Goal: Information Seeking & Learning: Learn about a topic

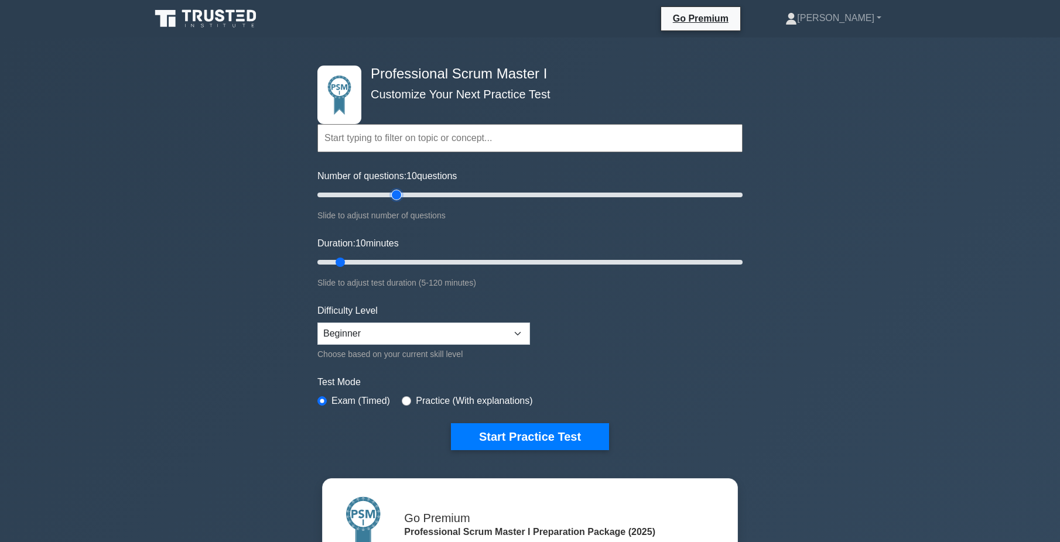
click at [393, 194] on input "Number of questions: 10 questions" at bounding box center [529, 195] width 425 height 14
click at [404, 194] on input "Number of questions: 45 questions" at bounding box center [529, 195] width 425 height 14
type input "50"
click at [418, 193] on input "Number of questions: 50 questions" at bounding box center [529, 195] width 425 height 14
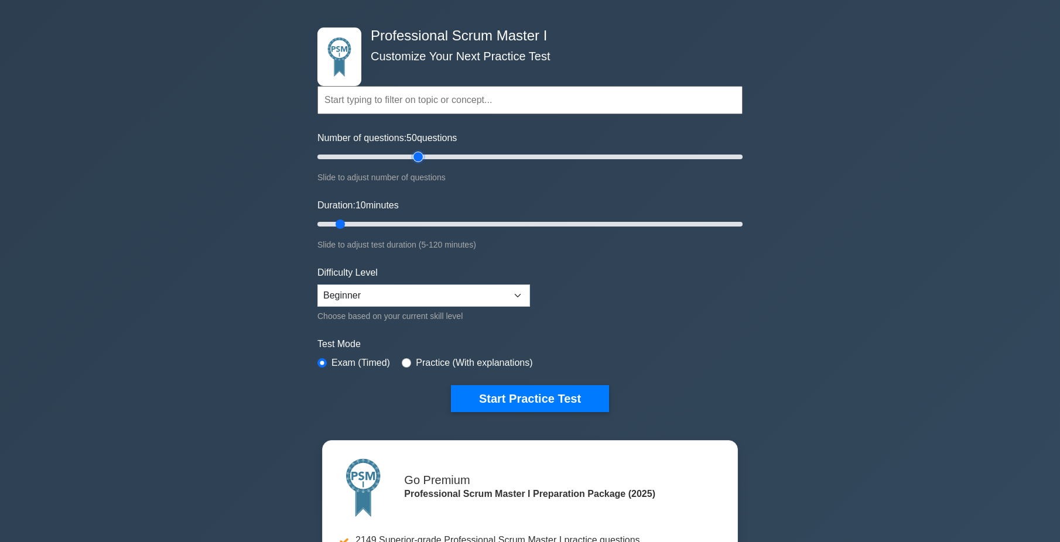
scroll to position [59, 0]
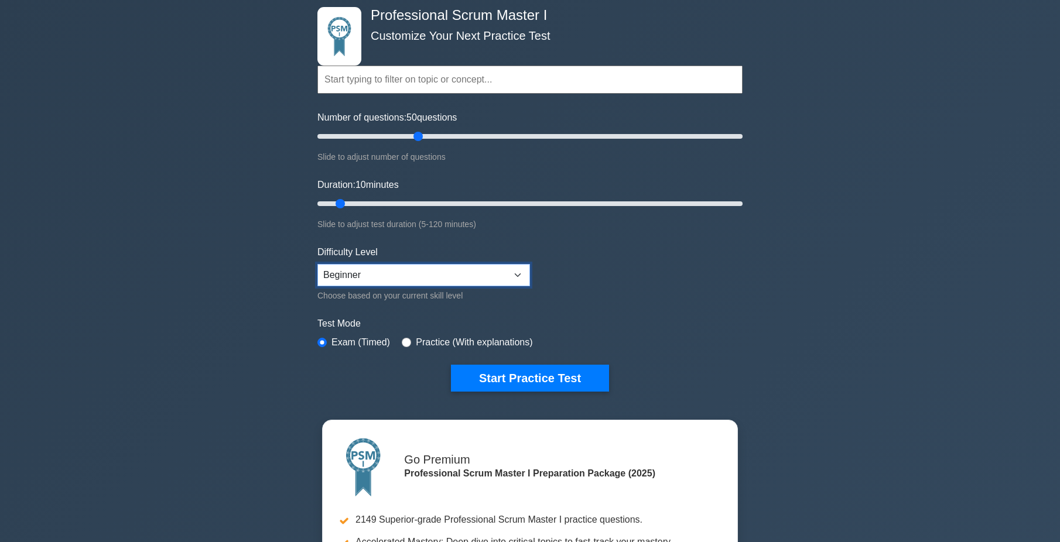
click at [427, 279] on select "Beginner Intermediate Expert" at bounding box center [423, 275] width 213 height 22
select select "intermediate"
click at [317, 264] on select "Beginner Intermediate Expert" at bounding box center [423, 275] width 213 height 22
drag, startPoint x: 345, startPoint y: 202, endPoint x: 480, endPoint y: 206, distance: 134.7
type input "50"
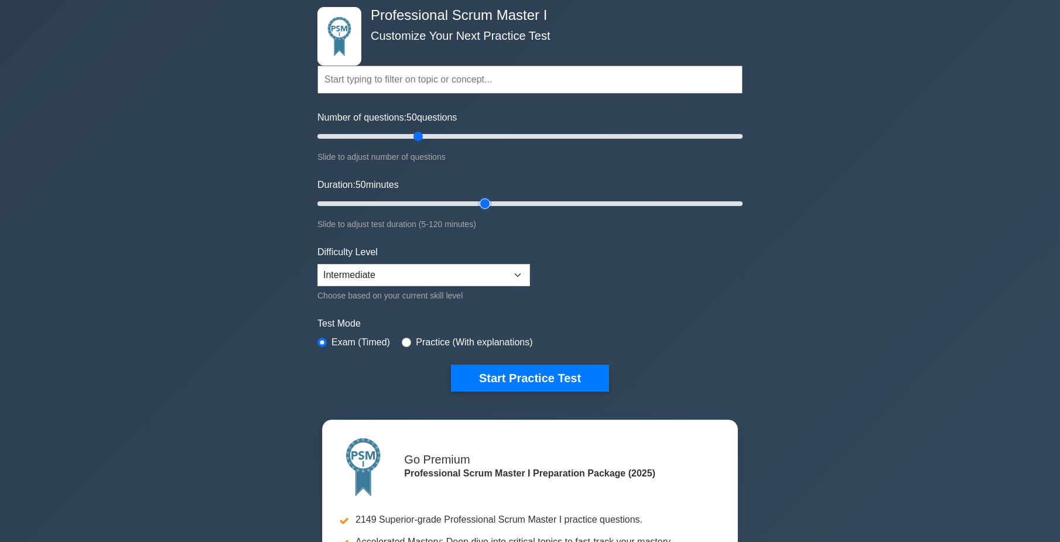
click at [480, 206] on input "Duration: 50 minutes" at bounding box center [529, 204] width 425 height 14
click at [492, 376] on button "Start Practice Test" at bounding box center [530, 378] width 158 height 27
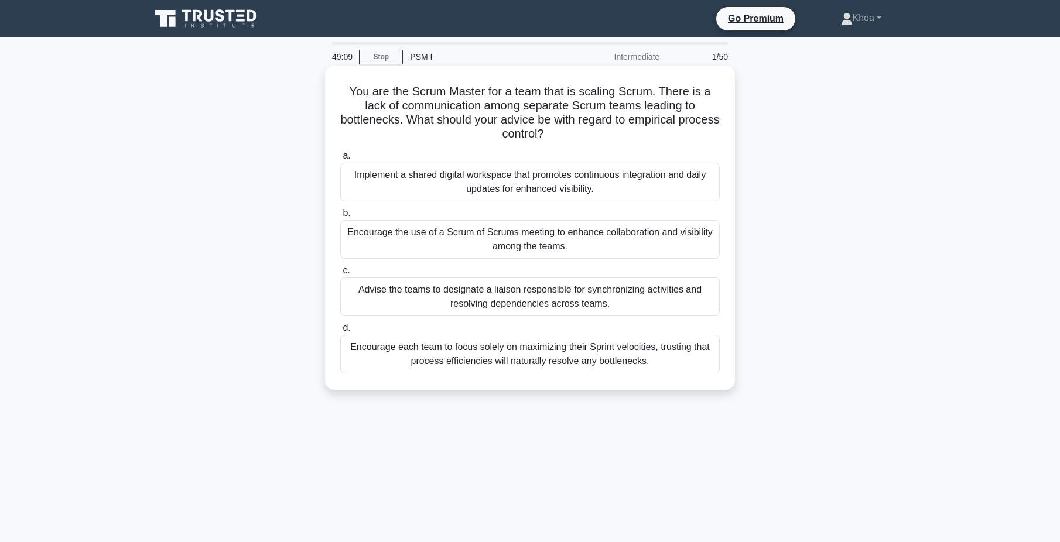
click at [504, 302] on div "Advise the teams to designate a liaison responsible for synchronizing activitie…" at bounding box center [529, 296] width 379 height 39
click at [340, 275] on input "c. Advise the teams to designate a liaison responsible for synchronizing activi…" at bounding box center [340, 271] width 0 height 8
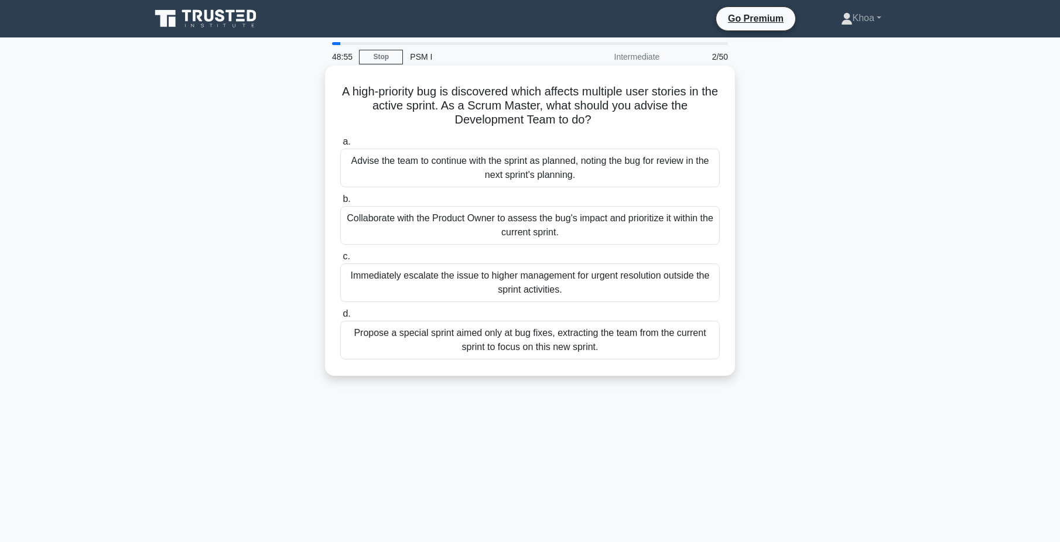
drag, startPoint x: 337, startPoint y: 92, endPoint x: 606, endPoint y: 128, distance: 271.7
click at [606, 128] on div "A high-priority bug is discovered which affects multiple user stories in the ac…" at bounding box center [530, 220] width 400 height 301
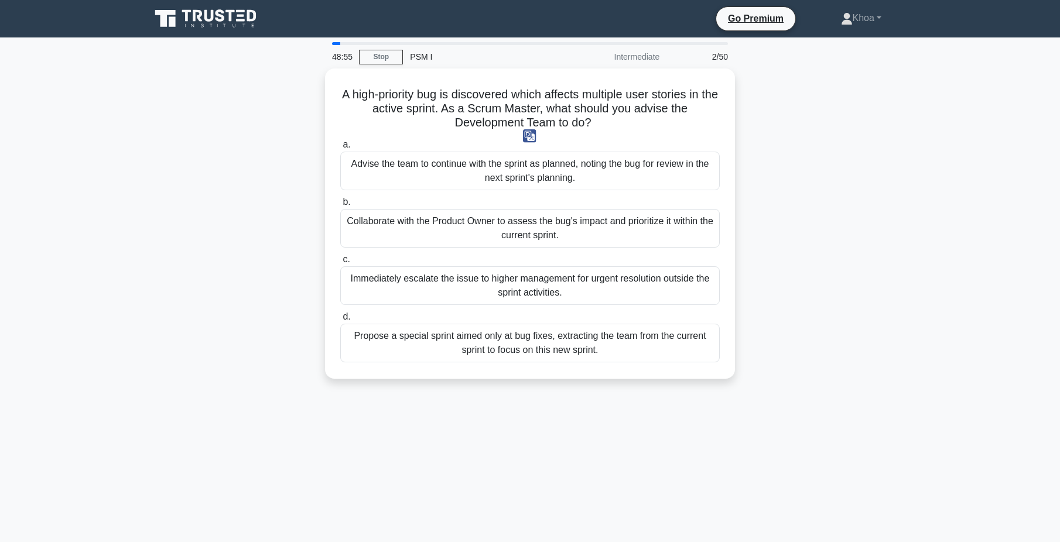
copy h5 "A high-priority bug is discovered which affects multiple user stories in the ac…"
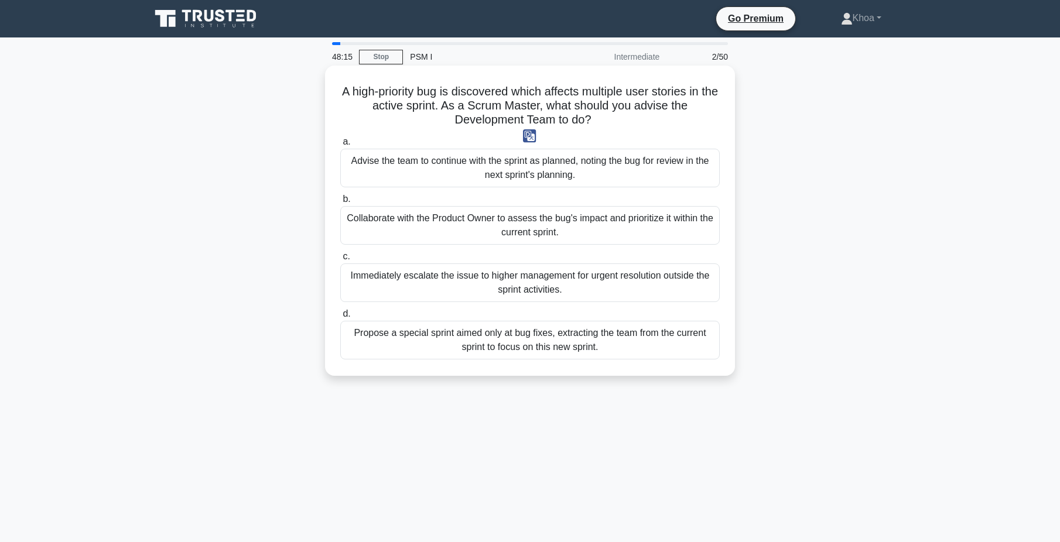
click at [644, 223] on div "Collaborate with the Product Owner to assess the bug's impact and prioritize it…" at bounding box center [529, 225] width 379 height 39
click at [340, 203] on input "b. Collaborate with the Product Owner to assess the bug's impact and prioritize…" at bounding box center [340, 200] width 0 height 8
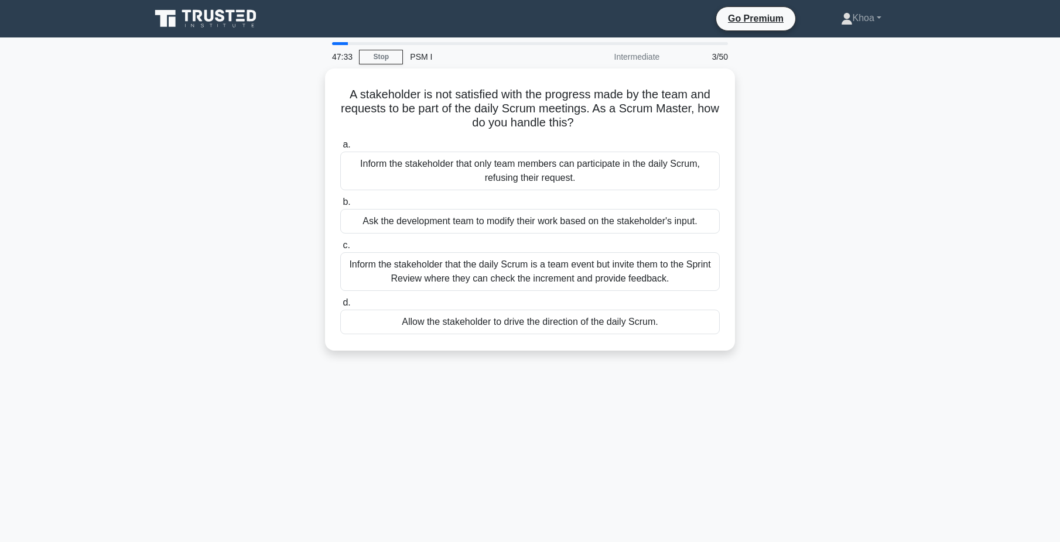
click at [882, 399] on div "47:33 Stop PSM I Intermediate 3/50 A stakeholder is not satisfied with the prog…" at bounding box center [529, 334] width 773 height 585
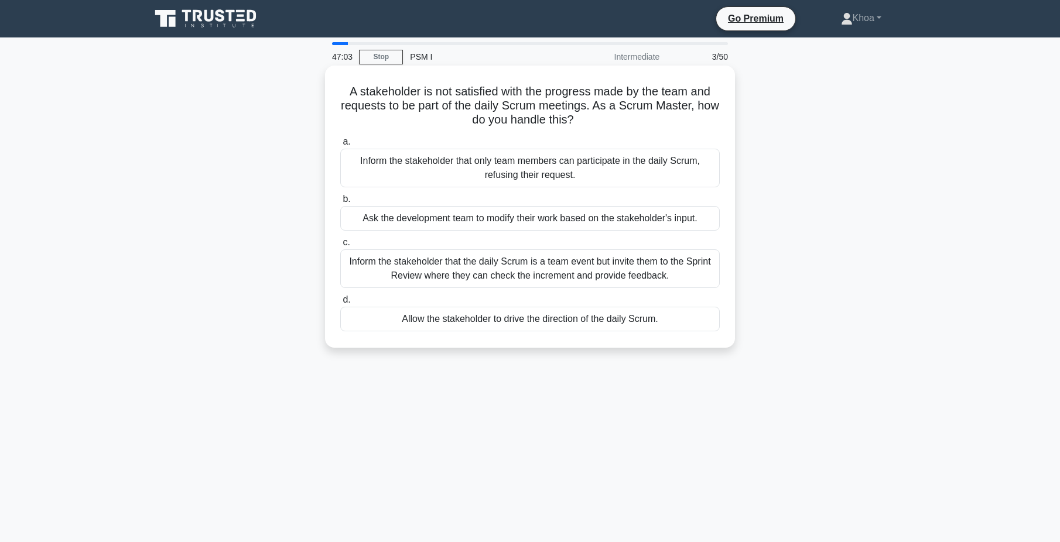
click at [560, 272] on div "Inform the stakeholder that the daily Scrum is a team event but invite them to …" at bounding box center [529, 268] width 379 height 39
click at [340, 246] on input "c. Inform the stakeholder that the daily Scrum is a team event but invite them …" at bounding box center [340, 243] width 0 height 8
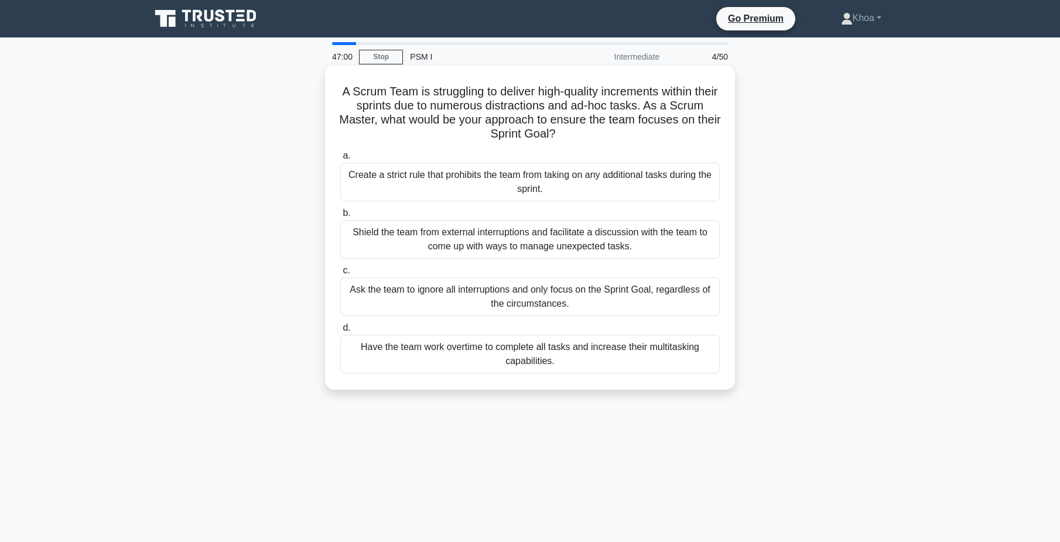
click at [445, 92] on h5 "A Scrum Team is struggling to deliver high-quality increments within their spri…" at bounding box center [530, 112] width 382 height 57
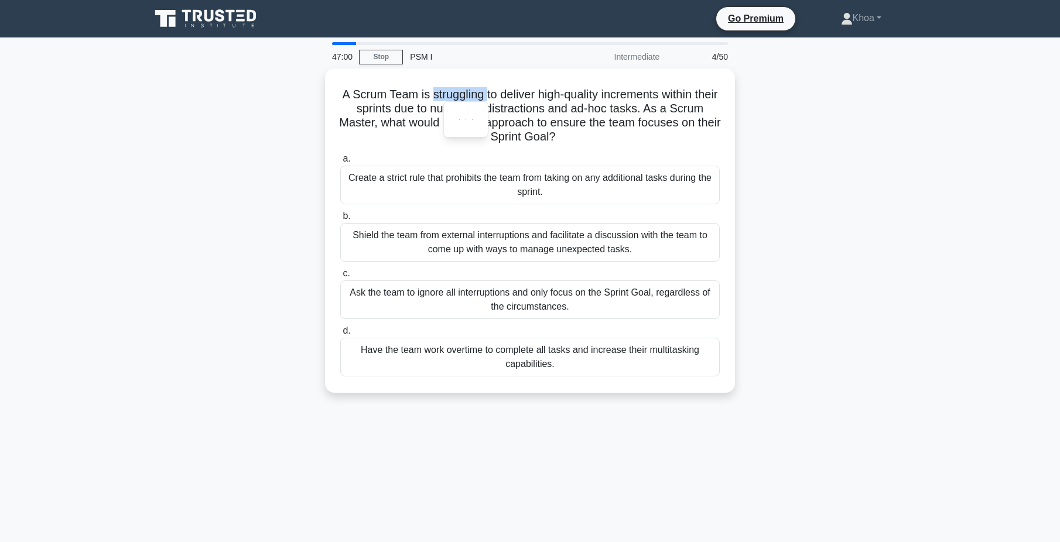
copy h5 "struggling"
click at [880, 245] on div "A Scrum Team is struggling to deliver high-quality increments within their spri…" at bounding box center [529, 237] width 773 height 338
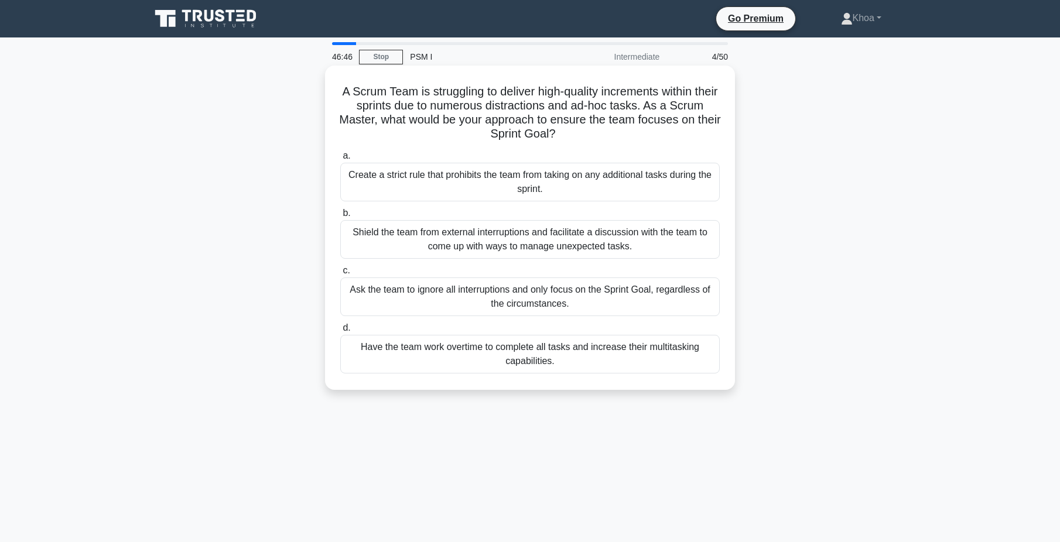
click at [507, 104] on h5 "A Scrum Team is struggling to deliver high-quality increments within their spri…" at bounding box center [530, 112] width 382 height 57
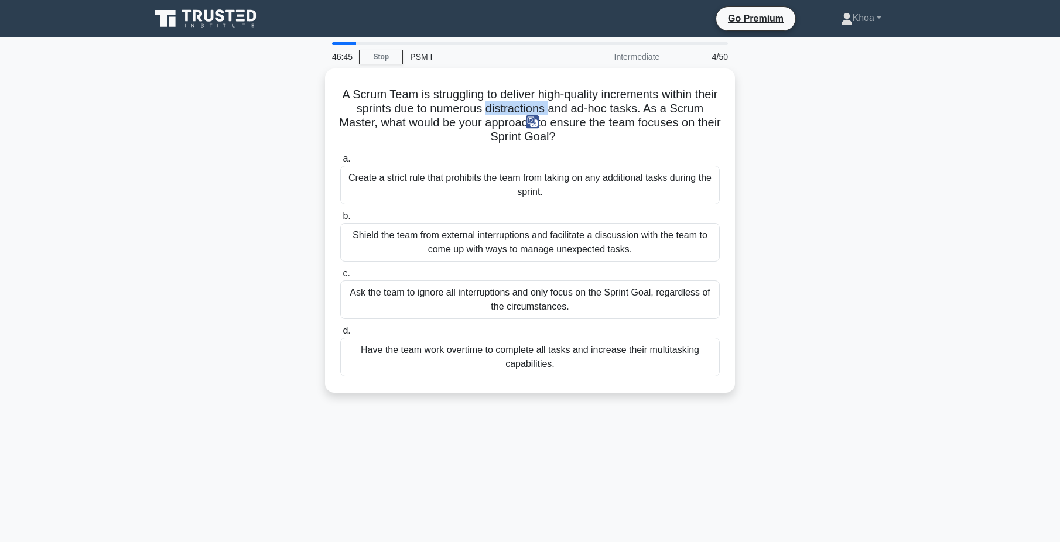
copy h5 "distractions"
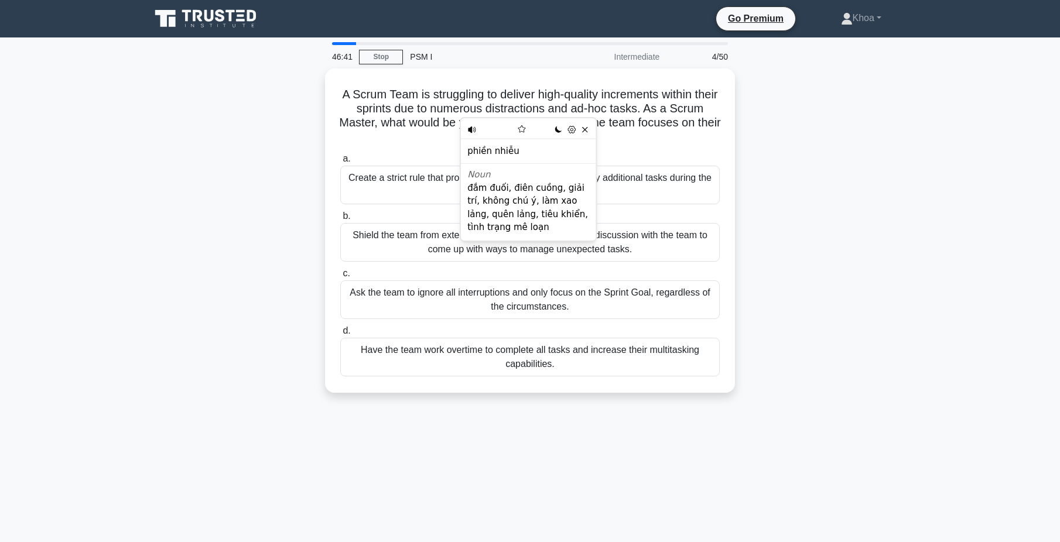
drag, startPoint x: 893, startPoint y: 251, endPoint x: 889, endPoint y: 257, distance: 7.3
click at [893, 251] on div "A Scrum Team is struggling to deliver high-quality increments within their spri…" at bounding box center [529, 237] width 773 height 338
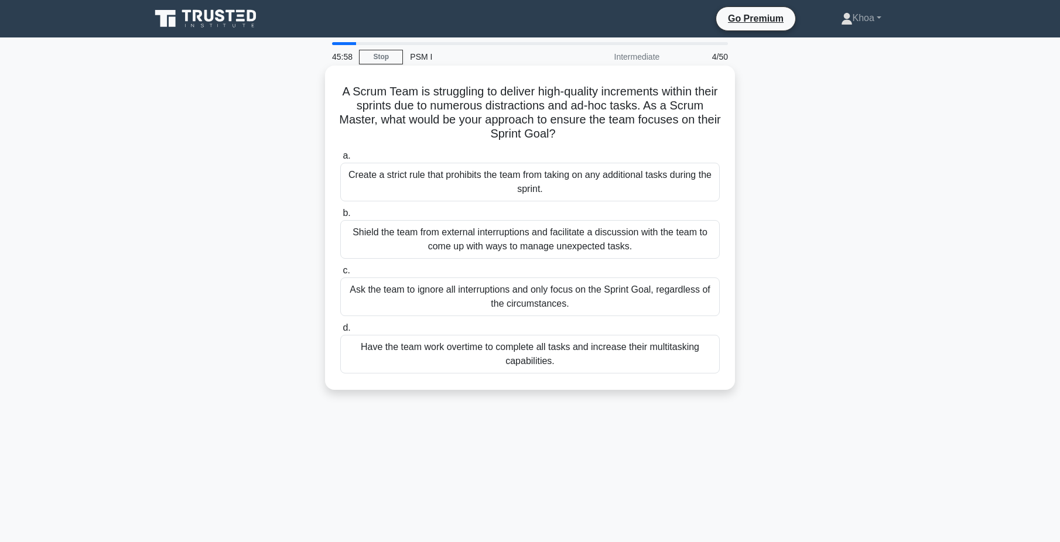
click at [477, 242] on div "Shield the team from external interruptions and facilitate a discussion with th…" at bounding box center [529, 239] width 379 height 39
click at [340, 217] on input "b. Shield the team from external interruptions and facilitate a discussion with…" at bounding box center [340, 214] width 0 height 8
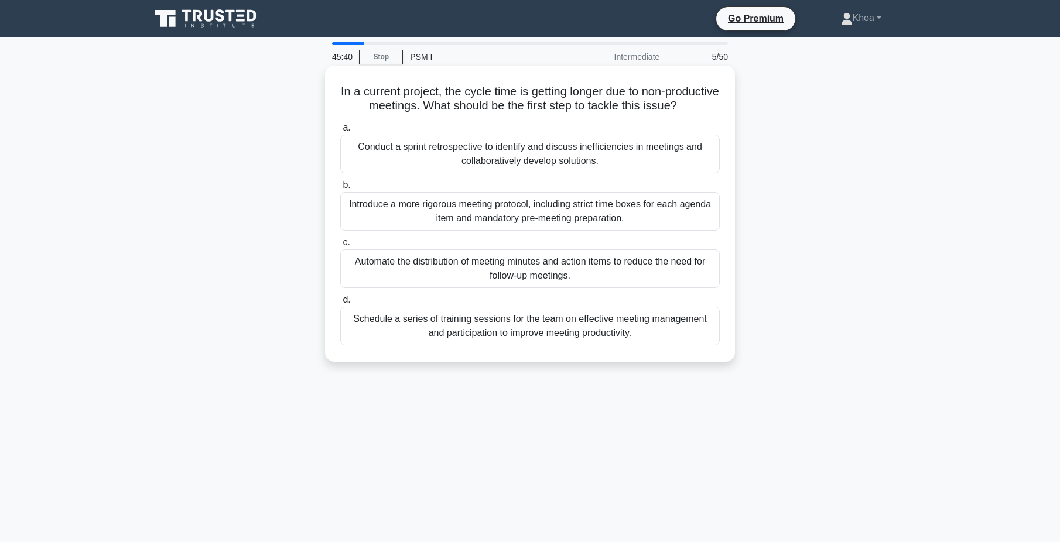
drag, startPoint x: 358, startPoint y: 91, endPoint x: 727, endPoint y: 114, distance: 368.9
click at [727, 114] on div "In a current project, the cycle time is getting longer due to non-productive me…" at bounding box center [530, 213] width 400 height 287
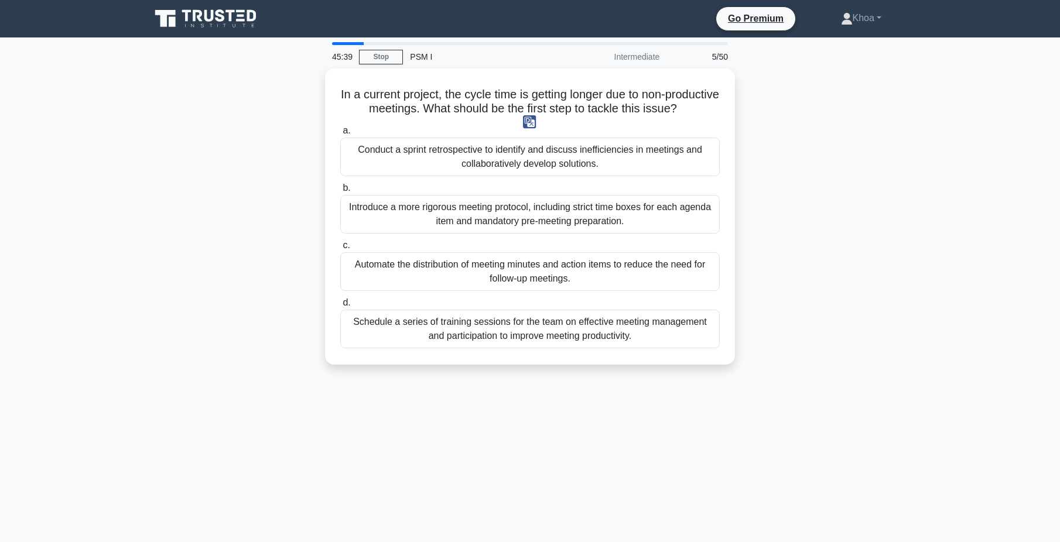
copy h5 "In a current project, the cycle time is getting longer due to non-productive me…"
click at [817, 216] on div "In a current project, the cycle time is getting longer due to non-productive me…" at bounding box center [529, 223] width 773 height 310
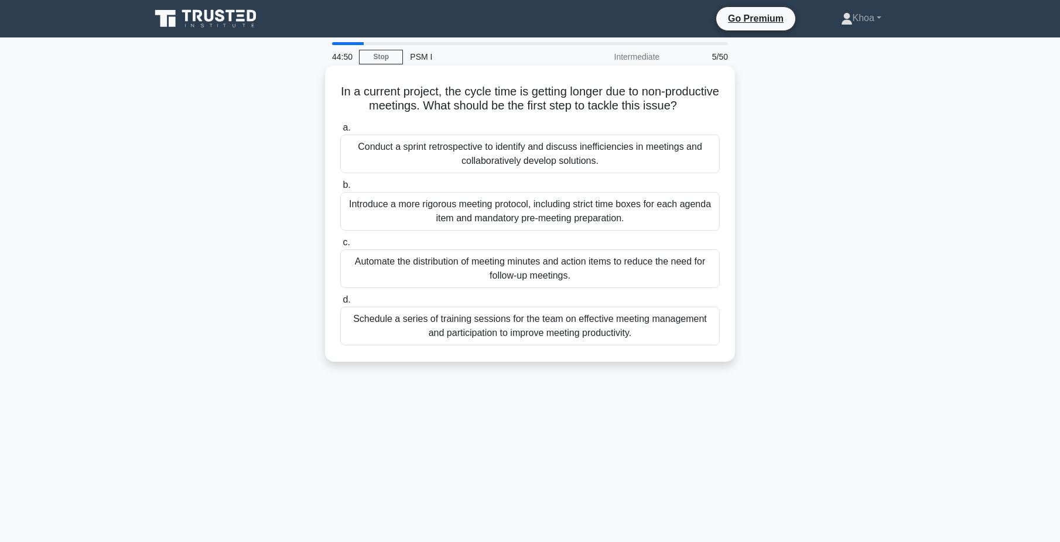
click at [703, 231] on div "Introduce a more rigorous meeting protocol, including strict time boxes for eac…" at bounding box center [529, 211] width 379 height 39
click at [340, 189] on input "b. Introduce a more rigorous meeting protocol, including strict time boxes for …" at bounding box center [340, 185] width 0 height 8
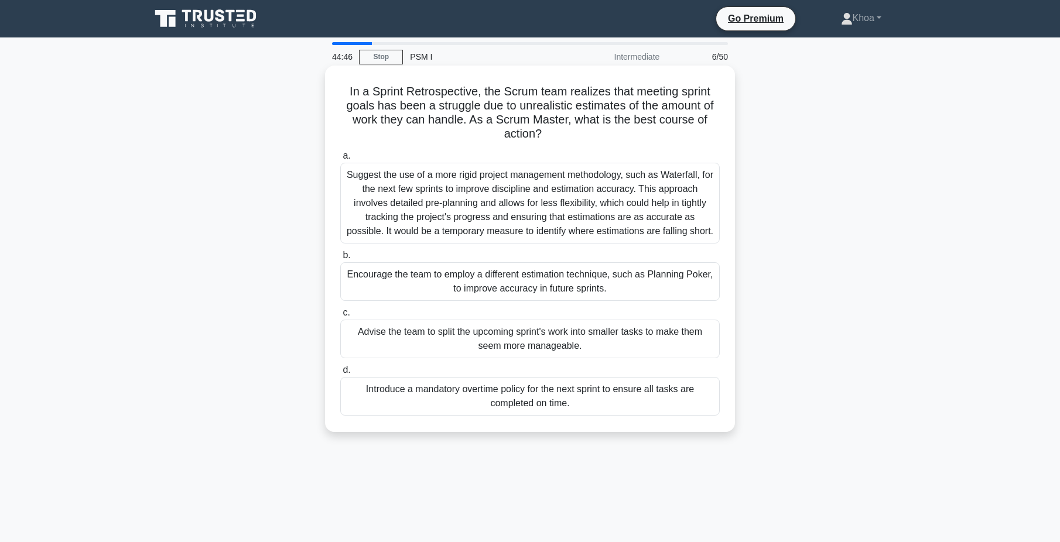
click at [594, 96] on h5 "In a Sprint Retrospective, the Scrum team realizes that meeting sprint goals ha…" at bounding box center [530, 112] width 382 height 57
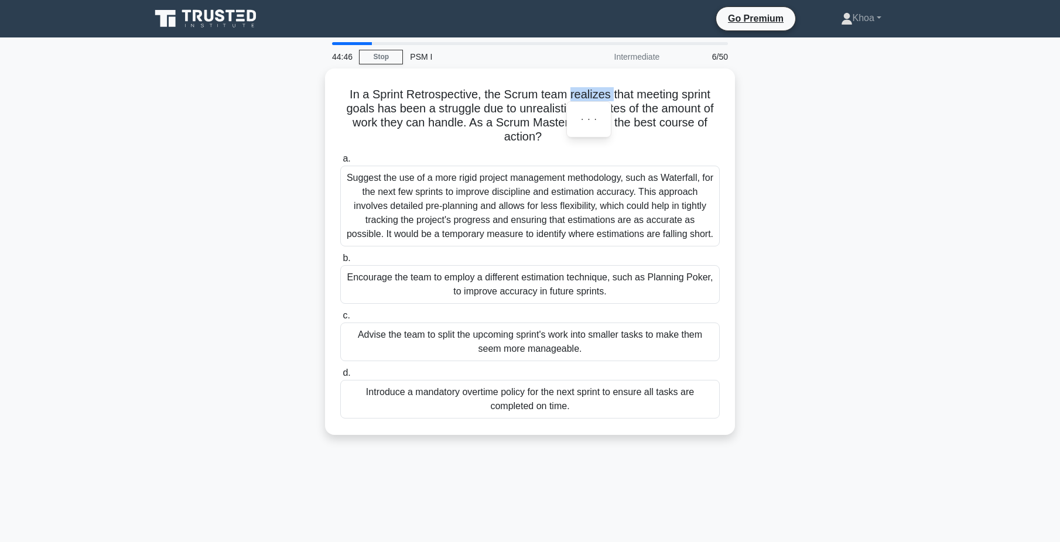
copy h5 "realizes"
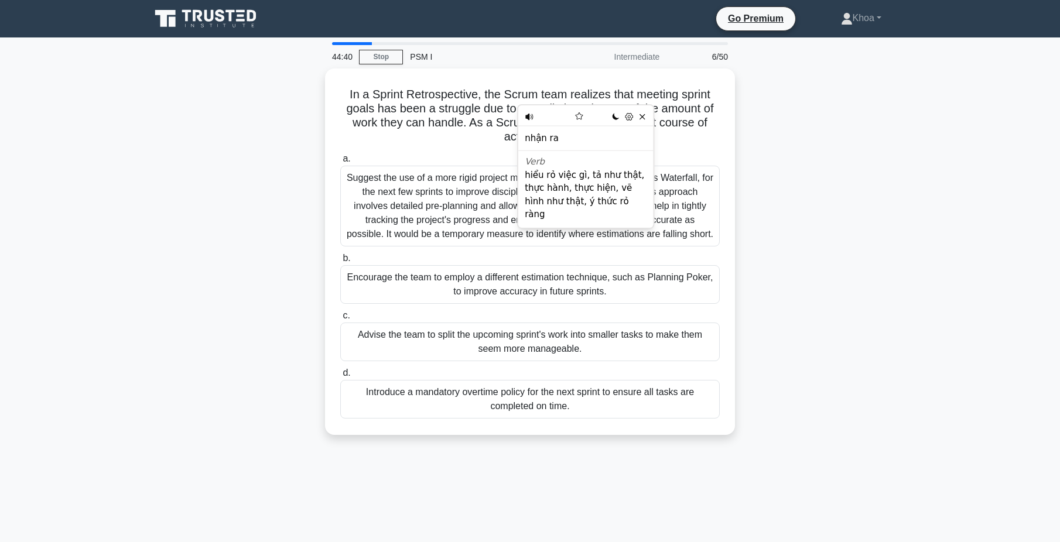
click at [858, 160] on div "In a Sprint Retrospective, the Scrum team realizes that meeting sprint goals ha…" at bounding box center [529, 258] width 773 height 381
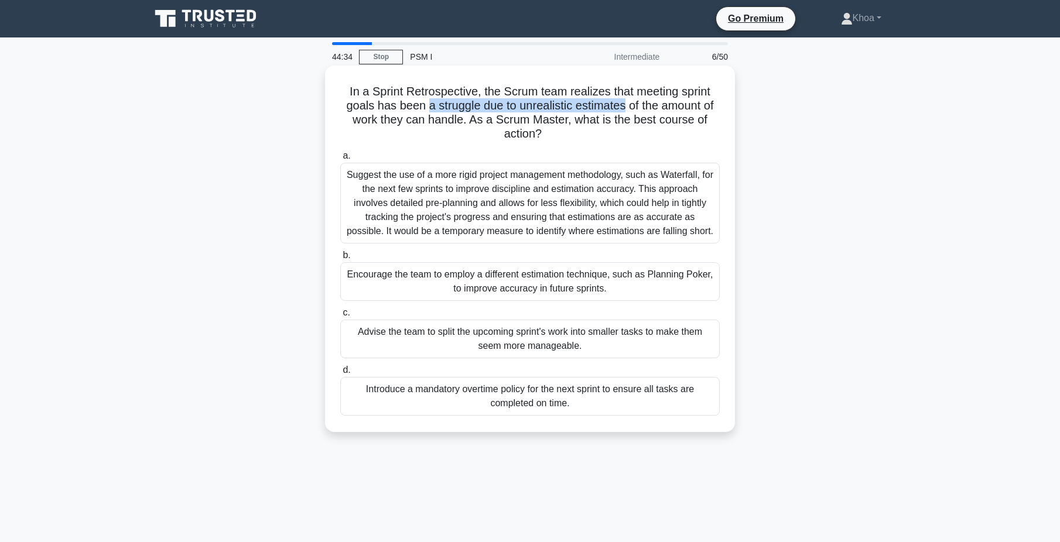
drag, startPoint x: 424, startPoint y: 104, endPoint x: 623, endPoint y: 108, distance: 199.1
click at [623, 108] on h5 "In a Sprint Retrospective, the Scrum team realizes that meeting sprint goals ha…" at bounding box center [530, 112] width 382 height 57
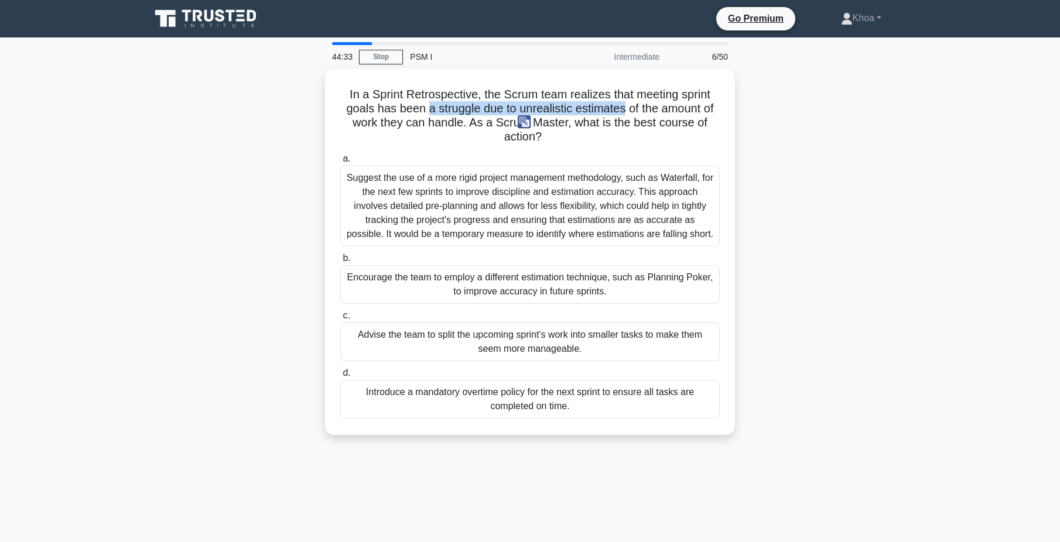
copy h5 "a struggle due to unrealistic estimates"
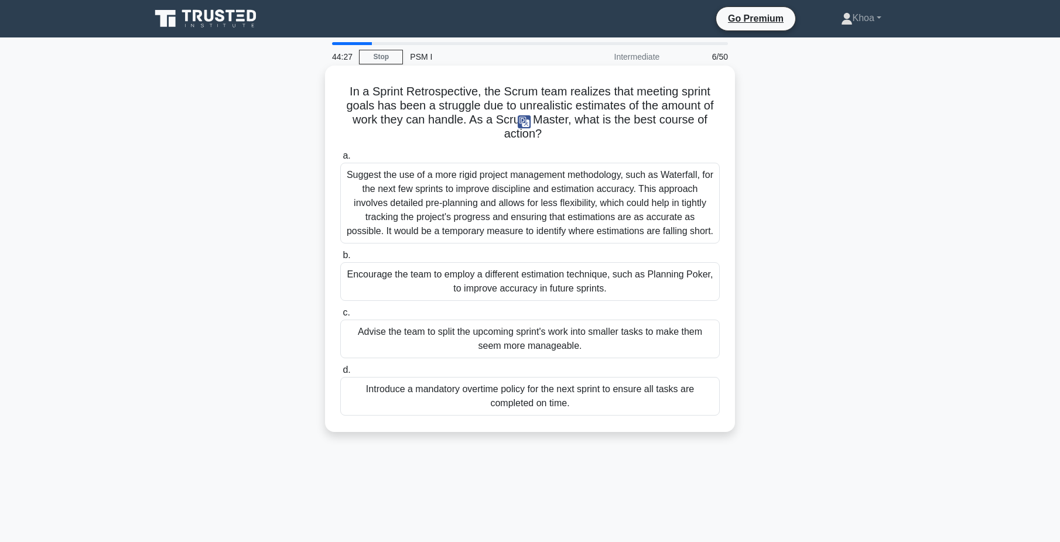
click at [686, 112] on h5 "In a Sprint Retrospective, the Scrum team realizes that meeting sprint goals ha…" at bounding box center [530, 112] width 382 height 57
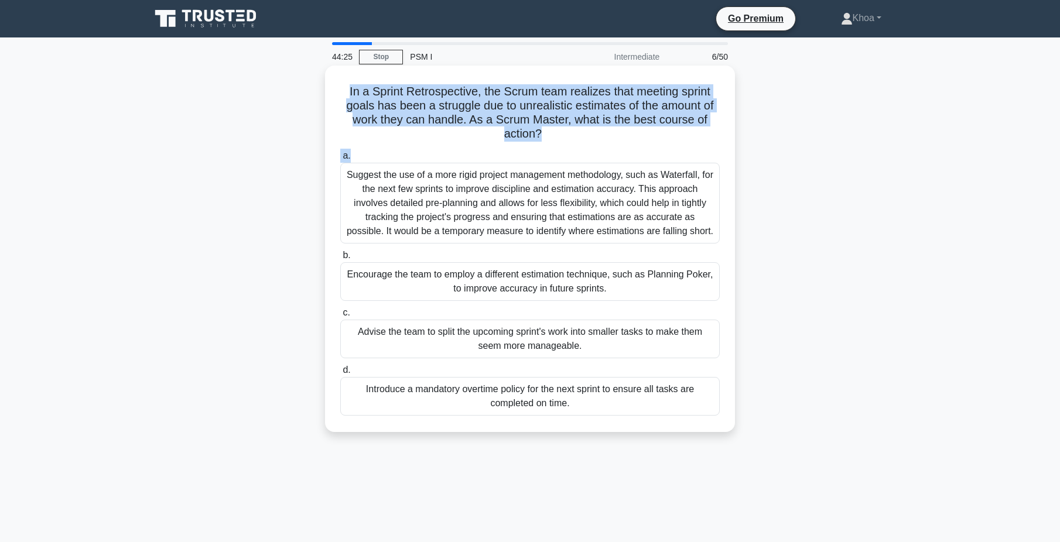
drag, startPoint x: 344, startPoint y: 94, endPoint x: 718, endPoint y: 145, distance: 377.0
click at [718, 145] on div "In a Sprint Retrospective, the Scrum team realizes that meeting sprint goals ha…" at bounding box center [530, 248] width 400 height 357
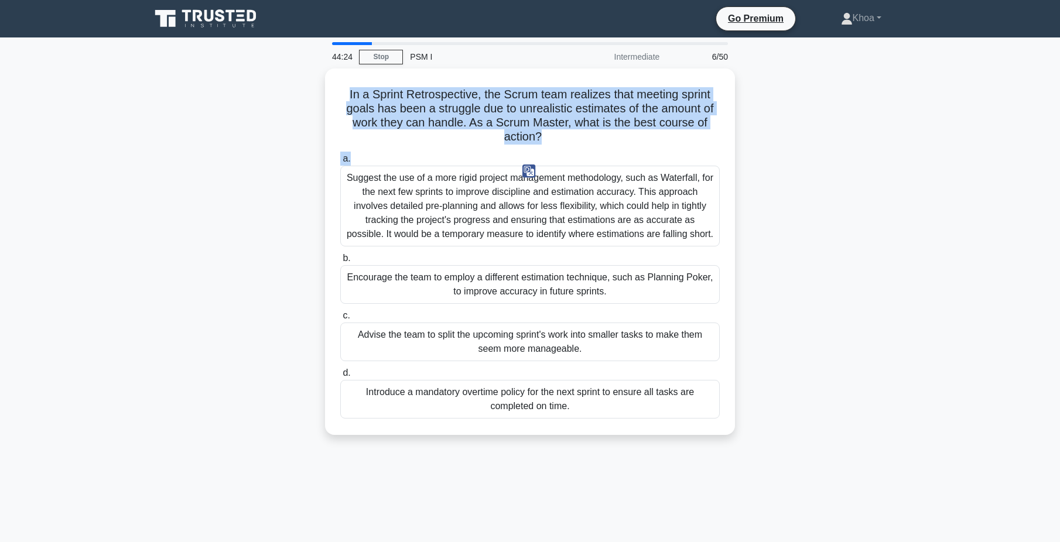
copy div "In a Sprint Retrospective, the Scrum team realizes that meeting sprint goals ha…"
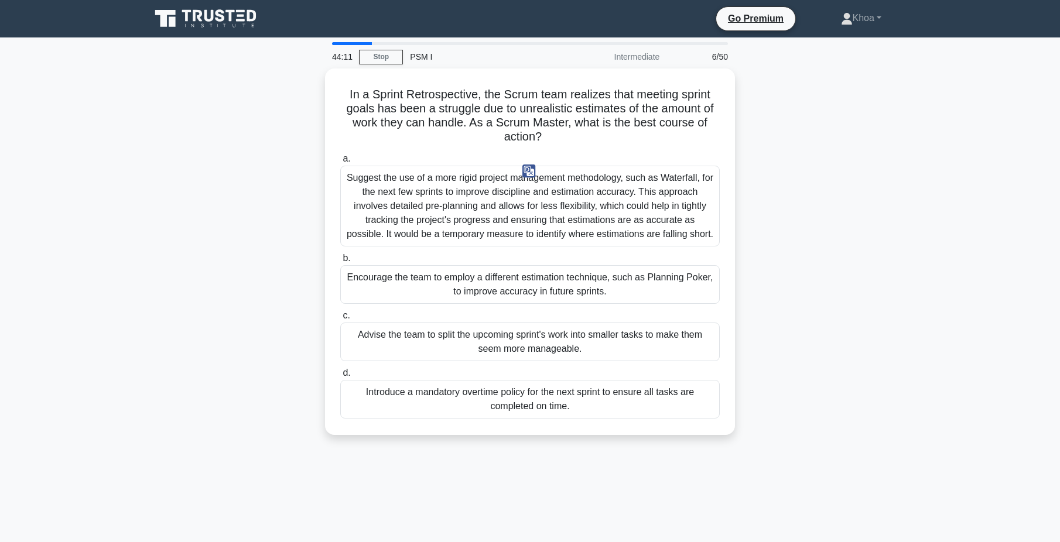
click at [945, 187] on main "44:11 Stop PSM I Intermediate 6/50 In a Sprint Retrospective, the Scrum team re…" at bounding box center [530, 334] width 1060 height 595
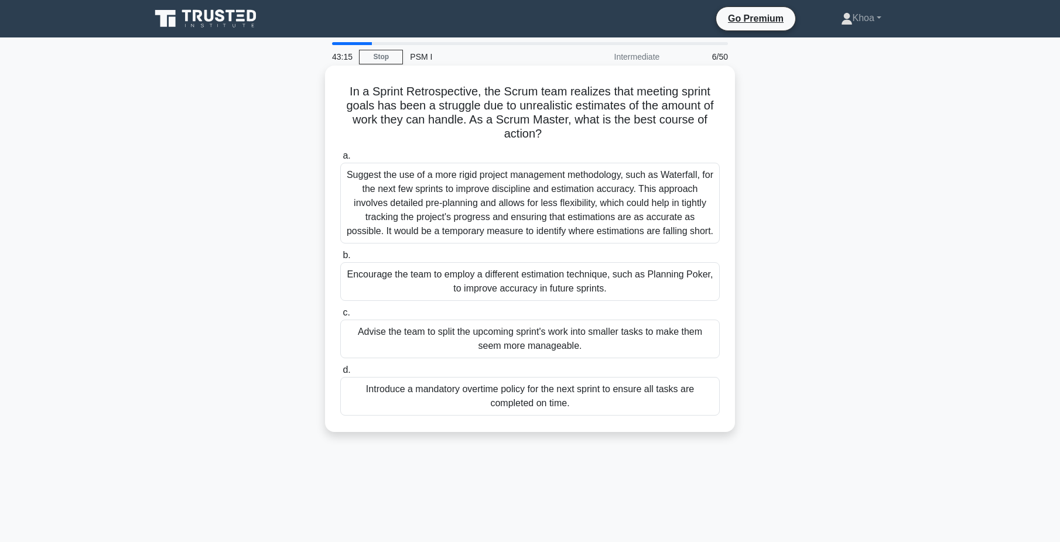
click at [410, 341] on div "Advise the team to split the upcoming sprint's work into smaller tasks to make …" at bounding box center [529, 339] width 379 height 39
click at [340, 317] on input "c. Advise the team to split the upcoming sprint's work into smaller tasks to ma…" at bounding box center [340, 313] width 0 height 8
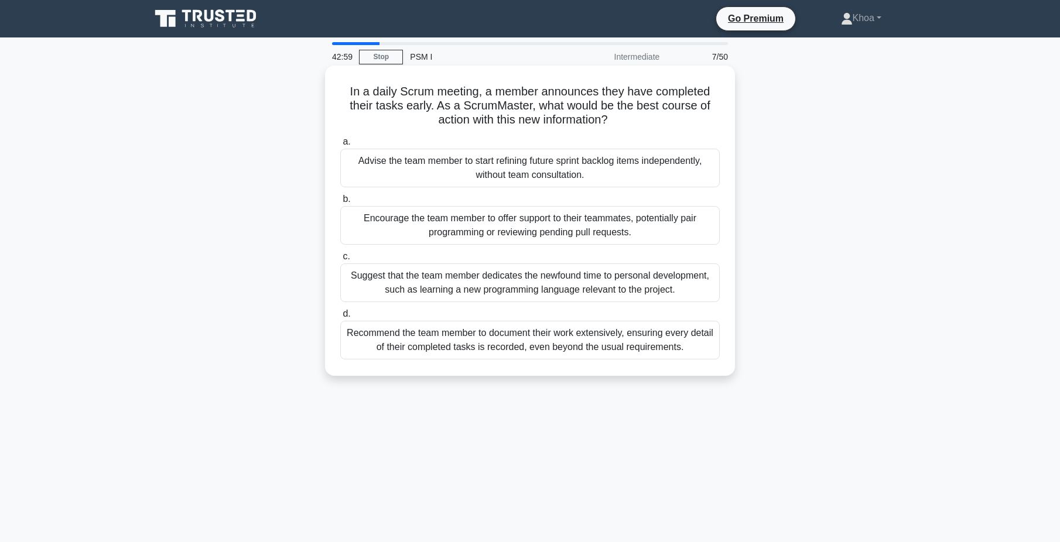
drag, startPoint x: 625, startPoint y: 117, endPoint x: 331, endPoint y: 92, distance: 295.0
click at [331, 92] on div "In a daily Scrum meeting, a member announces they have completed their tasks ea…" at bounding box center [530, 220] width 400 height 301
copy h5 "In a daily Scrum meeting, a member announces they have completed their tasks ea…"
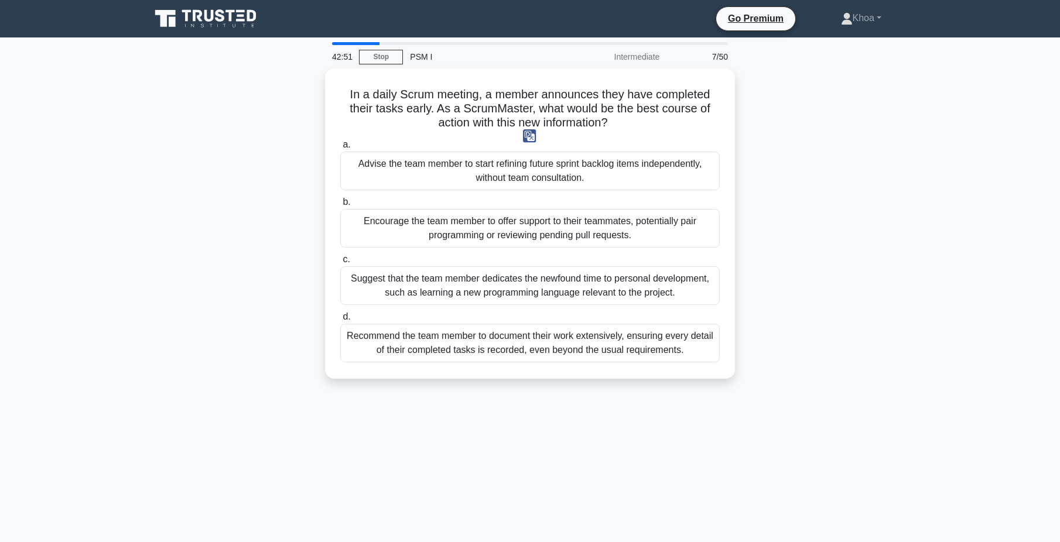
click at [870, 249] on div "In a daily Scrum meeting, a member announces they have completed their tasks ea…" at bounding box center [529, 230] width 773 height 324
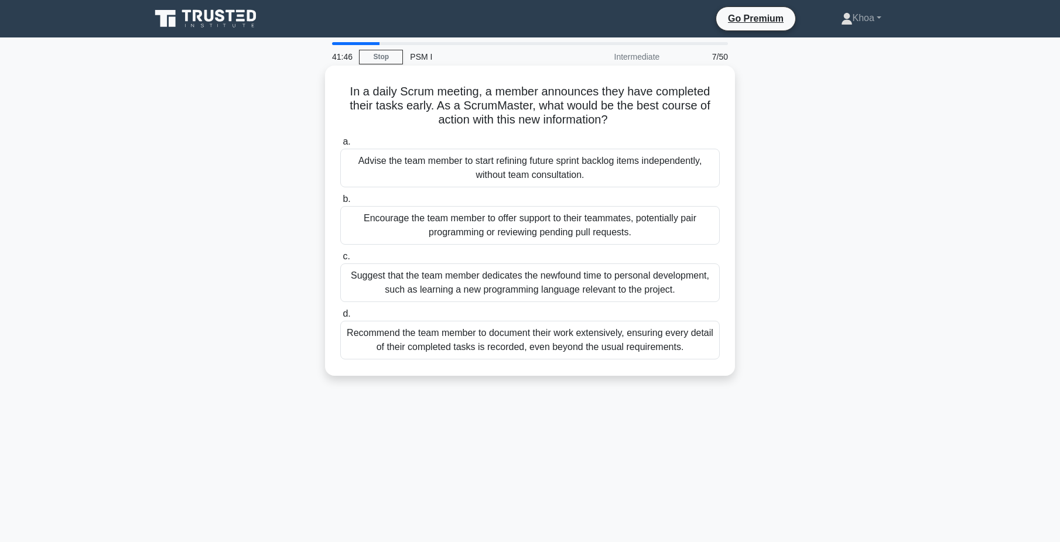
click at [476, 238] on div "Encourage the team member to offer support to their teammates, potentially pair…" at bounding box center [529, 225] width 379 height 39
click at [340, 203] on input "b. Encourage the team member to offer support to their teammates, potentially p…" at bounding box center [340, 200] width 0 height 8
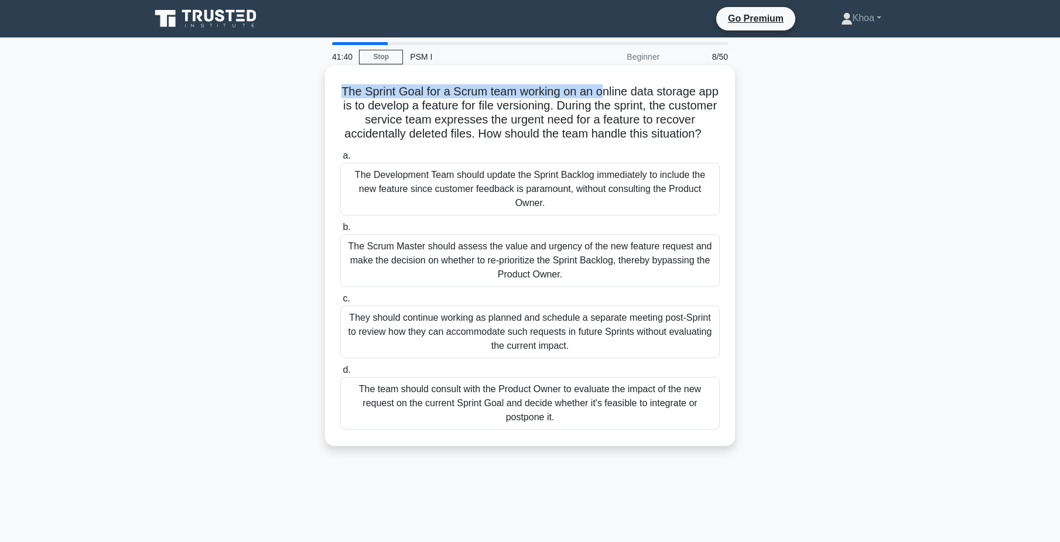
drag, startPoint x: 364, startPoint y: 88, endPoint x: 618, endPoint y: 94, distance: 254.2
click at [618, 94] on h5 "The Sprint Goal for a Scrum team working on an online data storage app is to de…" at bounding box center [530, 112] width 382 height 57
drag, startPoint x: 618, startPoint y: 94, endPoint x: 594, endPoint y: 128, distance: 41.2
click at [594, 128] on h5 "The Sprint Goal for a Scrum team working on an online data storage app is to de…" at bounding box center [530, 112] width 382 height 57
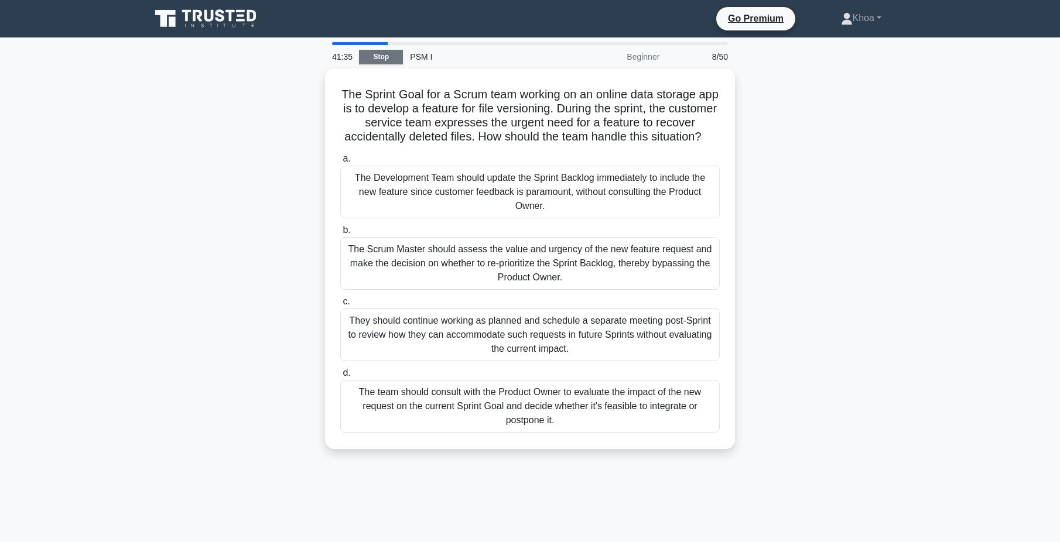
click at [385, 61] on link "Stop" at bounding box center [381, 57] width 44 height 15
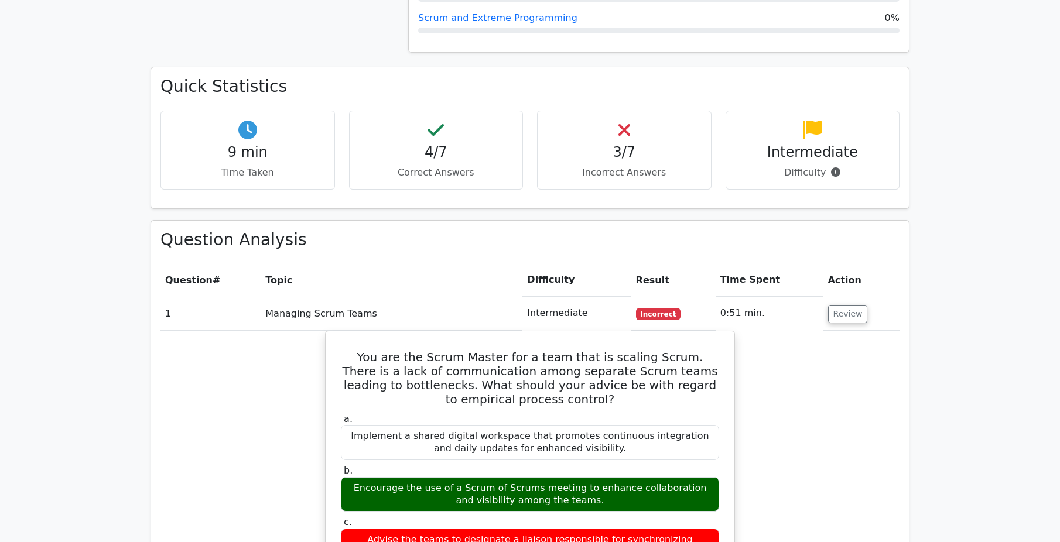
scroll to position [878, 0]
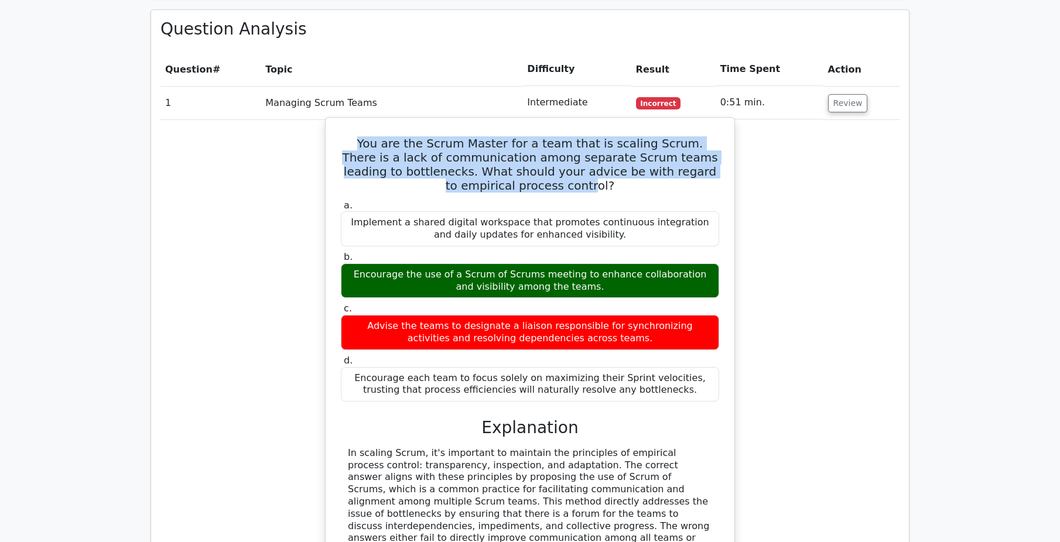
drag, startPoint x: 342, startPoint y: 114, endPoint x: 560, endPoint y: 159, distance: 222.5
click at [559, 159] on h5 "You are the Scrum Master for a team that is scaling Scrum. There is a lack of c…" at bounding box center [530, 164] width 381 height 56
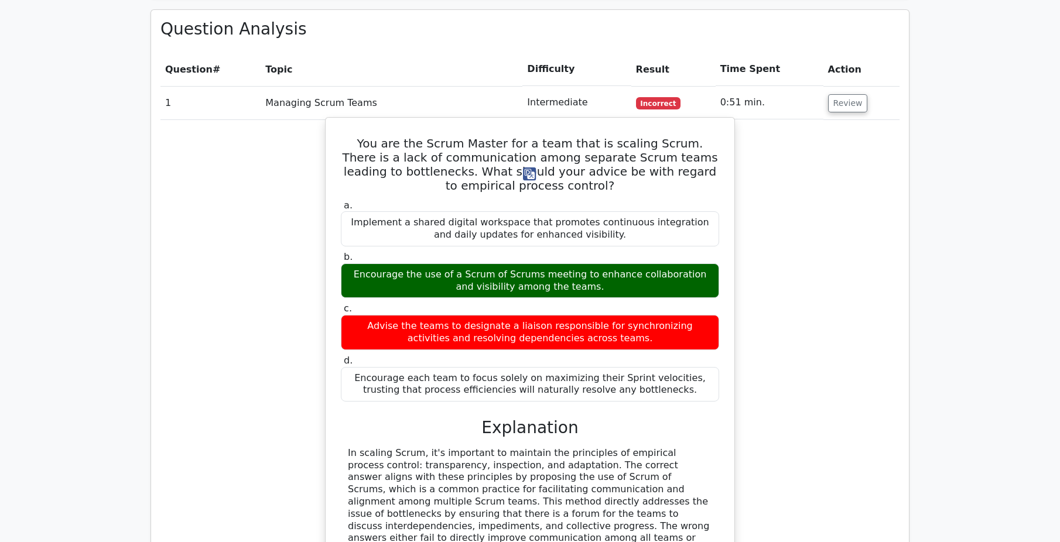
click at [585, 263] on div "Encourage the use of a Scrum of Scrums meeting to enhance collaboration and vis…" at bounding box center [530, 280] width 378 height 35
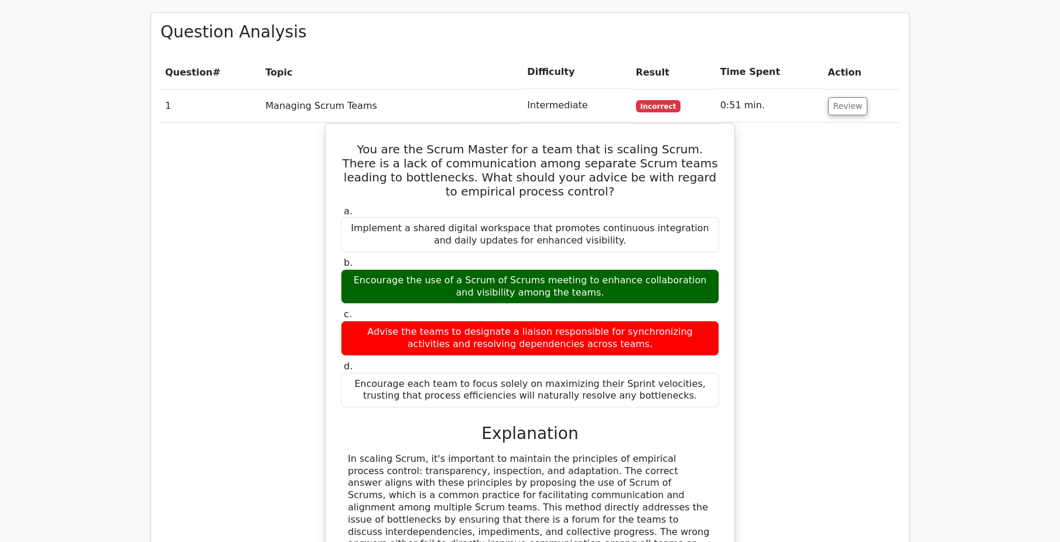
drag, startPoint x: 349, startPoint y: 296, endPoint x: 912, endPoint y: 415, distance: 575.7
click at [616, 321] on div "Advise the teams to designate a liaison responsible for synchronizing activitie…" at bounding box center [530, 338] width 378 height 35
copy div "Advise the teams to designate a liaison responsible for synchronizing activitie…"
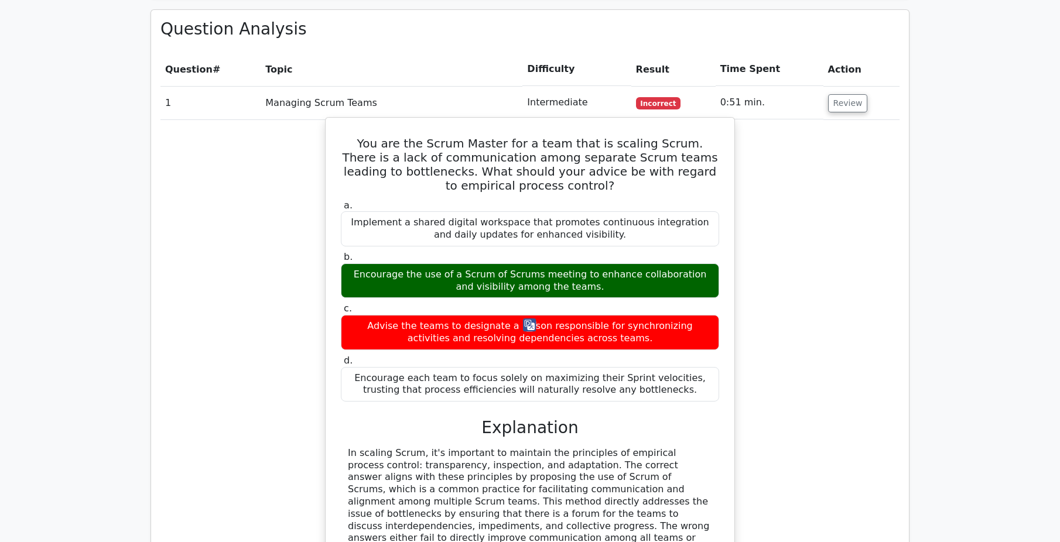
drag, startPoint x: 355, startPoint y: 242, endPoint x: 620, endPoint y: 261, distance: 265.3
click at [620, 263] on div "Encourage the use of a Scrum of Scrums meeting to enhance collaboration and vis…" at bounding box center [530, 280] width 378 height 35
copy div "Encourage the use of a Scrum of Scrums meeting to enhance collaboration and vis…"
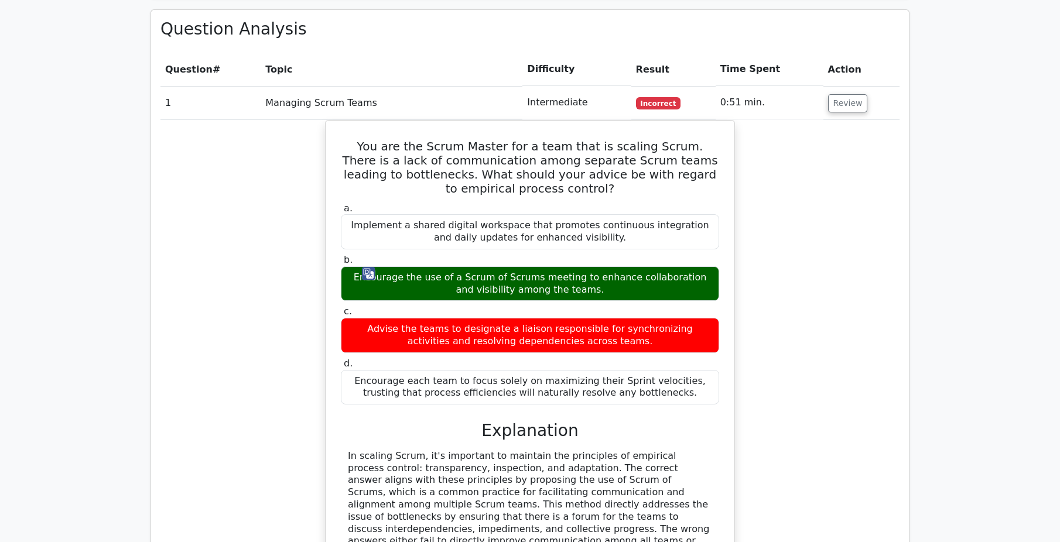
click at [792, 350] on div "You are the Scrum Master for a team that is scaling Scrum. There is a lack of c…" at bounding box center [529, 377] width 739 height 515
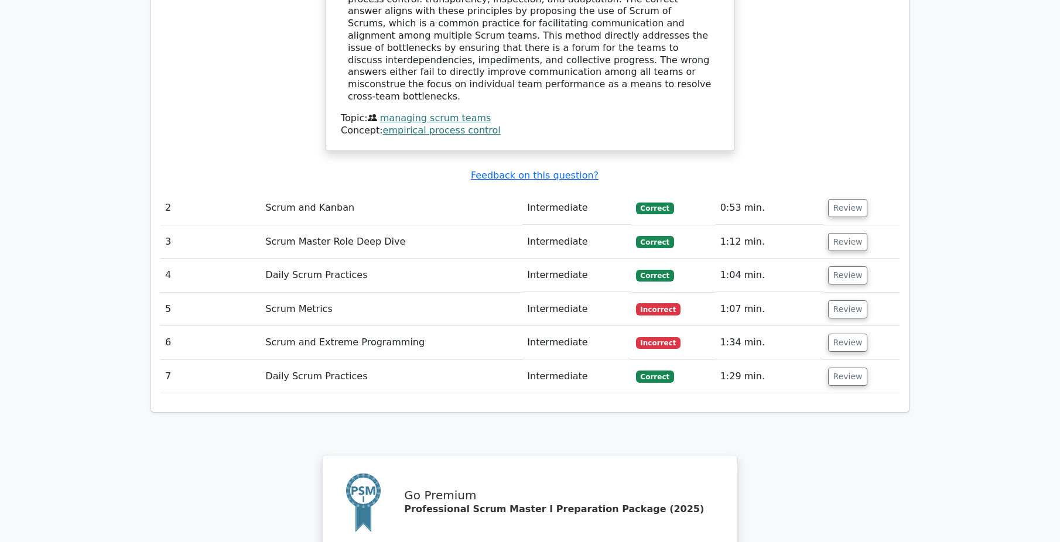
scroll to position [1405, 0]
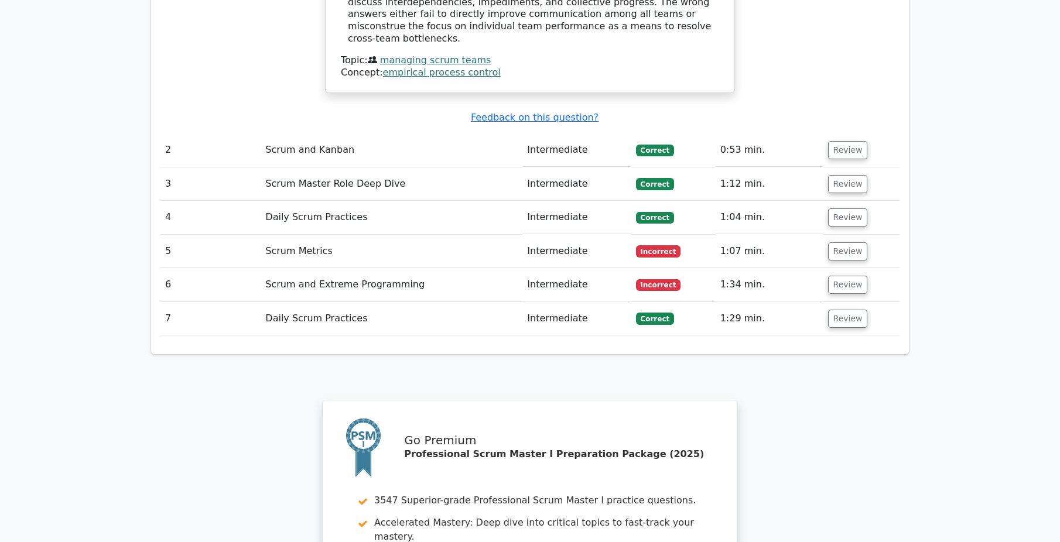
click at [328, 235] on td "Scrum Metrics" at bounding box center [392, 251] width 262 height 33
click at [311, 235] on td "Scrum Metrics" at bounding box center [392, 251] width 262 height 33
click at [851, 242] on button "Review" at bounding box center [848, 251] width 40 height 18
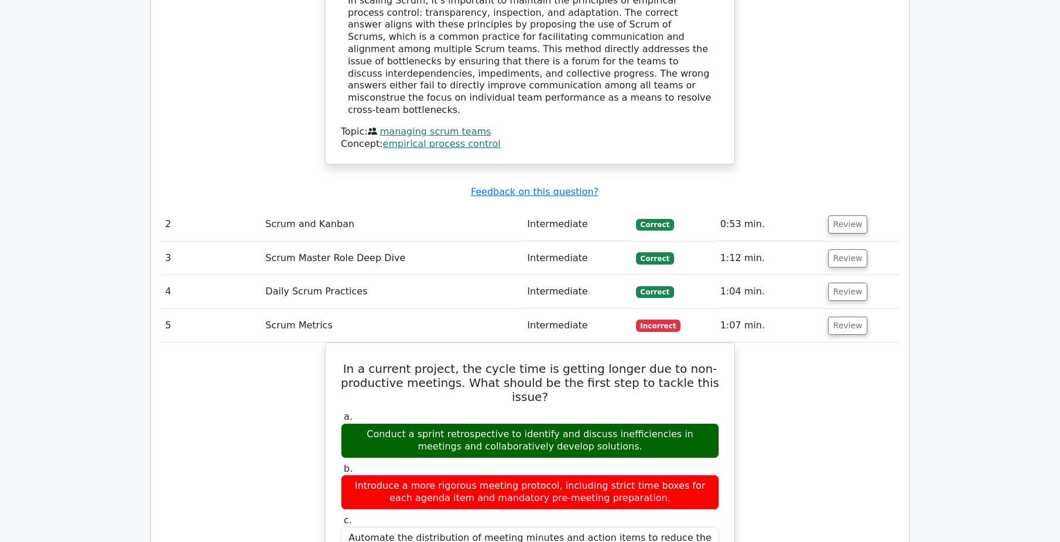
scroll to position [1522, 0]
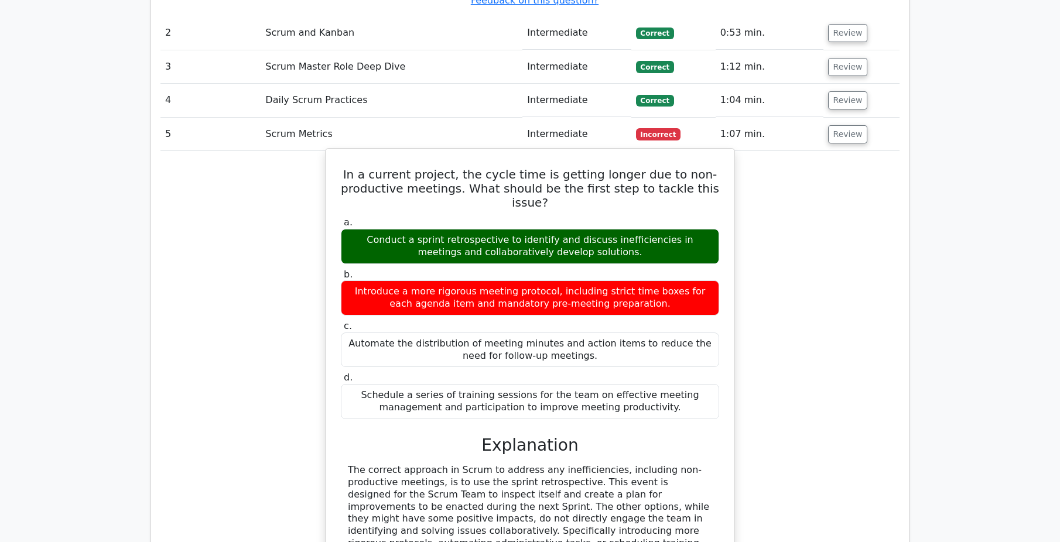
drag, startPoint x: 355, startPoint y: 121, endPoint x: 652, endPoint y: 245, distance: 321.7
click at [652, 245] on div "In a current project, the cycle time is getting longer due to non-productive me…" at bounding box center [529, 391] width 399 height 476
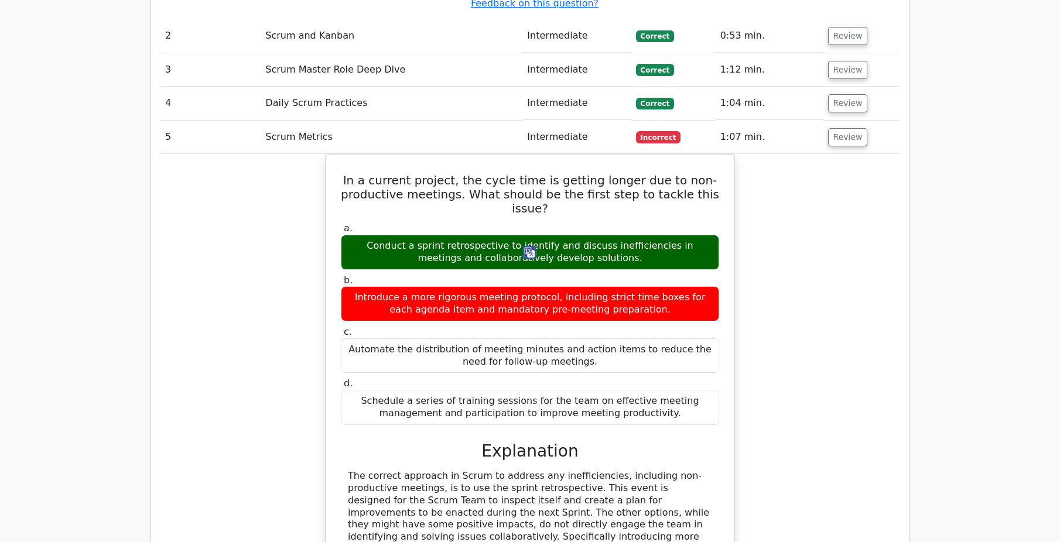
copy div "In a current project, the cycle time is getting longer due to non-productive me…"
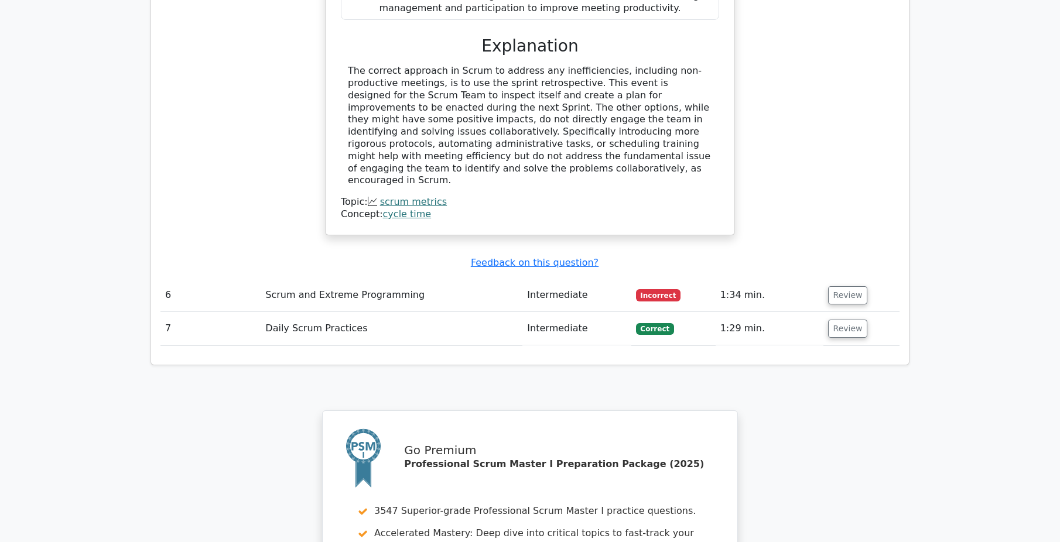
scroll to position [1932, 0]
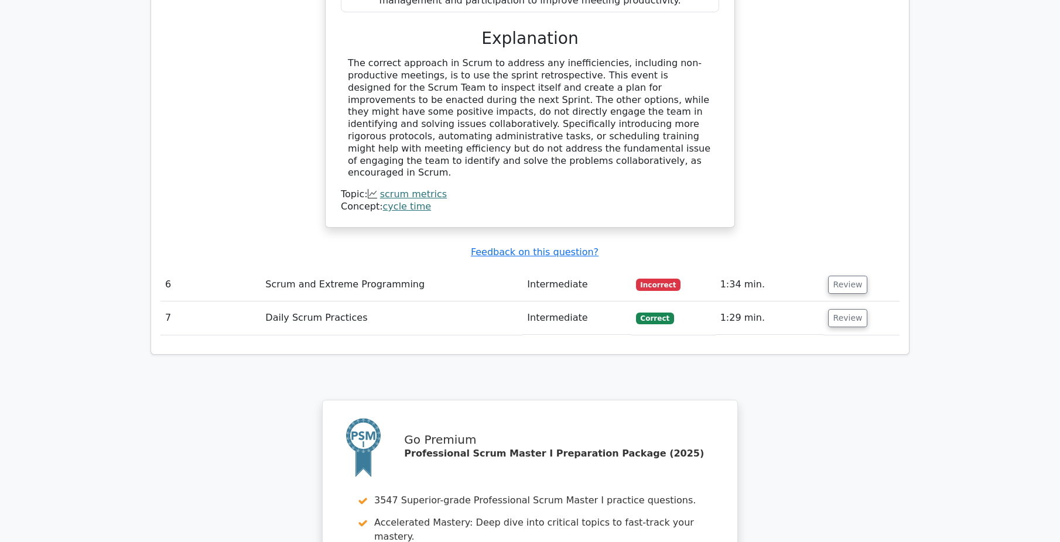
click at [684, 268] on td "Incorrect" at bounding box center [673, 284] width 84 height 33
click at [335, 268] on td "Scrum and Extreme Programming" at bounding box center [392, 284] width 262 height 33
click at [841, 276] on button "Review" at bounding box center [848, 285] width 40 height 18
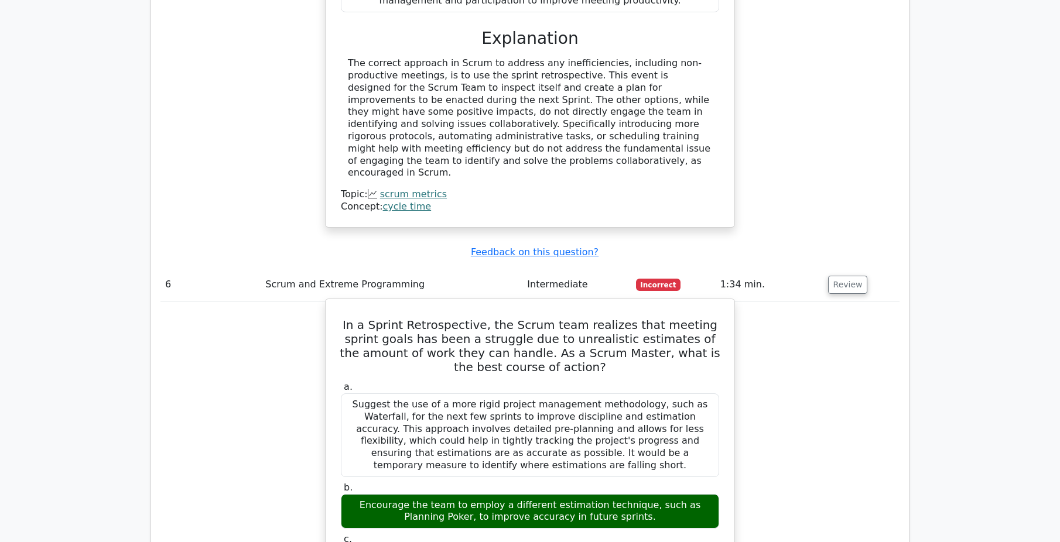
drag, startPoint x: 337, startPoint y: 245, endPoint x: 591, endPoint y: 475, distance: 342.8
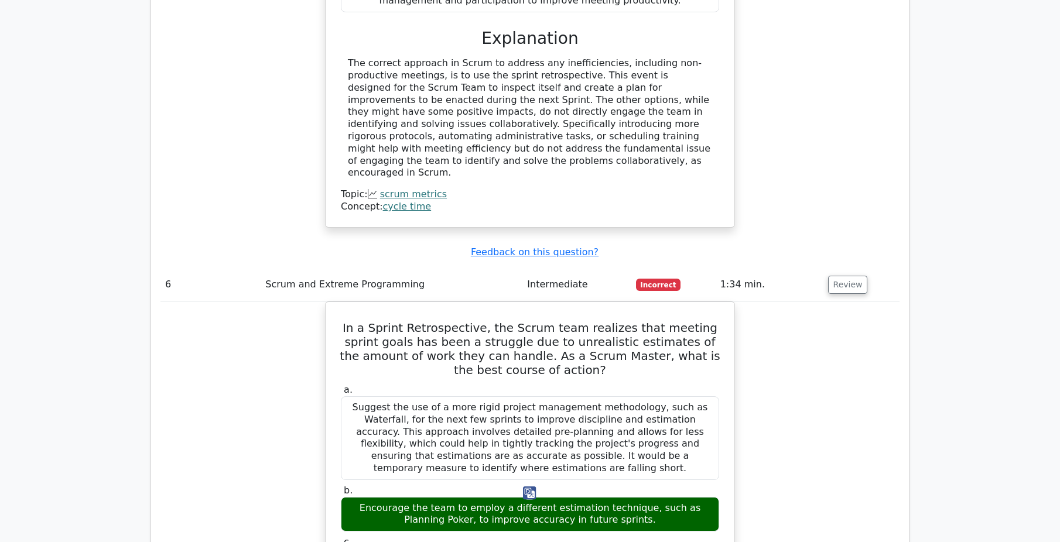
copy div "In a Sprint Retrospective, the Scrum team realizes that meeting sprint goals ha…"
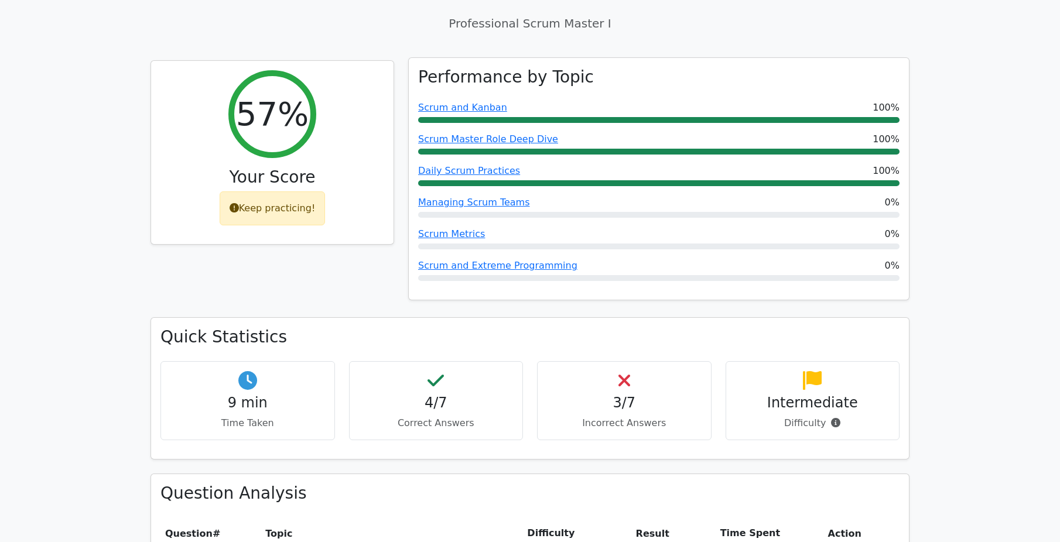
scroll to position [410, 0]
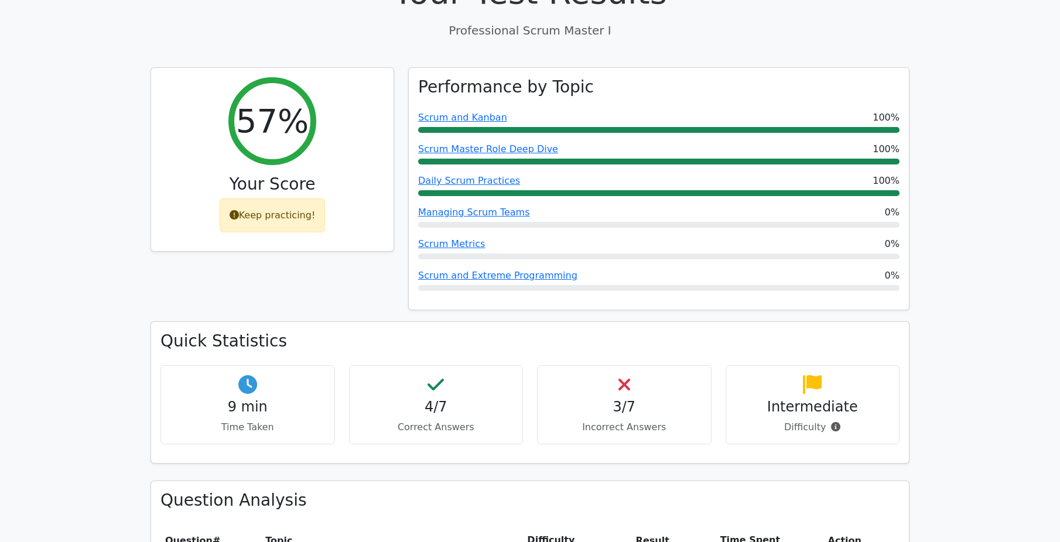
click at [252, 399] on h4 "9 min" at bounding box center [247, 407] width 155 height 17
click at [261, 365] on div "9 min Time Taken" at bounding box center [247, 404] width 174 height 79
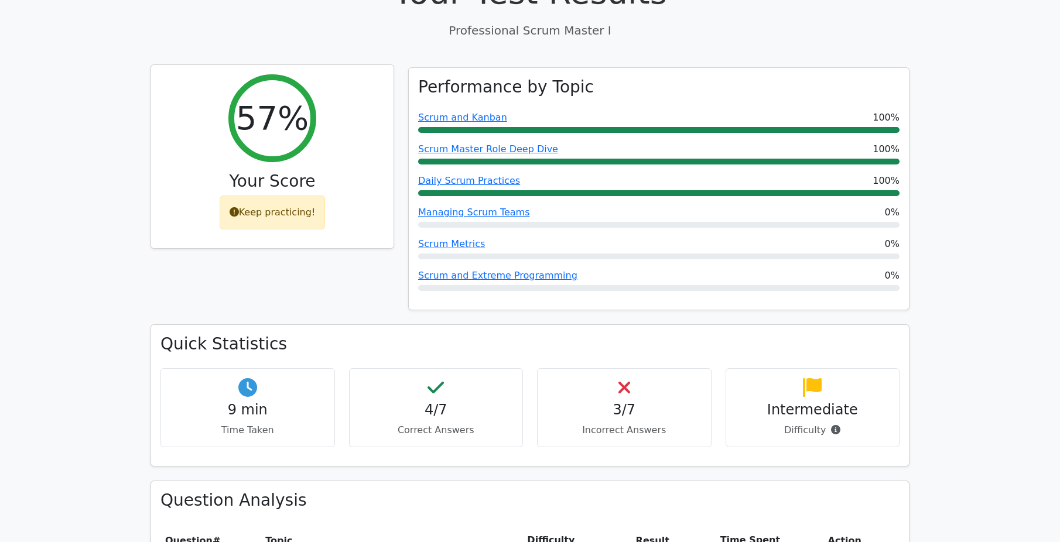
click at [285, 196] on div "Keep practicing!" at bounding box center [273, 213] width 106 height 34
click at [264, 115] on div "57%" at bounding box center [272, 118] width 88 height 88
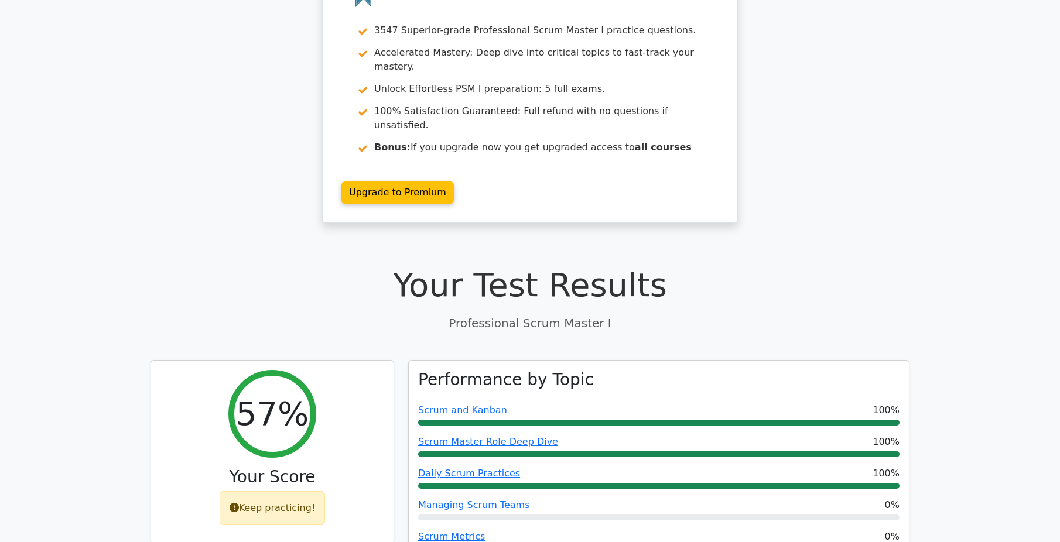
scroll to position [0, 0]
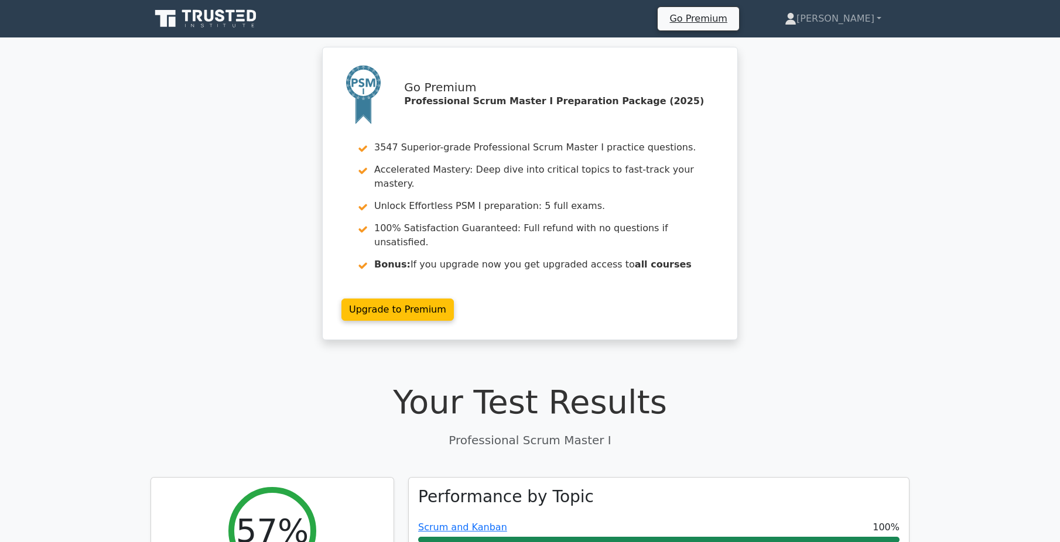
click at [193, 17] on icon at bounding box center [197, 16] width 9 height 12
click at [203, 23] on icon at bounding box center [206, 19] width 112 height 22
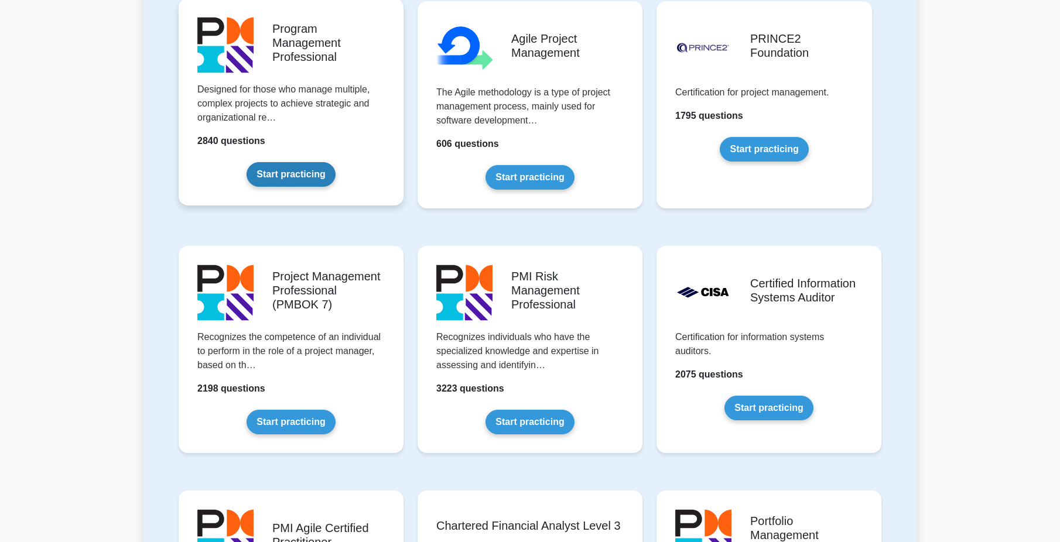
scroll to position [1054, 0]
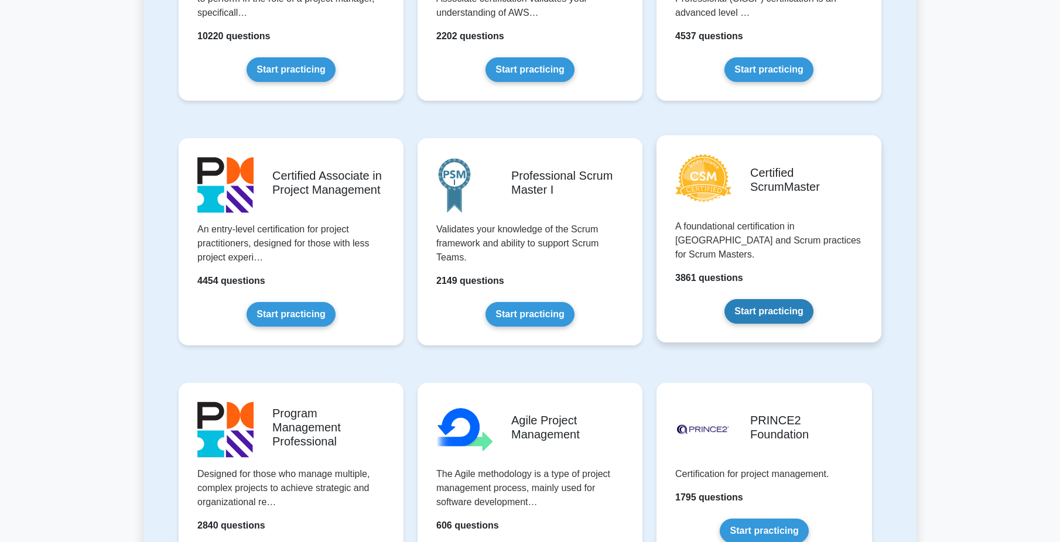
scroll to position [468, 0]
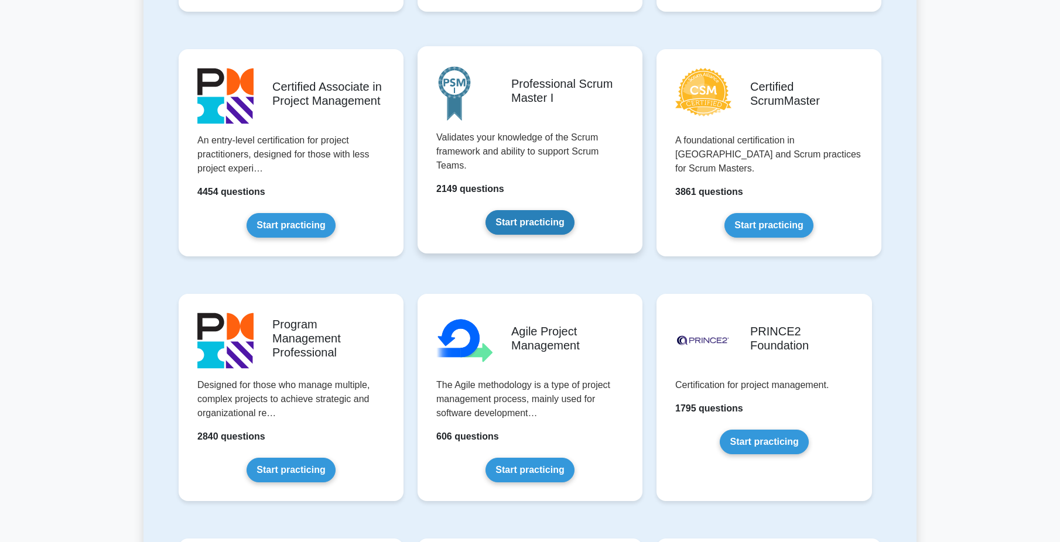
click at [541, 218] on link "Start practicing" at bounding box center [529, 222] width 88 height 25
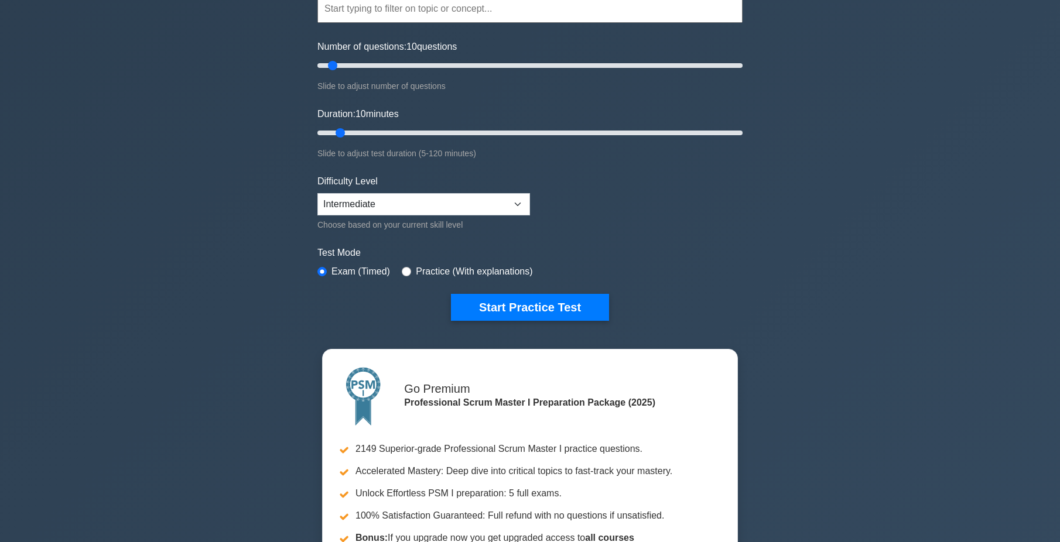
scroll to position [117, 0]
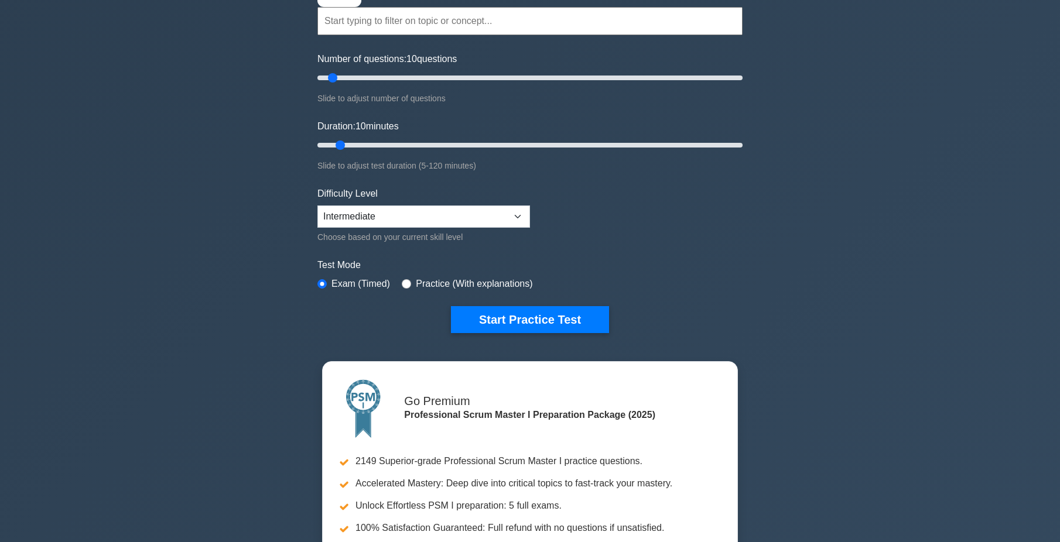
click at [480, 282] on label "Practice (With explanations)" at bounding box center [474, 284] width 116 height 14
click at [403, 279] on input "radio" at bounding box center [406, 283] width 9 height 9
radio input "true"
click at [502, 321] on button "Start Practice Test" at bounding box center [530, 319] width 158 height 27
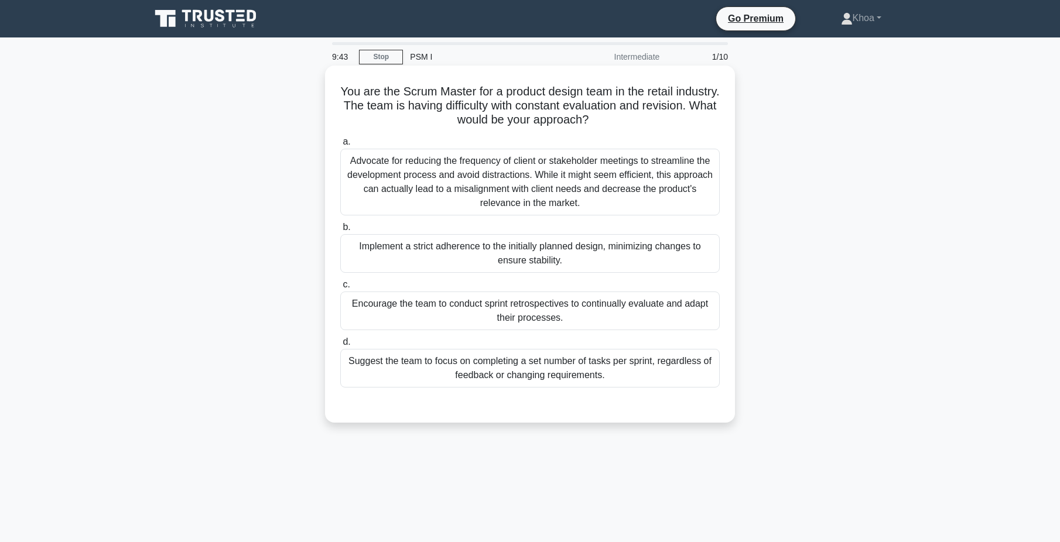
drag, startPoint x: 355, startPoint y: 89, endPoint x: 662, endPoint y: 122, distance: 308.0
click at [662, 122] on h5 "You are the Scrum Master for a product design team in the retail industry. The …" at bounding box center [530, 105] width 382 height 43
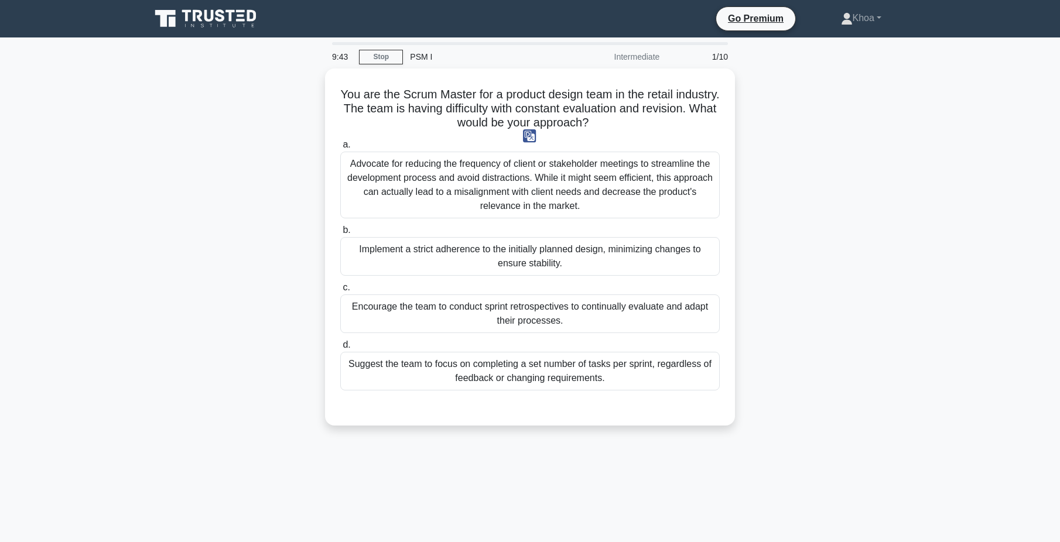
copy h5 "You are the Scrum Master for a product design team in the retail industry. The …"
click at [191, 174] on div "You are the Scrum Master for a product design team in the retail industry. The …" at bounding box center [529, 253] width 773 height 371
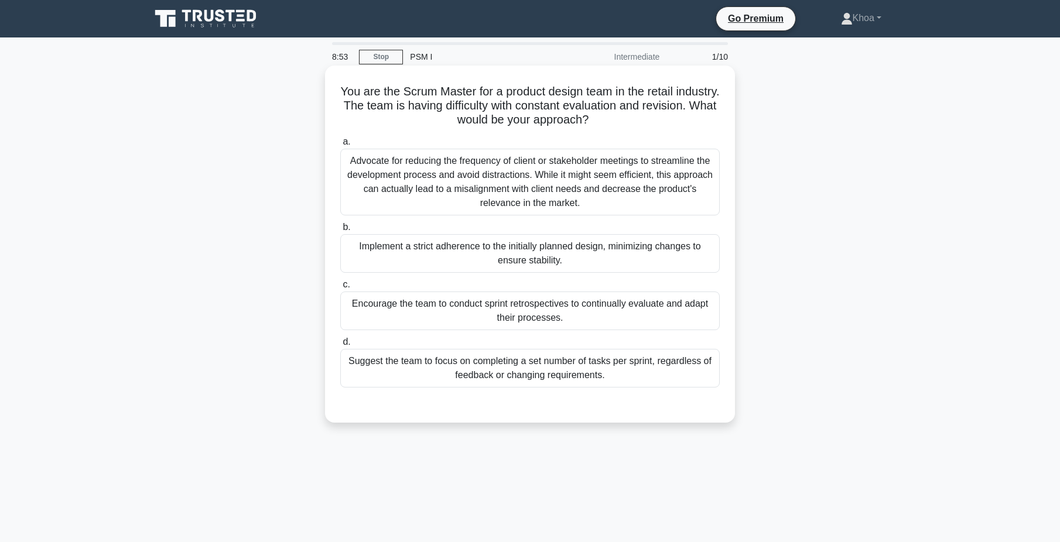
click at [580, 318] on div "Encourage the team to conduct sprint retrospectives to continually evaluate and…" at bounding box center [529, 311] width 379 height 39
click at [340, 289] on input "c. Encourage the team to conduct sprint retrospectives to continually evaluate …" at bounding box center [340, 285] width 0 height 8
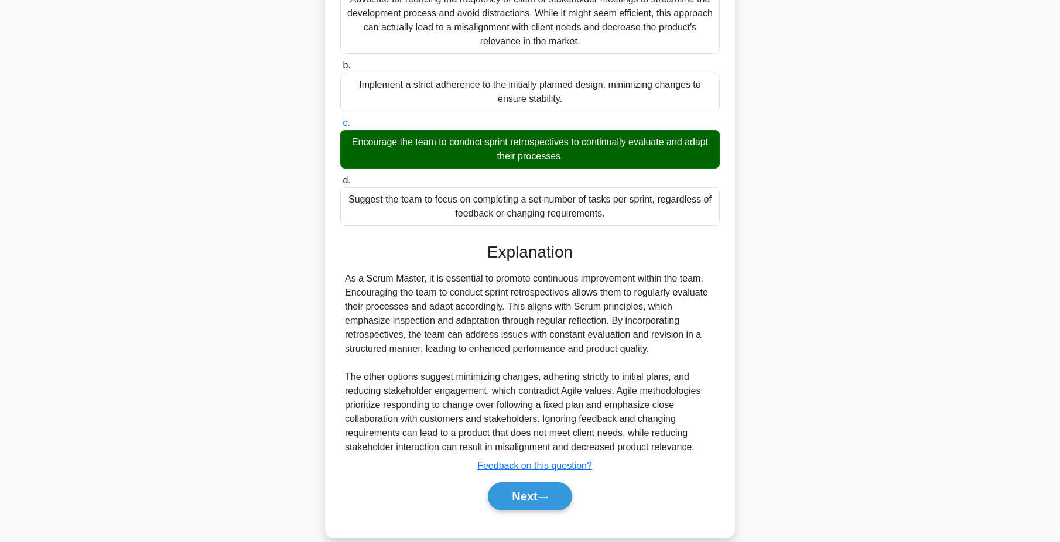
scroll to position [180, 0]
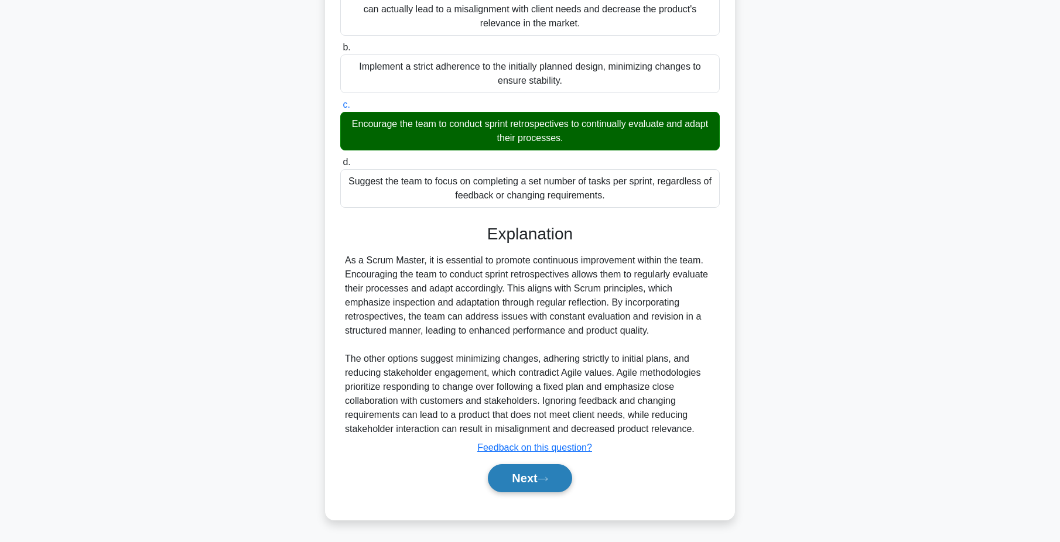
click at [516, 485] on button "Next" at bounding box center [530, 478] width 84 height 28
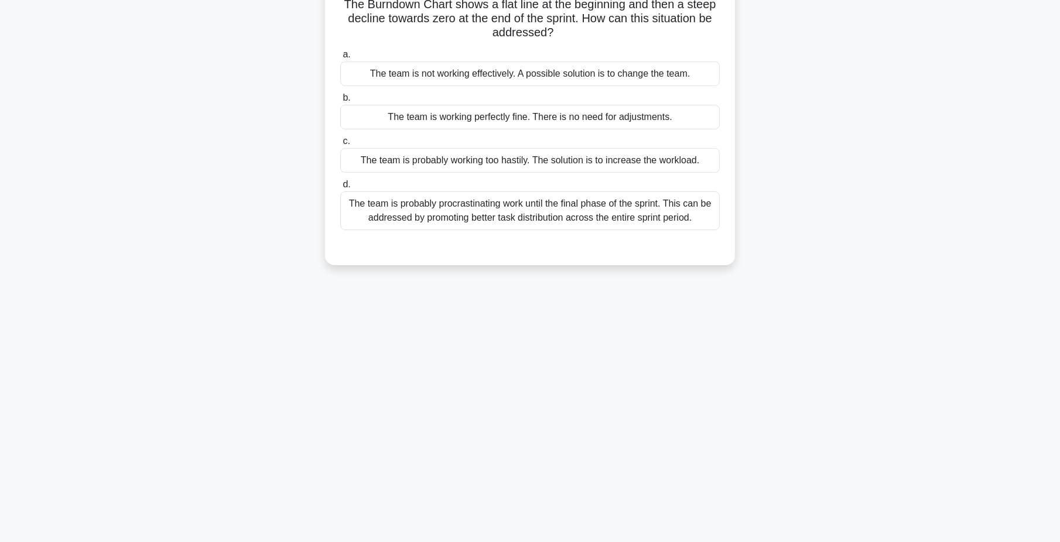
scroll to position [0, 0]
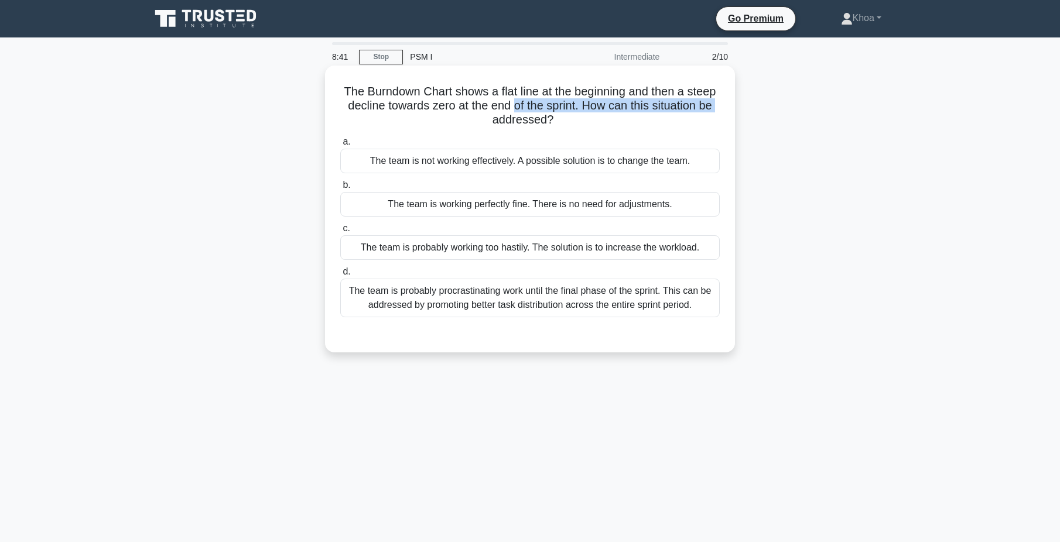
drag, startPoint x: 326, startPoint y: 114, endPoint x: 510, endPoint y: 113, distance: 184.4
click at [510, 113] on div "The Burndown Chart shows a flat line at the beginning and then a steep decline …" at bounding box center [530, 209] width 410 height 287
drag, startPoint x: 510, startPoint y: 113, endPoint x: 548, endPoint y: 129, distance: 40.7
click at [548, 128] on h5 "The Burndown Chart shows a flat line at the beginning and then a steep decline …" at bounding box center [530, 105] width 382 height 43
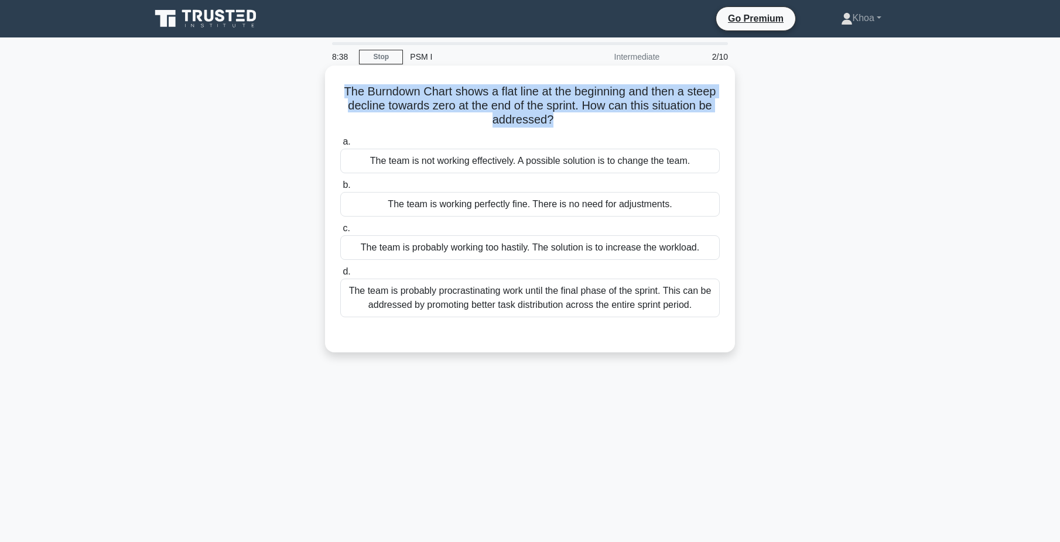
drag, startPoint x: 550, startPoint y: 124, endPoint x: 330, endPoint y: 95, distance: 222.0
click at [330, 95] on div "The Burndown Chart shows a flat line at the beginning and then a steep decline …" at bounding box center [530, 208] width 400 height 277
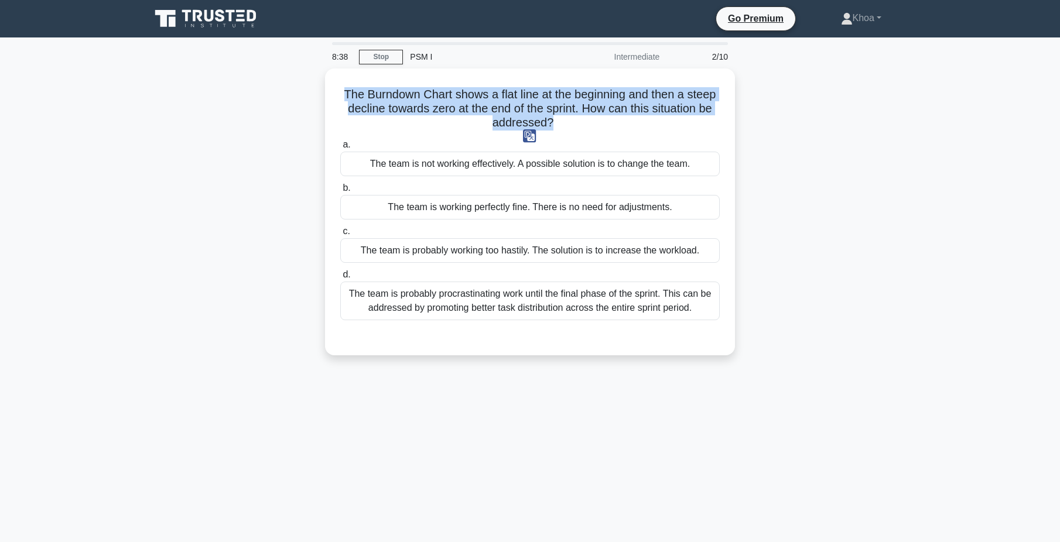
copy h5 "The Burndown Chart shows a flat line at the beginning and then a steep decline …"
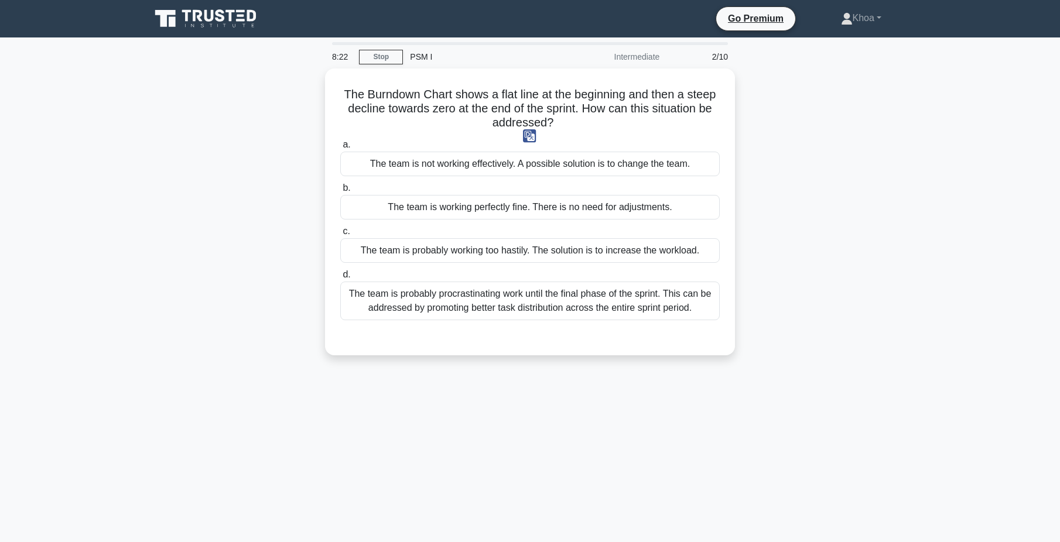
click at [246, 201] on div "The Burndown Chart shows a flat line at the beginning and then a steep decline …" at bounding box center [529, 218] width 773 height 301
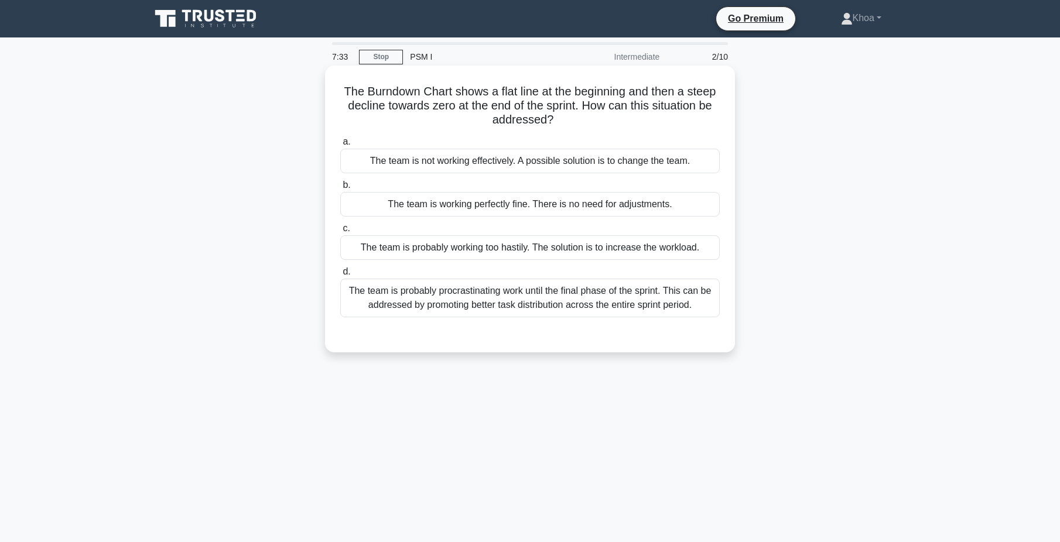
click at [510, 306] on div "The team is probably procrastinating work until the final phase of the sprint. …" at bounding box center [529, 298] width 379 height 39
click at [340, 276] on input "d. The team is probably procrastinating work until the final phase of the sprin…" at bounding box center [340, 272] width 0 height 8
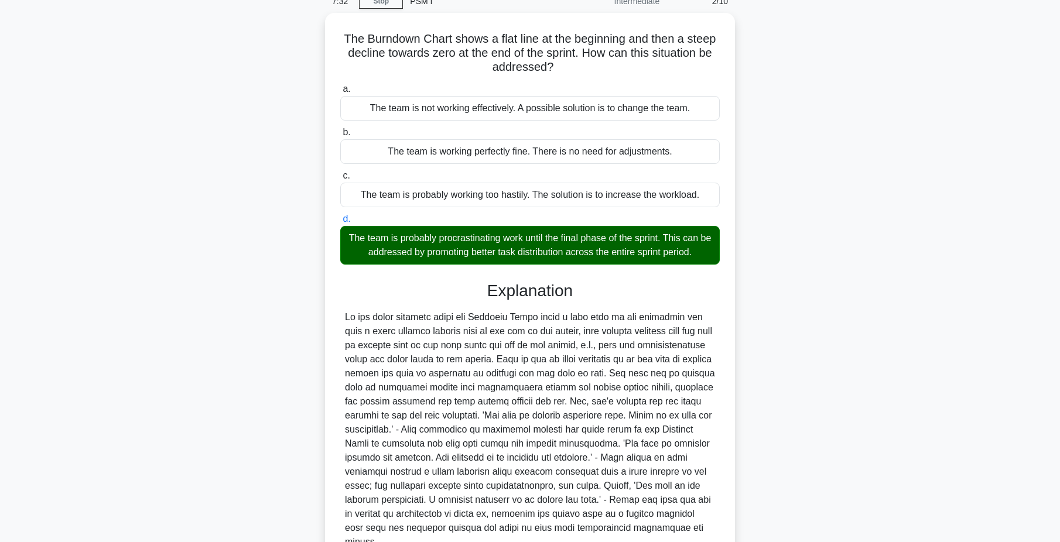
scroll to position [152, 0]
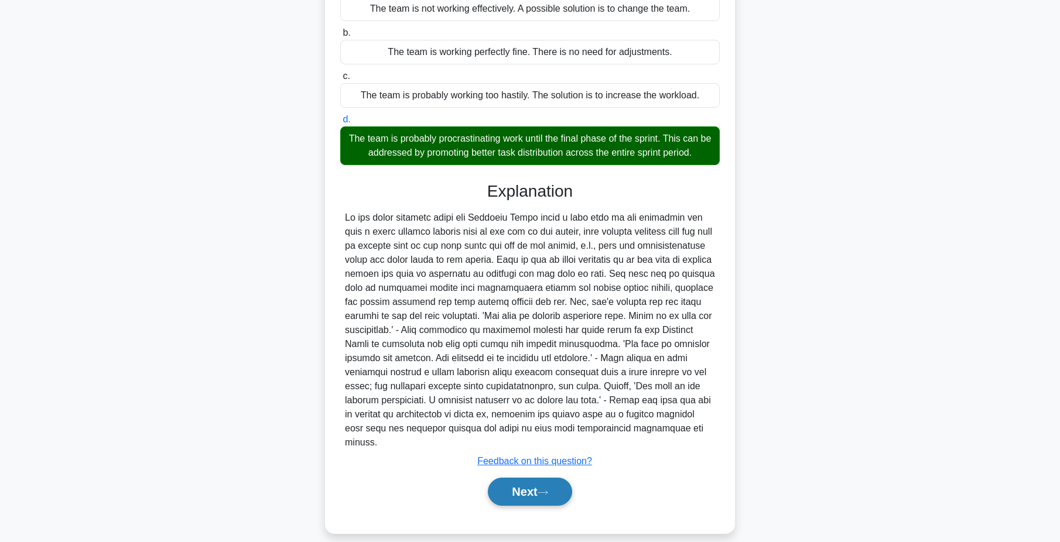
click at [515, 481] on button "Next" at bounding box center [530, 492] width 84 height 28
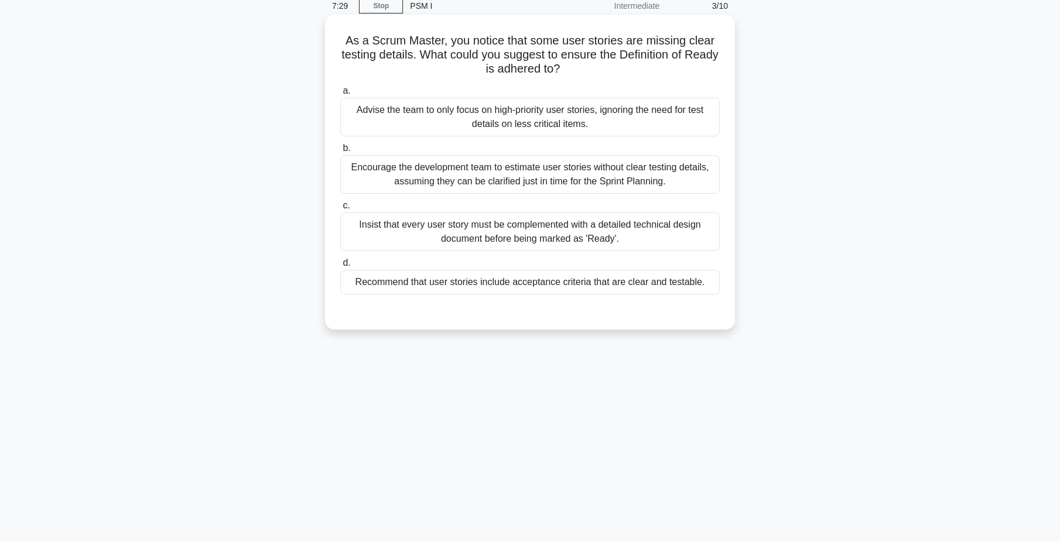
scroll to position [0, 0]
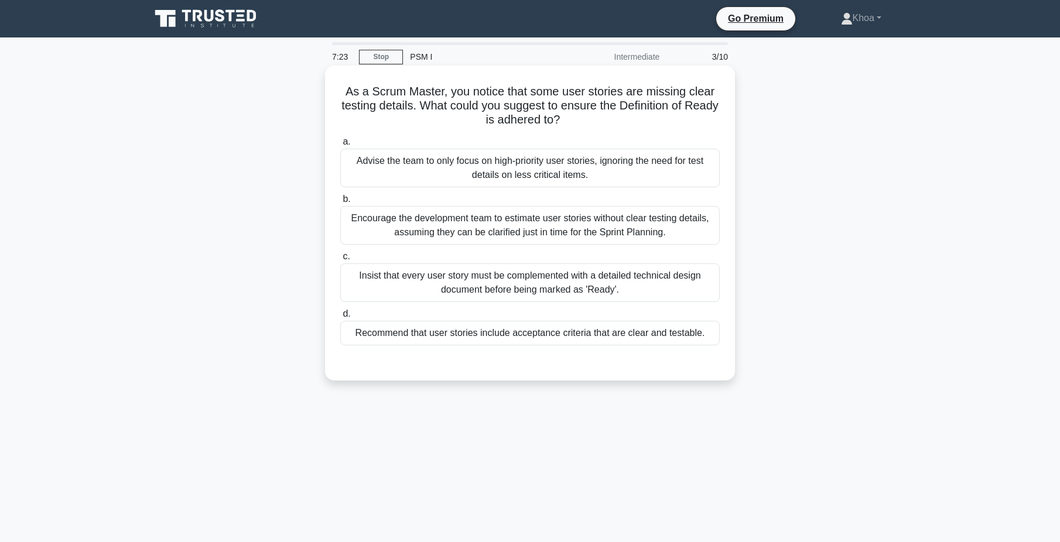
drag, startPoint x: 404, startPoint y: 117, endPoint x: 638, endPoint y: 114, distance: 234.2
click at [638, 114] on h5 "As a Scrum Master, you notice that some user stories are missing clear testing …" at bounding box center [530, 105] width 382 height 43
drag, startPoint x: 638, startPoint y: 114, endPoint x: 625, endPoint y: 124, distance: 16.7
click at [625, 124] on h5 "As a Scrum Master, you notice that some user stories are missing clear testing …" at bounding box center [530, 105] width 382 height 43
click at [642, 221] on div "Encourage the development team to estimate user stories without clear testing d…" at bounding box center [529, 225] width 379 height 39
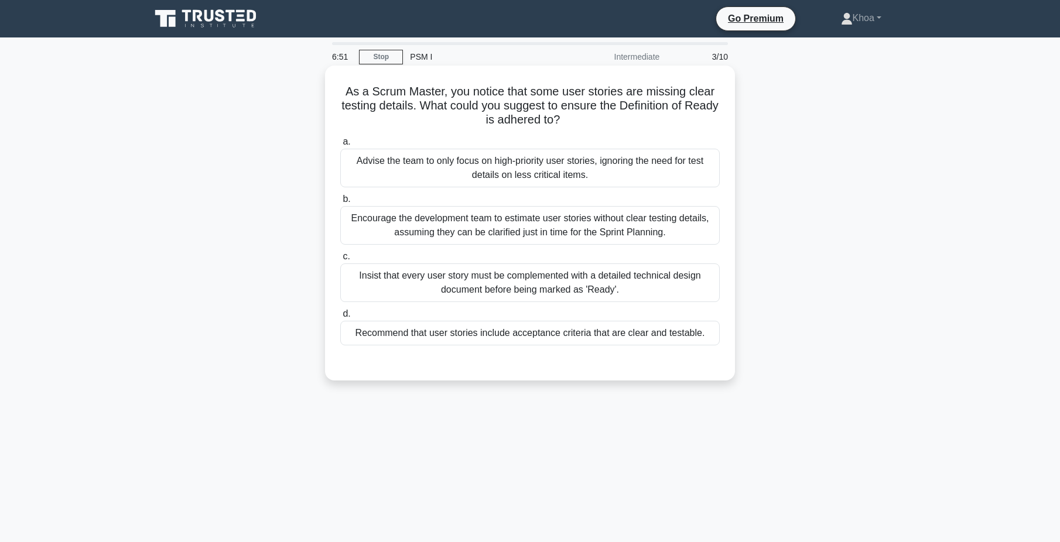
click at [340, 203] on input "b. Encourage the development team to estimate user stories without clear testin…" at bounding box center [340, 200] width 0 height 8
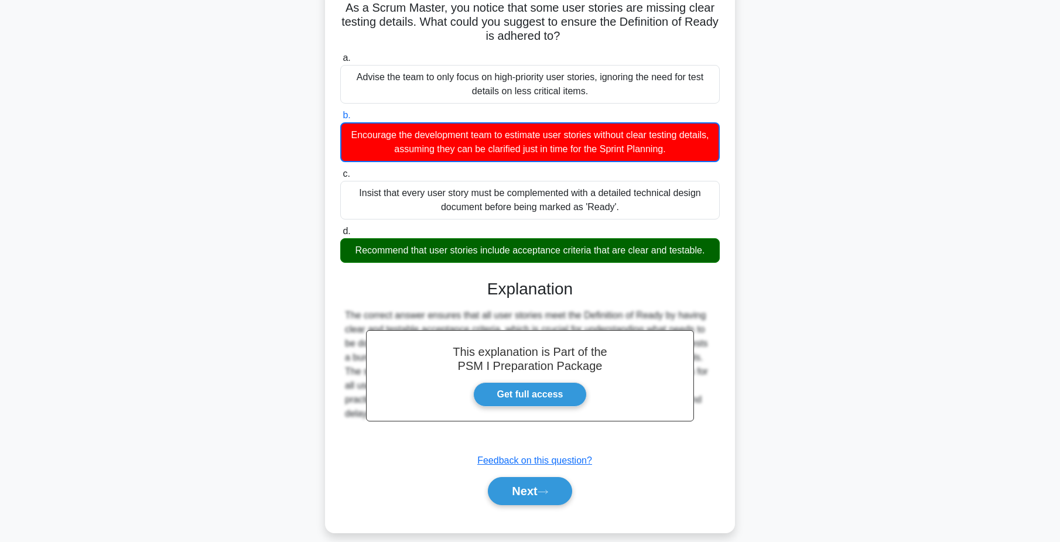
scroll to position [97, 0]
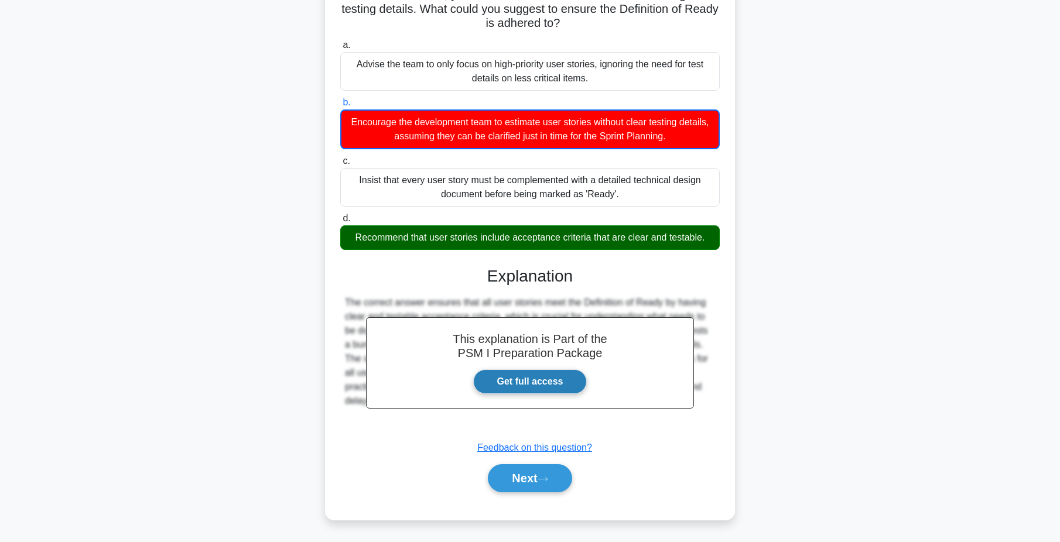
click at [541, 380] on link "Get full access" at bounding box center [530, 381] width 114 height 25
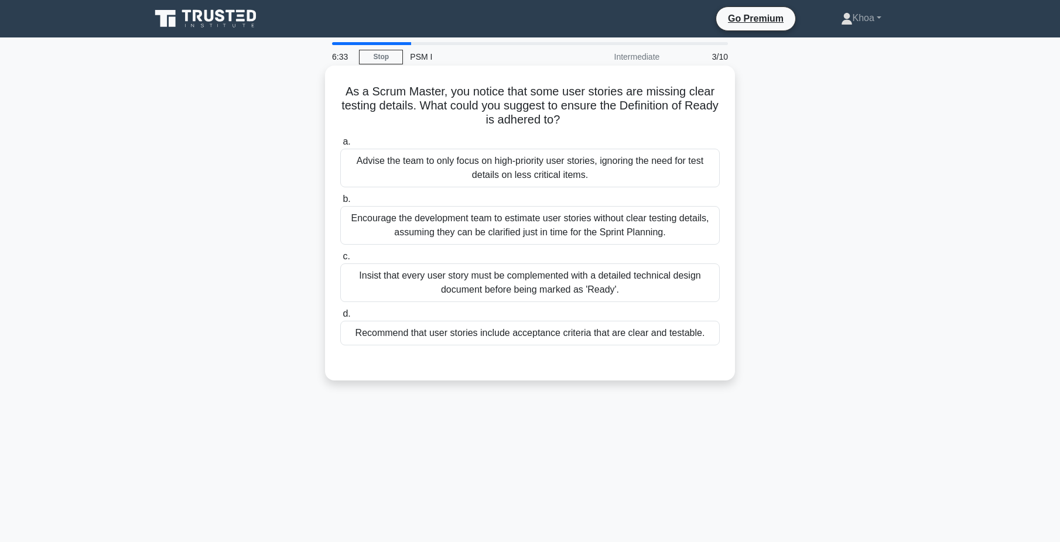
click at [429, 338] on div "Recommend that user stories include acceptance criteria that are clear and test…" at bounding box center [529, 333] width 379 height 25
click at [340, 318] on input "d. Recommend that user stories include acceptance criteria that are clear and t…" at bounding box center [340, 314] width 0 height 8
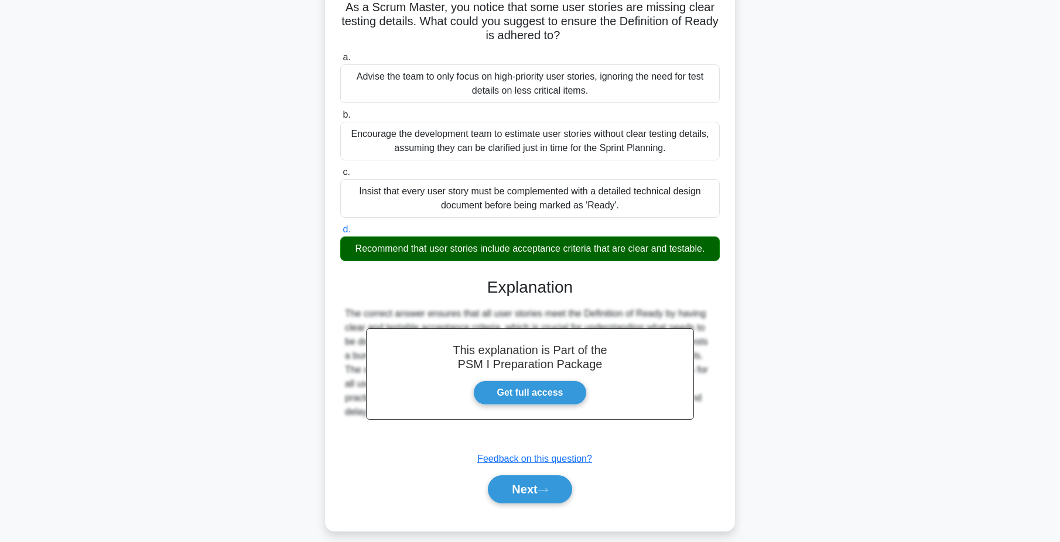
scroll to position [96, 0]
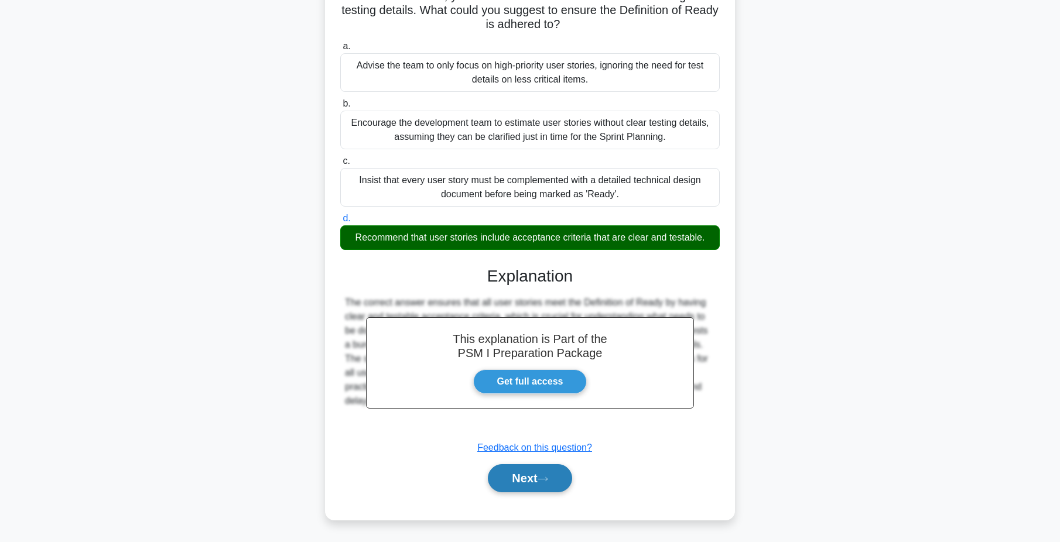
click at [542, 488] on button "Next" at bounding box center [530, 478] width 84 height 28
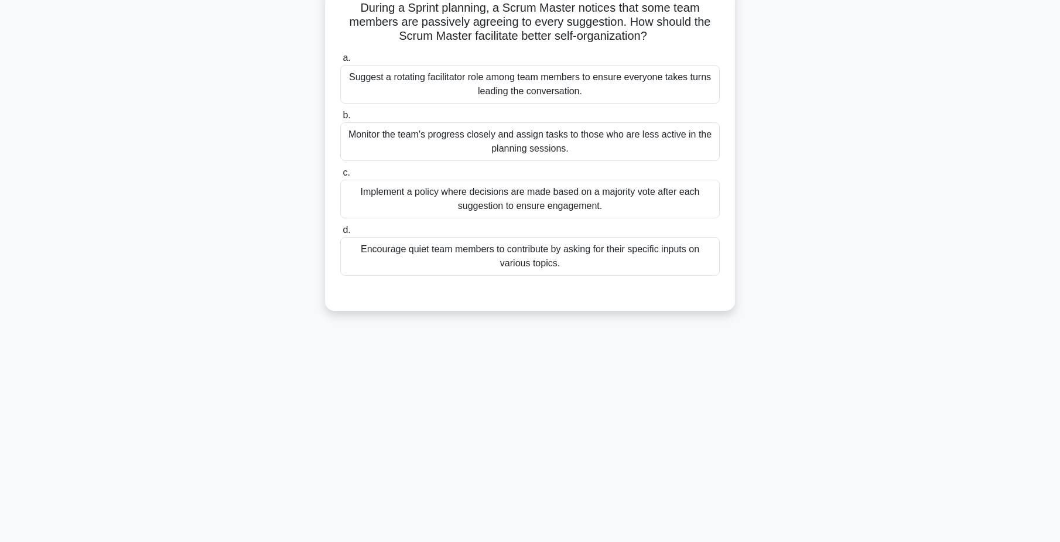
scroll to position [32, 0]
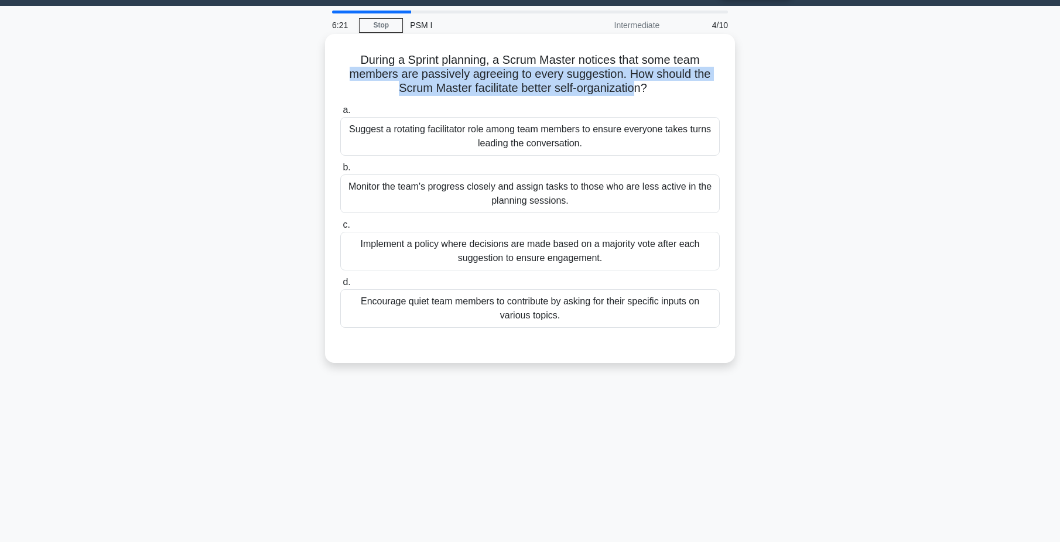
drag, startPoint x: 437, startPoint y: 77, endPoint x: 640, endPoint y: 83, distance: 203.2
click at [639, 83] on h5 "During a Sprint planning, a Scrum Master notices that some team members are pas…" at bounding box center [530, 74] width 382 height 43
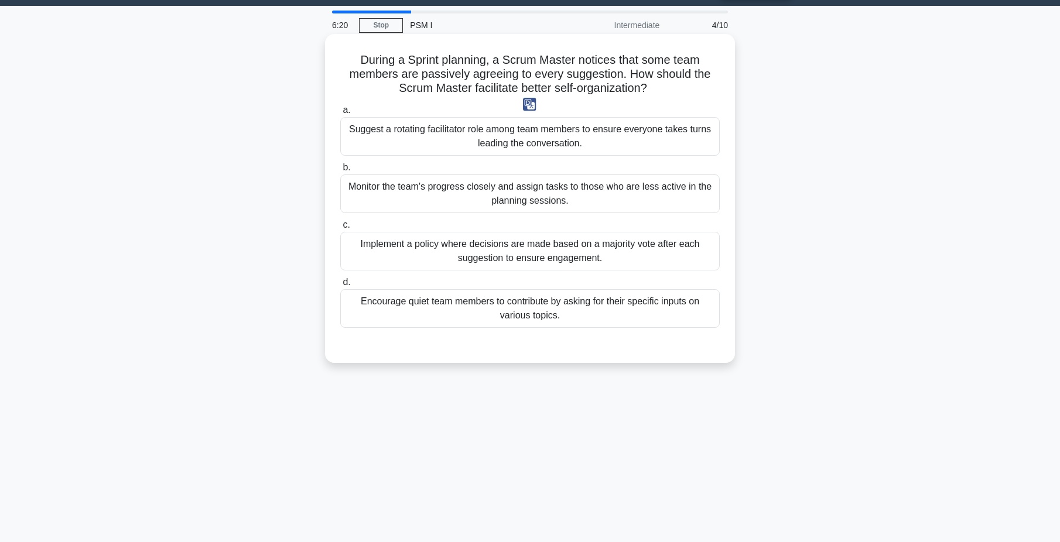
drag, startPoint x: 640, startPoint y: 83, endPoint x: 676, endPoint y: 101, distance: 40.1
click at [676, 101] on div "During a Sprint planning, a Scrum Master notices that some team members are pas…" at bounding box center [530, 199] width 400 height 320
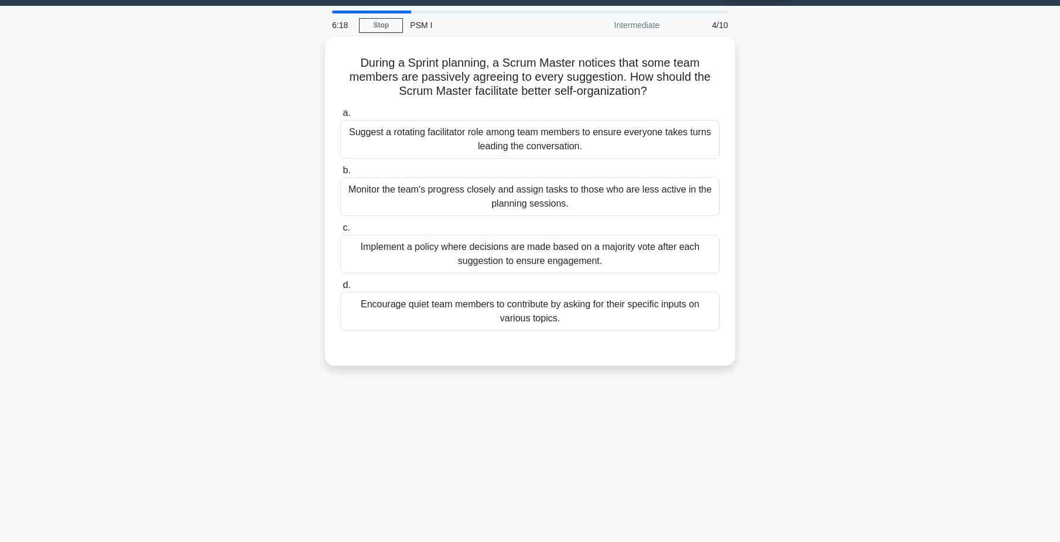
drag, startPoint x: 656, startPoint y: 91, endPoint x: 310, endPoint y: 64, distance: 347.0
click at [310, 64] on div "During a Sprint planning, a Scrum Master notices that some team members are pas…" at bounding box center [529, 208] width 773 height 343
copy h5 "During a Sprint planning, a Scrum Master notices that some team members are pas…"
click at [253, 138] on div "During a Sprint planning, a Scrum Master notices that some team members are pas…" at bounding box center [529, 208] width 773 height 343
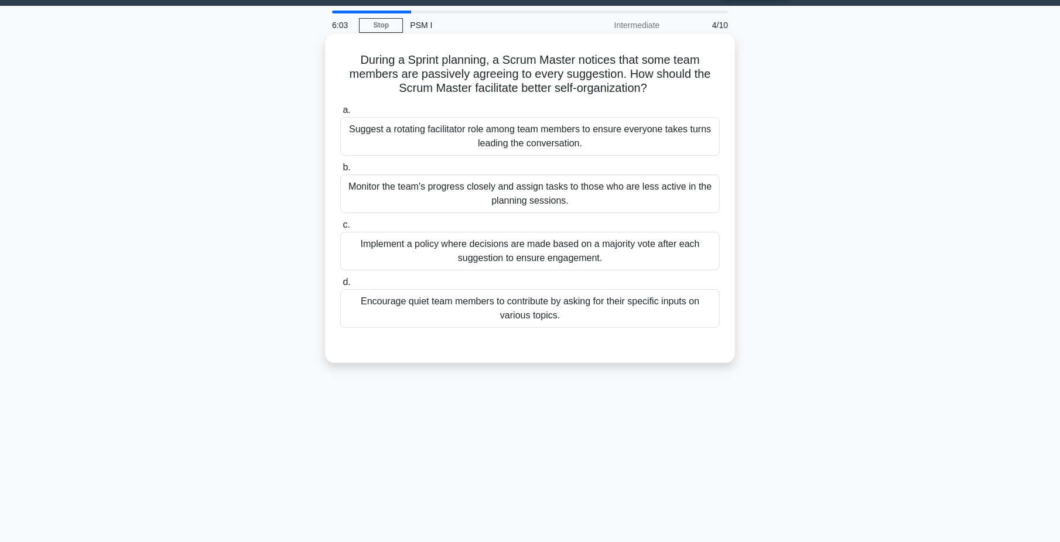
click at [504, 306] on div "Encourage quiet team members to contribute by asking for their specific inputs …" at bounding box center [529, 308] width 379 height 39
click at [340, 286] on input "d. Encourage quiet team members to contribute by asking for their specific inpu…" at bounding box center [340, 283] width 0 height 8
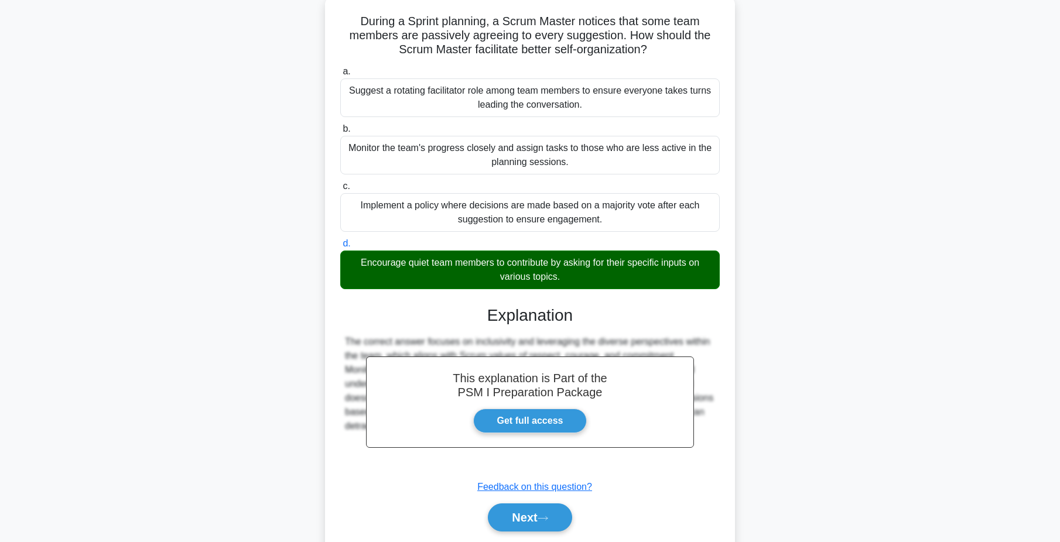
scroll to position [110, 0]
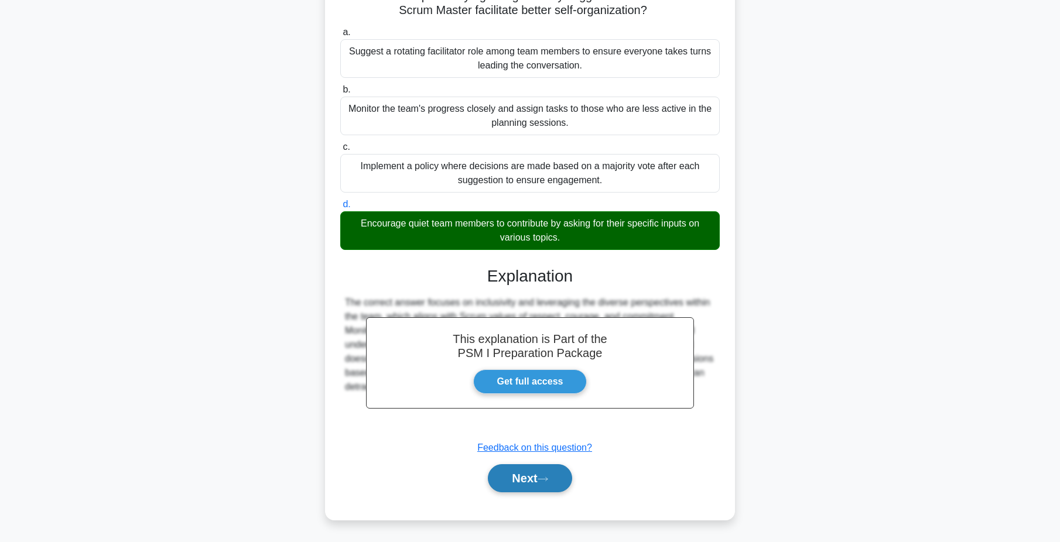
click at [525, 475] on button "Next" at bounding box center [530, 478] width 84 height 28
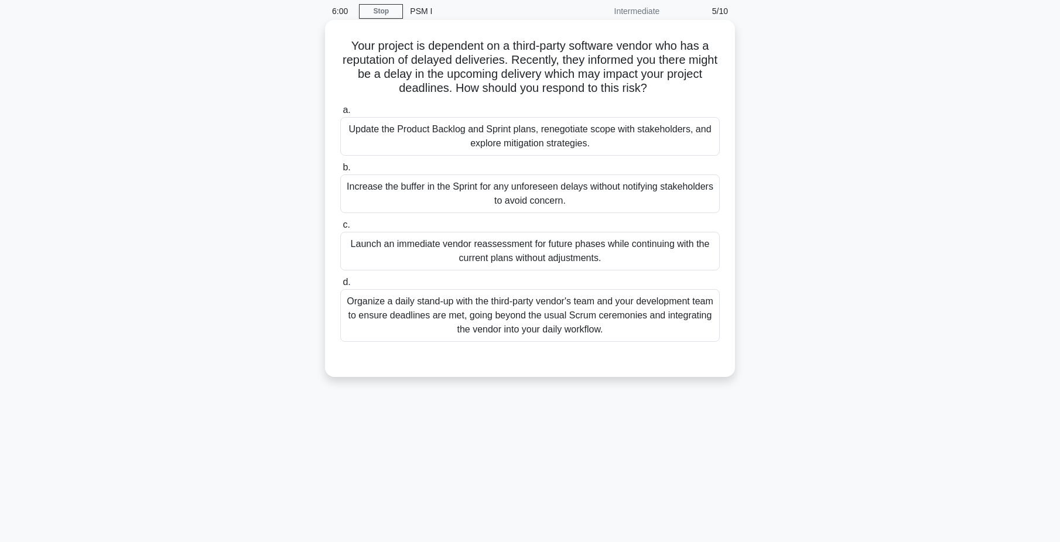
scroll to position [0, 0]
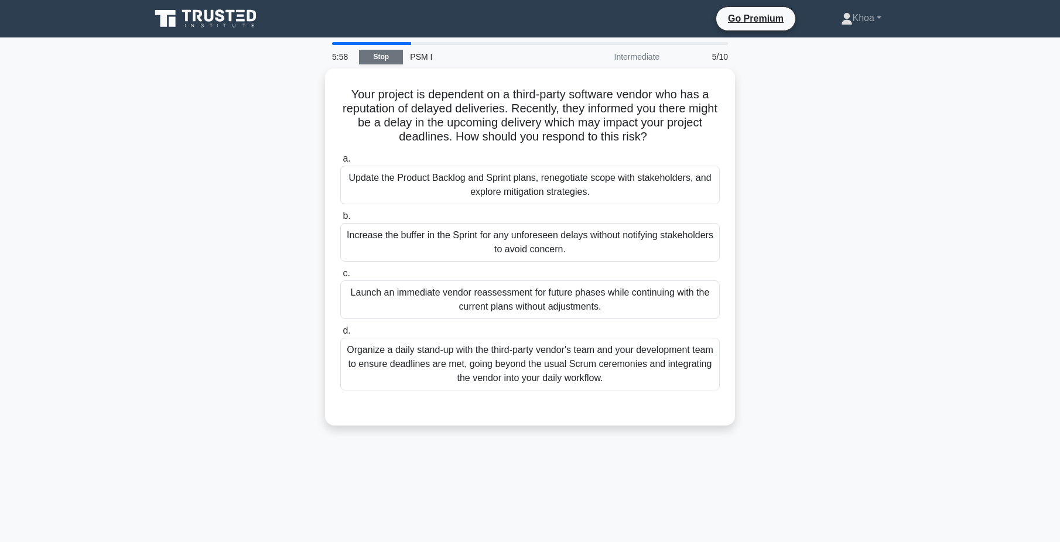
click at [372, 54] on link "Stop" at bounding box center [381, 57] width 44 height 15
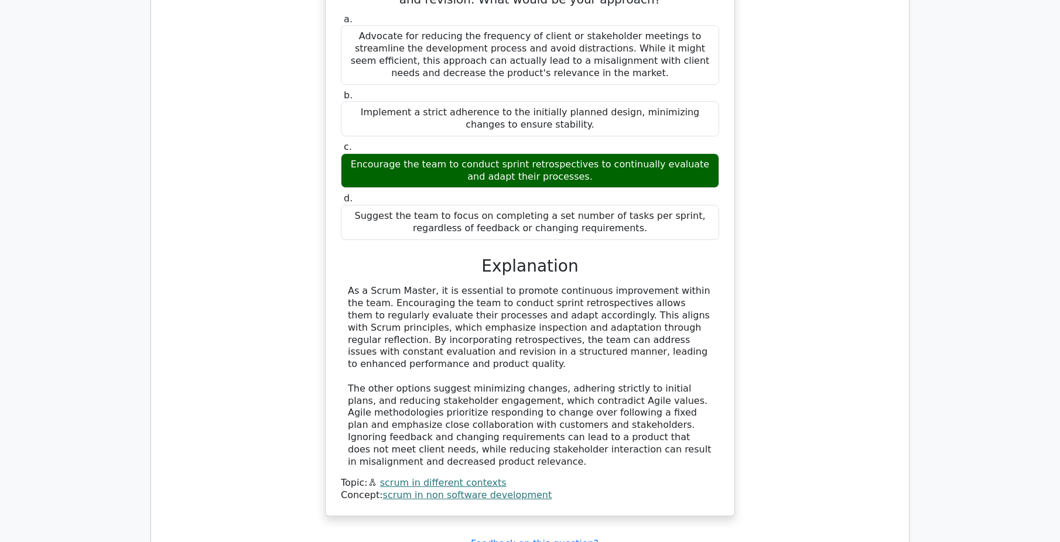
scroll to position [1229, 0]
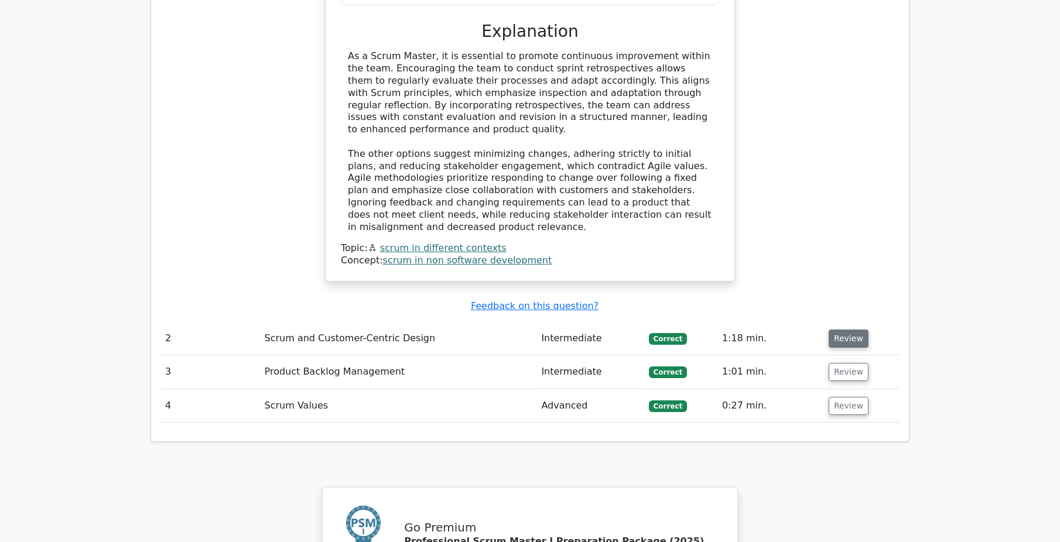
click at [841, 330] on button "Review" at bounding box center [848, 339] width 40 height 18
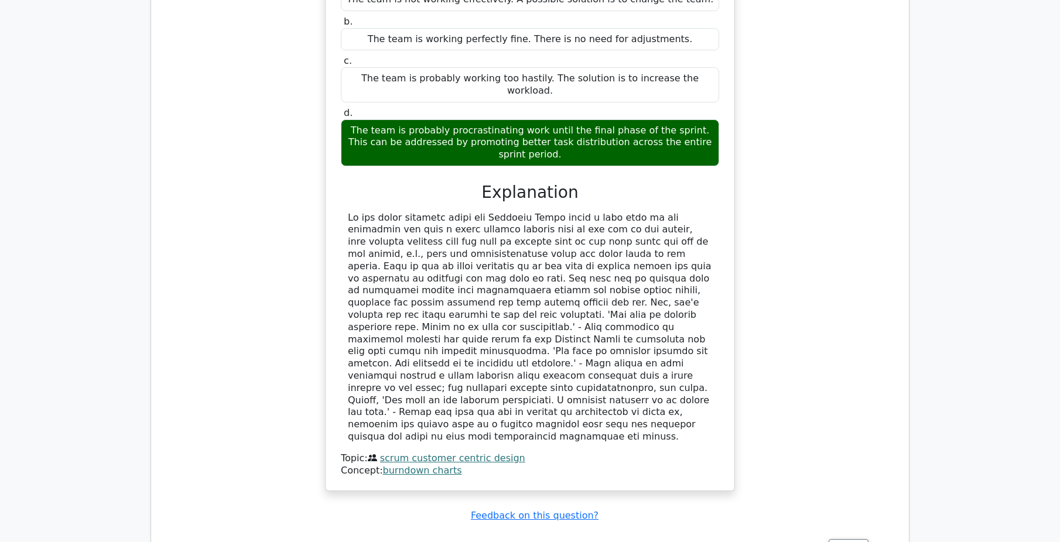
scroll to position [1698, 0]
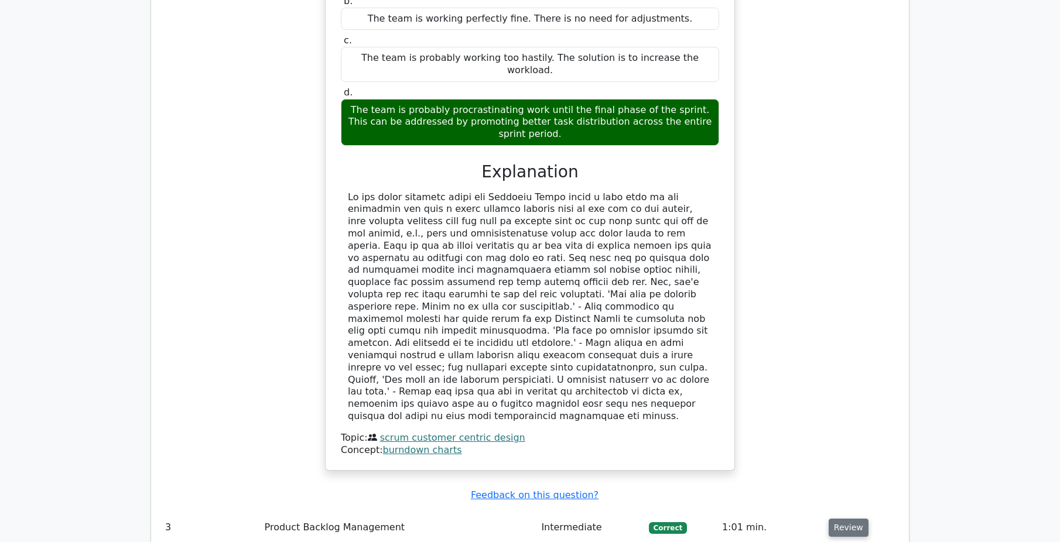
click at [846, 519] on button "Review" at bounding box center [848, 528] width 40 height 18
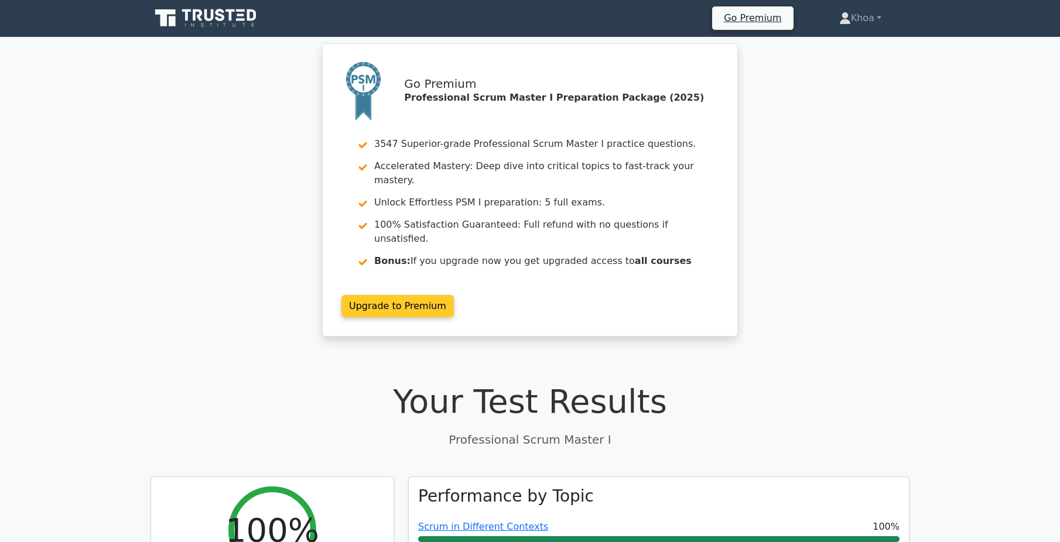
scroll to position [0, 0]
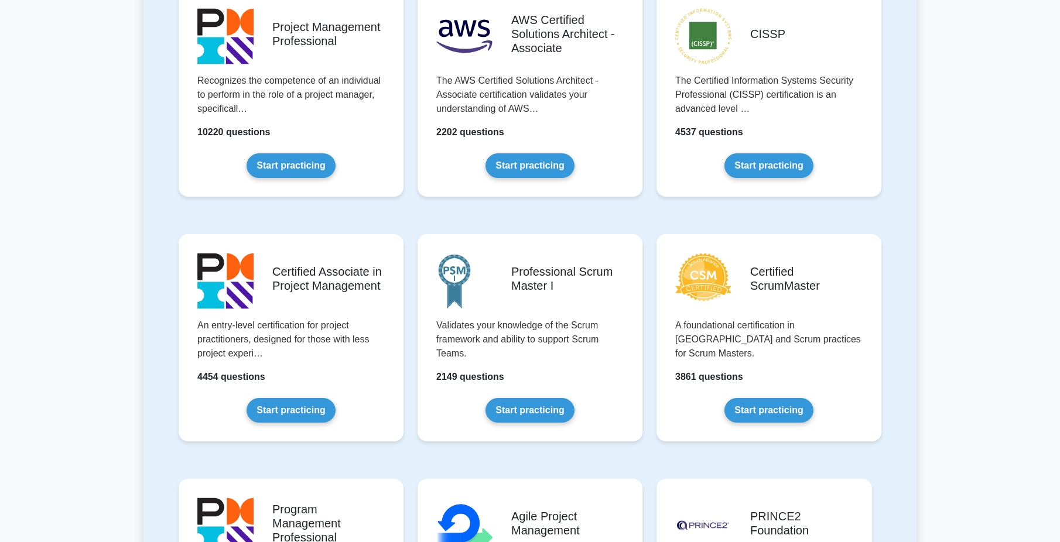
scroll to position [293, 0]
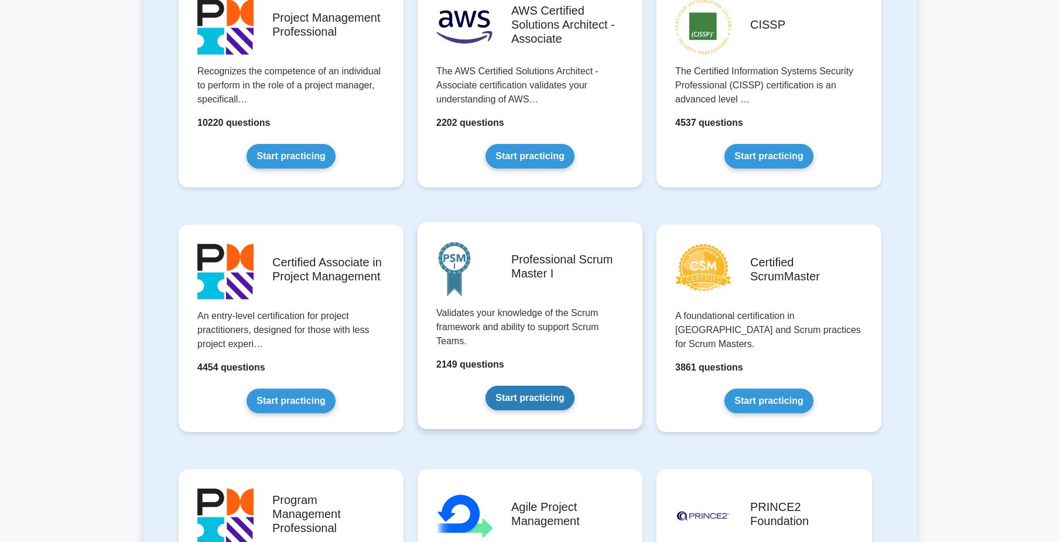
click at [530, 402] on link "Start practicing" at bounding box center [529, 398] width 88 height 25
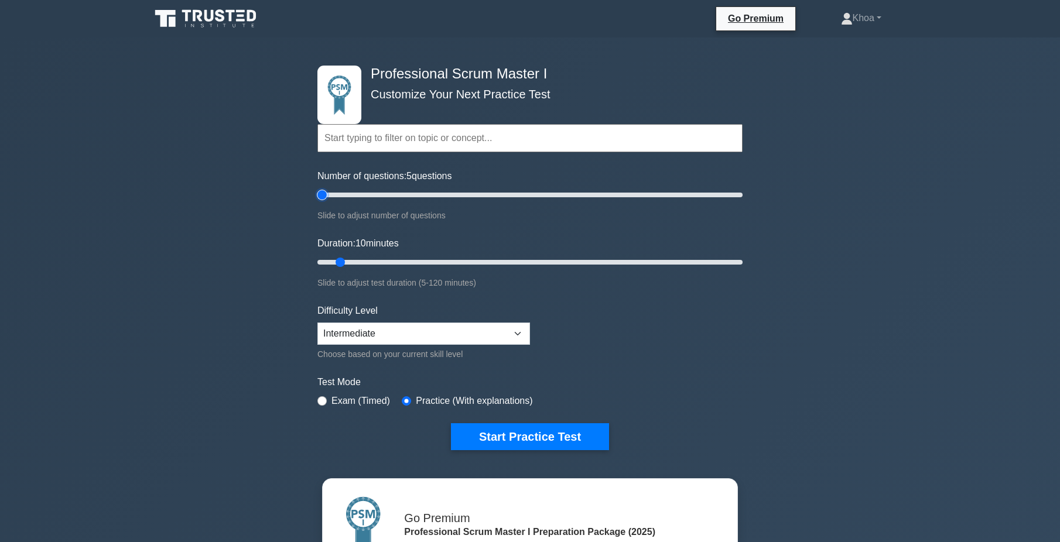
drag, startPoint x: 331, startPoint y: 193, endPoint x: 310, endPoint y: 197, distance: 21.9
type input "5"
click at [317, 197] on input "Number of questions: 5 questions" at bounding box center [529, 195] width 425 height 14
click at [514, 437] on button "Start Practice Test" at bounding box center [530, 436] width 158 height 27
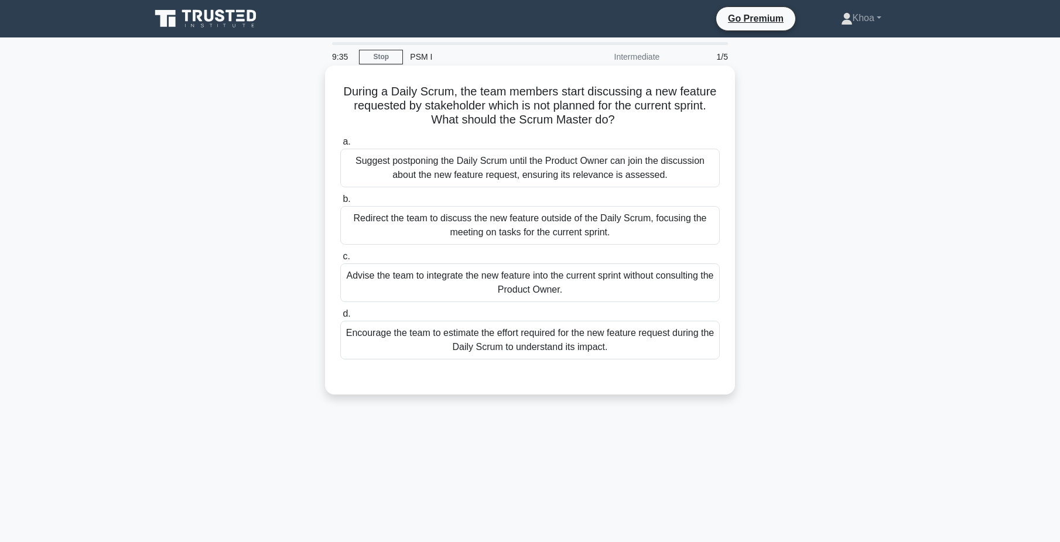
click at [492, 242] on div "Redirect the team to discuss the new feature outside of the Daily Scrum, focusi…" at bounding box center [529, 225] width 379 height 39
click at [340, 203] on input "b. Redirect the team to discuss the new feature outside of the Daily Scrum, foc…" at bounding box center [340, 200] width 0 height 8
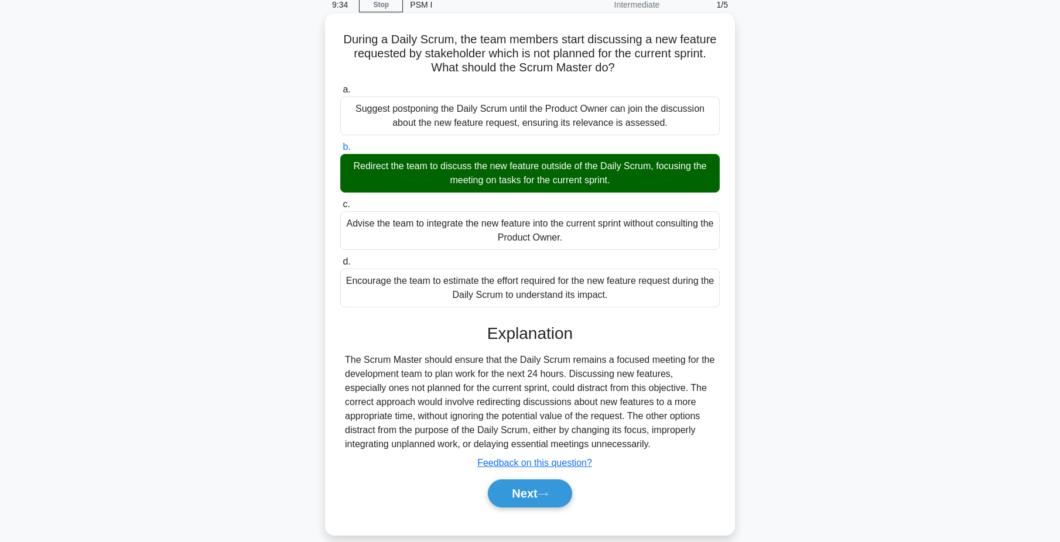
scroll to position [90, 0]
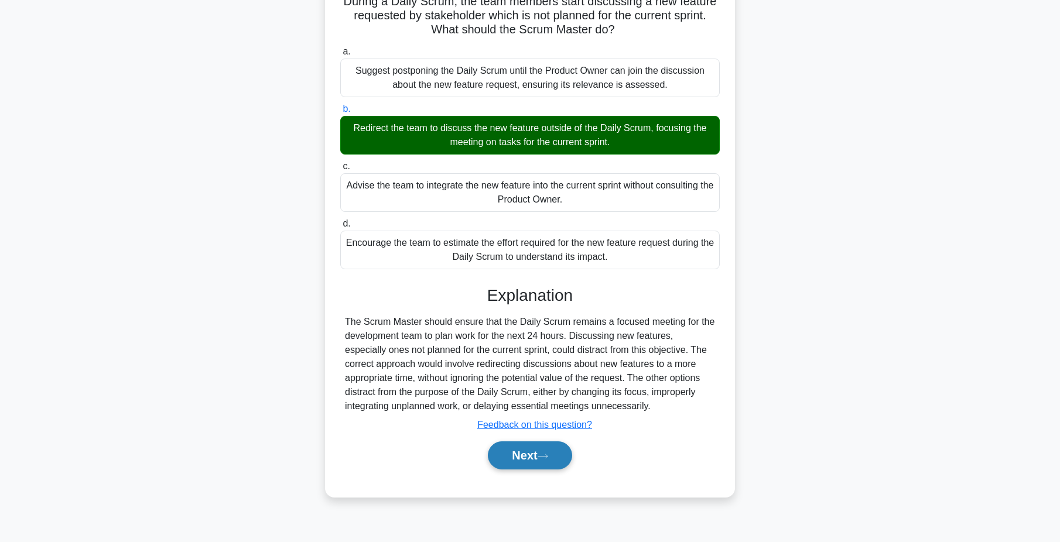
click at [547, 460] on icon at bounding box center [542, 456] width 11 height 6
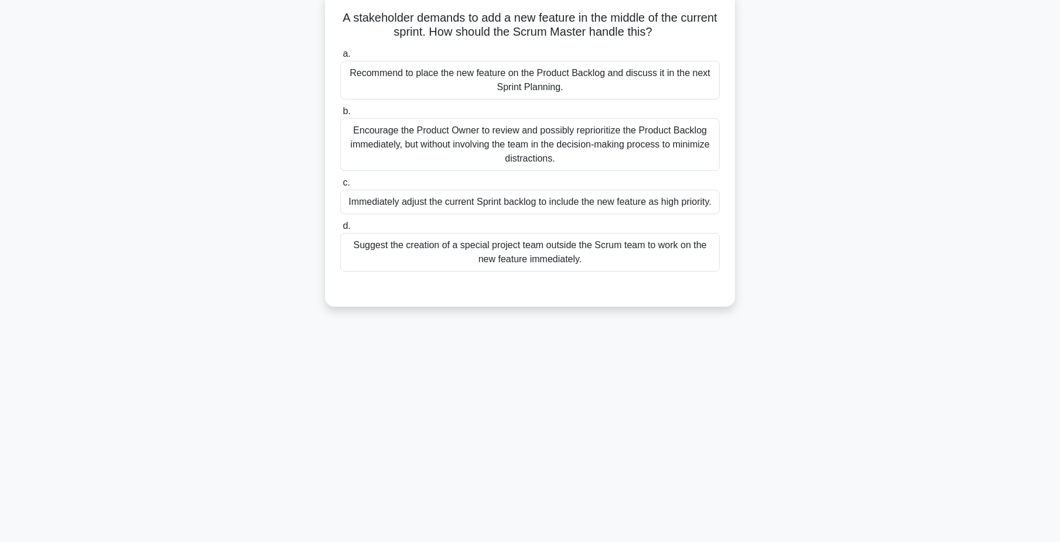
scroll to position [0, 0]
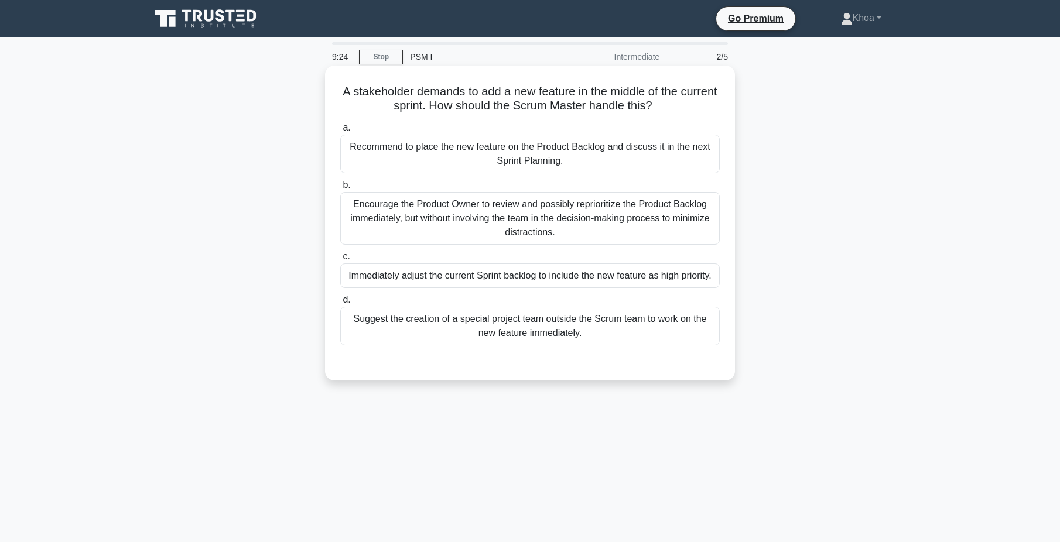
click at [447, 94] on h5 "A stakeholder demands to add a new feature in the middle of the current sprint.…" at bounding box center [530, 98] width 382 height 29
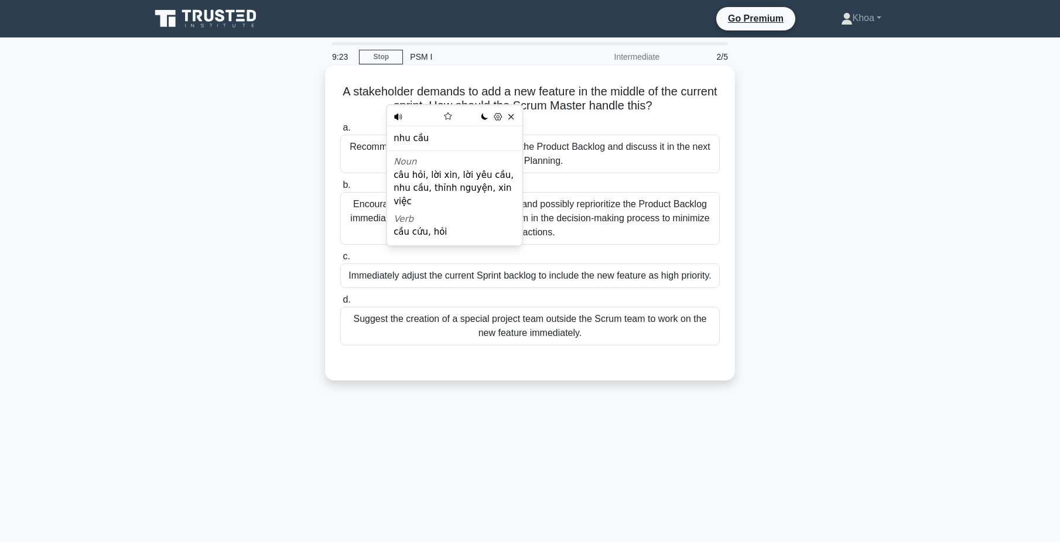
click at [642, 114] on h5 "A stakeholder demands to add a new feature in the middle of the current sprint.…" at bounding box center [530, 98] width 382 height 29
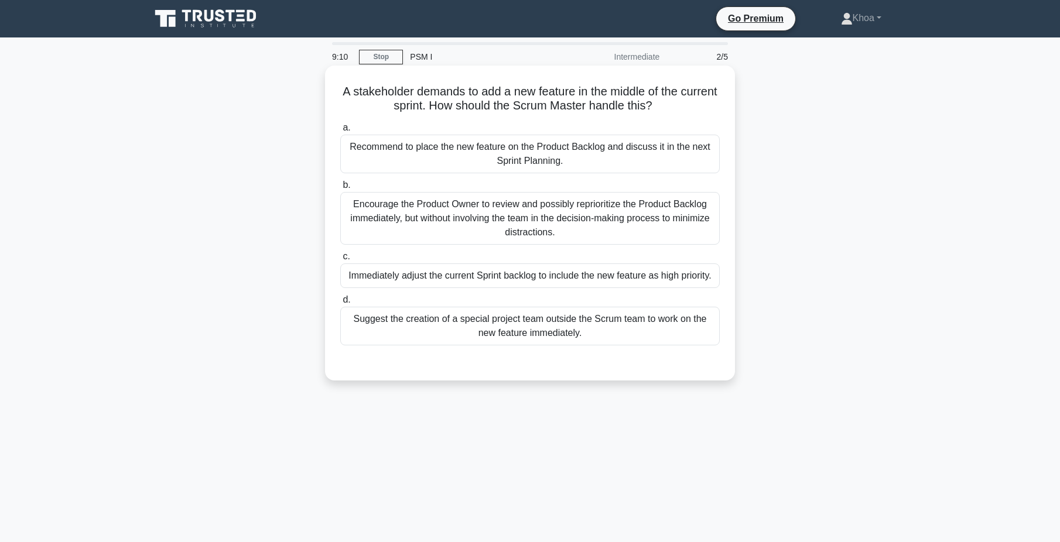
click at [475, 224] on div "Encourage the Product Owner to review and possibly reprioritize the Product Bac…" at bounding box center [529, 218] width 379 height 53
click at [340, 189] on input "b. Encourage the Product Owner to review and possibly reprioritize the Product …" at bounding box center [340, 185] width 0 height 8
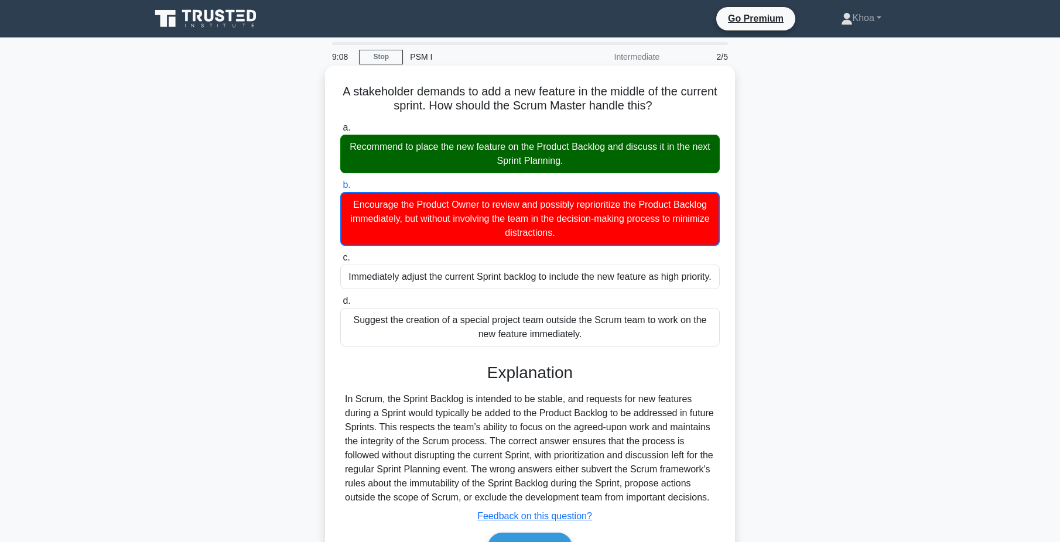
click at [423, 167] on div "Recommend to place the new feature on the Product Backlog and discuss it in the…" at bounding box center [529, 154] width 379 height 39
click at [340, 132] on input "a. Recommend to place the new feature on the Product Backlog and discuss it in …" at bounding box center [340, 128] width 0 height 8
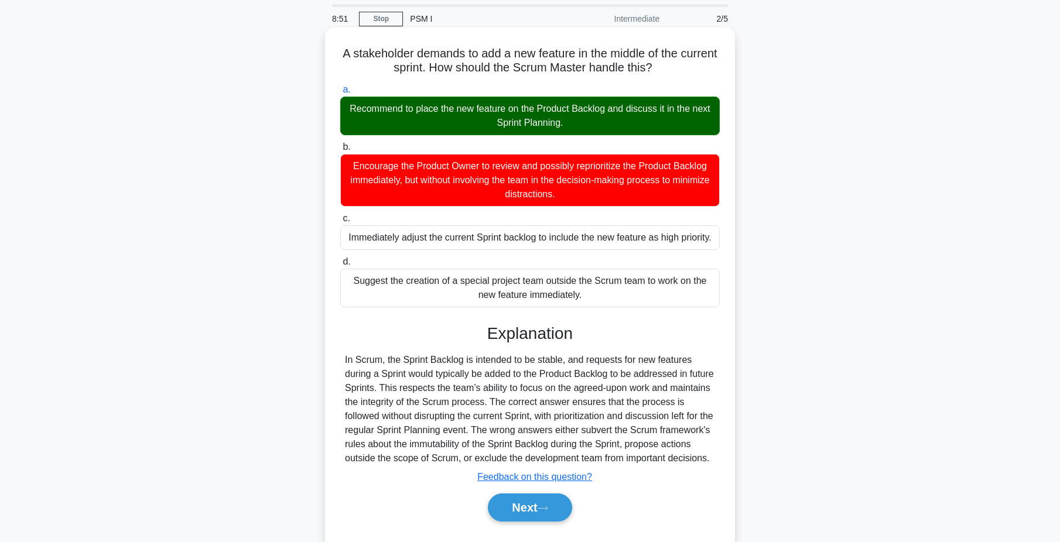
scroll to position [90, 0]
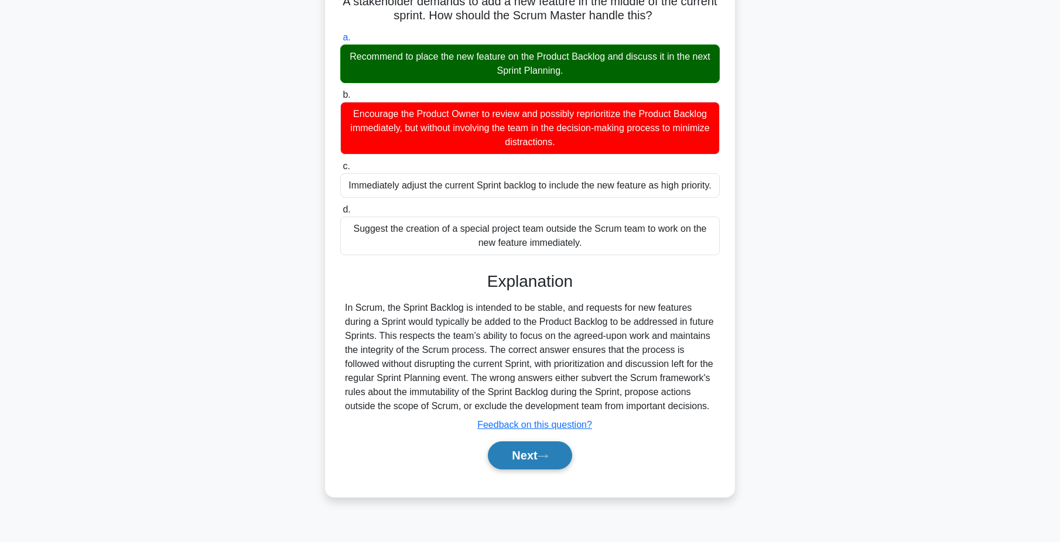
click at [545, 460] on icon at bounding box center [542, 456] width 11 height 6
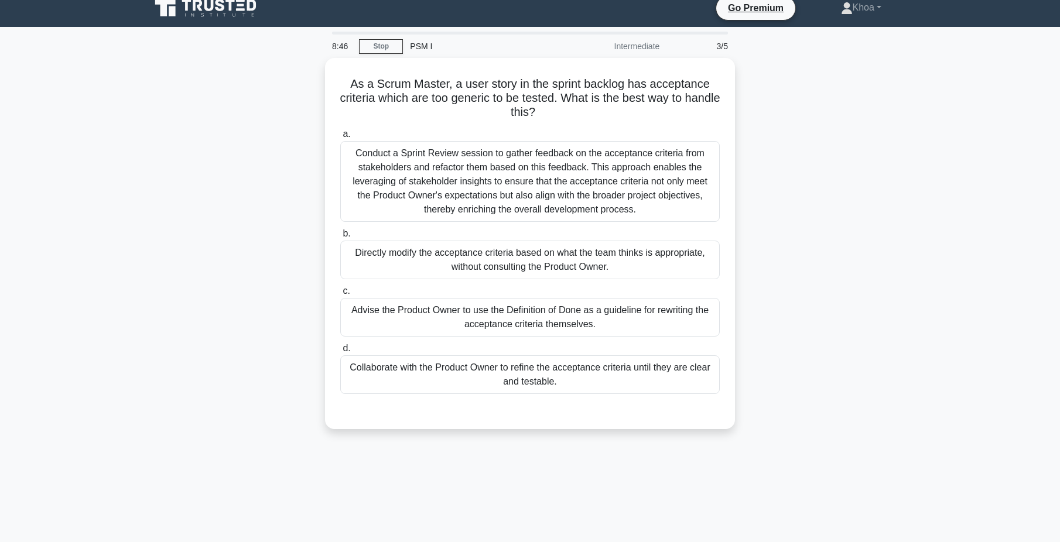
scroll to position [0, 0]
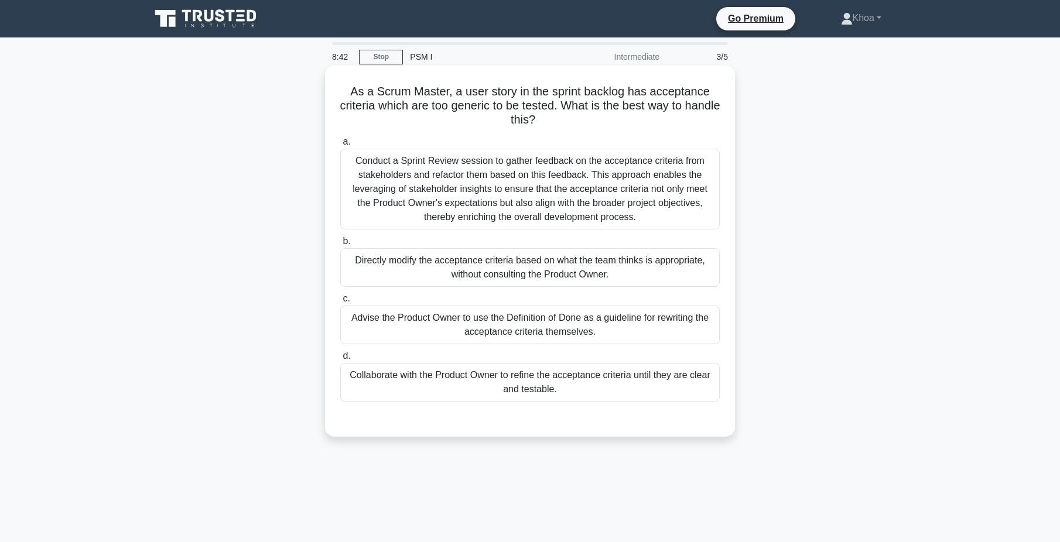
drag, startPoint x: 344, startPoint y: 90, endPoint x: 556, endPoint y: 123, distance: 214.4
click at [556, 123] on h5 "As a Scrum Master, a user story in the sprint backlog has acceptance criteria w…" at bounding box center [530, 105] width 382 height 43
drag, startPoint x: 556, startPoint y: 123, endPoint x: 567, endPoint y: 127, distance: 12.4
click at [549, 127] on icon ".spinner_0XTQ{transform-origin:center;animation:spinner_y6GP .75s linear infini…" at bounding box center [542, 121] width 14 height 14
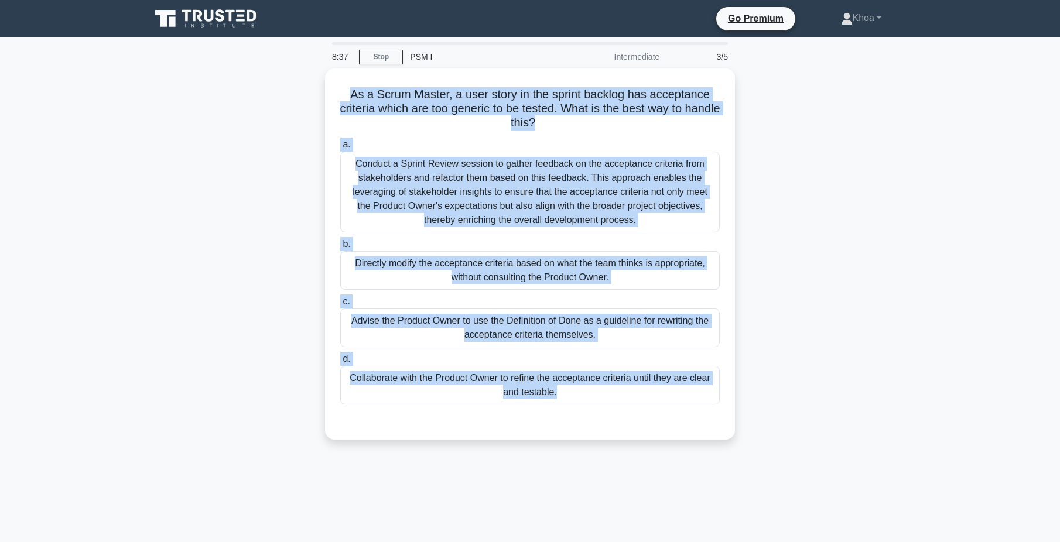
drag, startPoint x: 325, startPoint y: 88, endPoint x: 664, endPoint y: 454, distance: 499.2
click at [664, 454] on div "As a Scrum Master, a user story in the sprint backlog has acceptance criteria w…" at bounding box center [529, 260] width 773 height 385
copy div "As a Scrum Master, a user story in the sprint backlog has acceptance criteria w…"
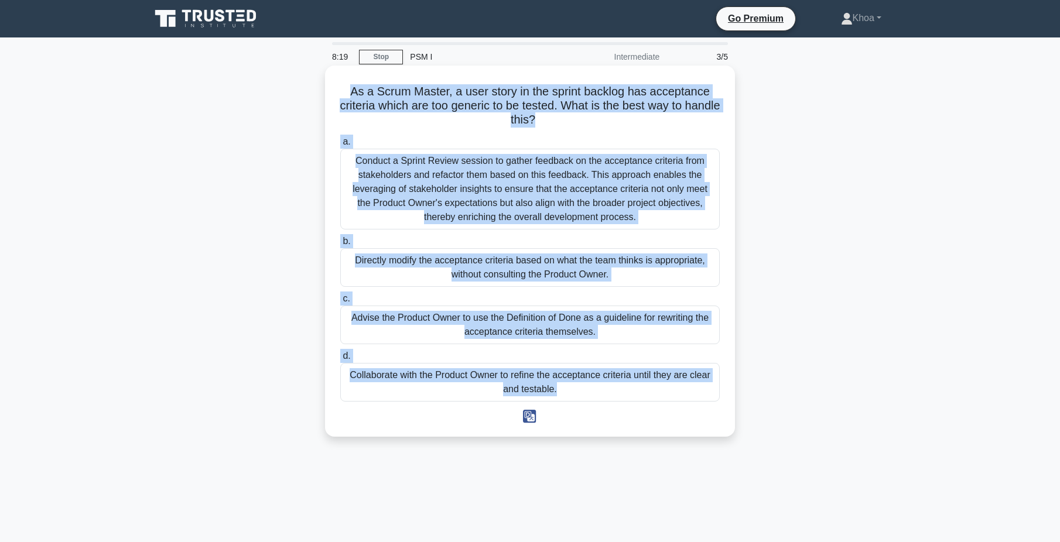
click at [406, 379] on div "Collaborate with the Product Owner to refine the acceptance criteria until they…" at bounding box center [529, 382] width 379 height 39
click at [340, 360] on input "d. Collaborate with the Product Owner to refine the acceptance criteria until t…" at bounding box center [340, 356] width 0 height 8
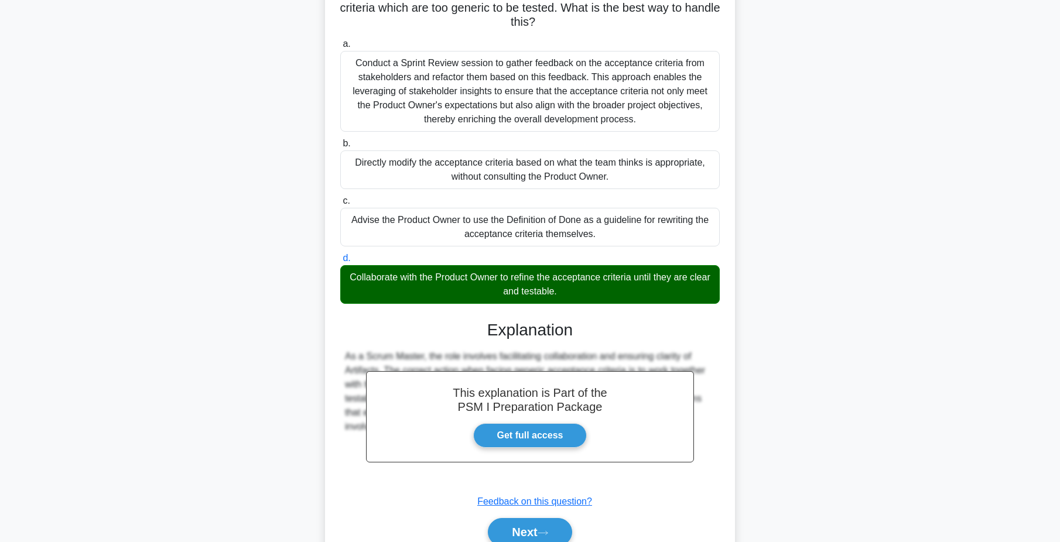
scroll to position [152, 0]
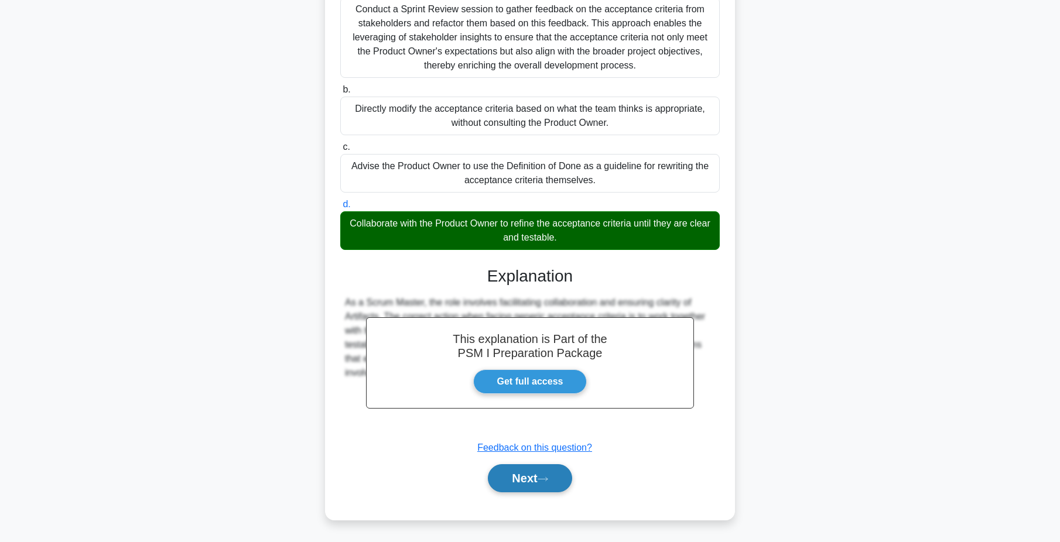
click at [547, 473] on button "Next" at bounding box center [530, 478] width 84 height 28
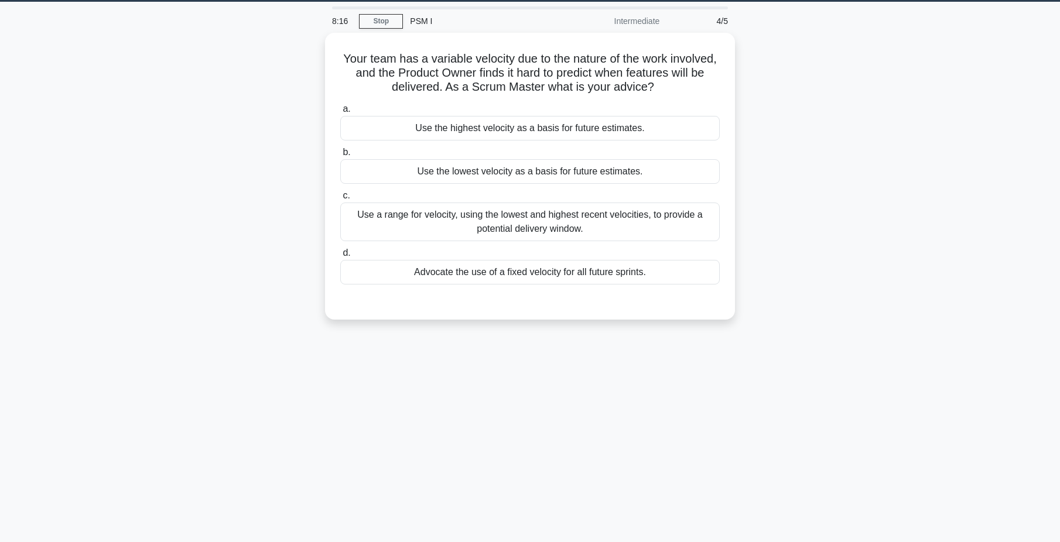
scroll to position [0, 0]
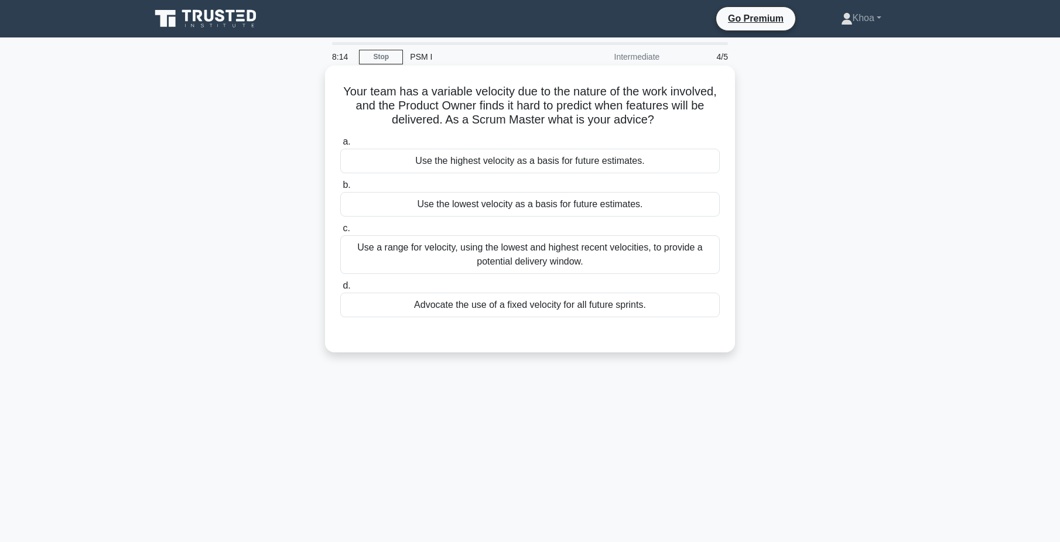
drag, startPoint x: 334, startPoint y: 83, endPoint x: 661, endPoint y: 308, distance: 397.0
click at [661, 308] on div "Your team has a variable velocity due to the nature of the work involved, and t…" at bounding box center [530, 208] width 400 height 277
copy div "Your team has a variable velocity due to the nature of the work involved, and t…"
click at [542, 96] on h5 "Your team has a variable velocity due to the nature of the work involved, and t…" at bounding box center [530, 105] width 382 height 43
click at [450, 252] on div "Use a range for velocity, using the lowest and highest recent velocities, to pr…" at bounding box center [529, 254] width 379 height 39
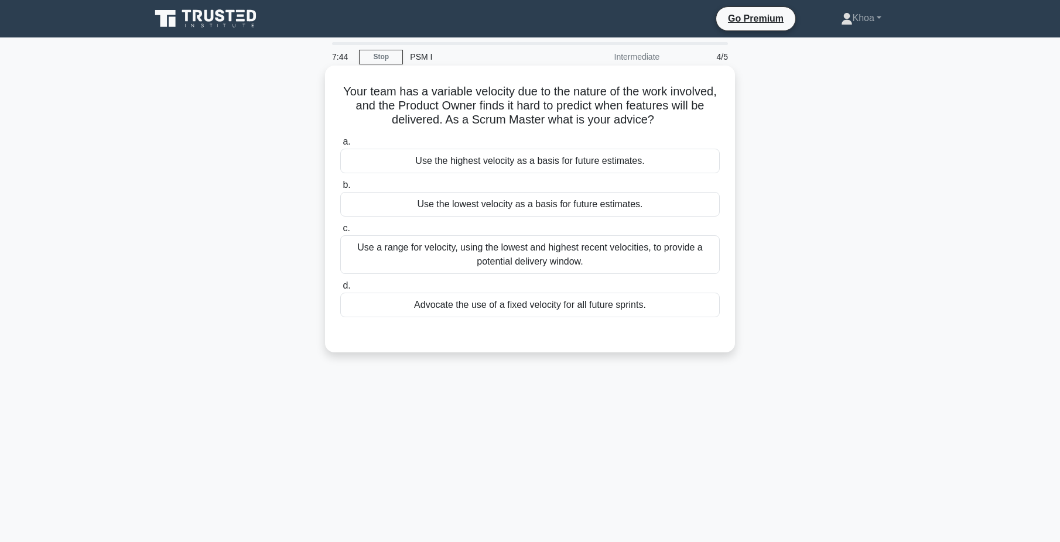
click at [340, 232] on input "c. Use a range for velocity, using the lowest and highest recent velocities, to…" at bounding box center [340, 229] width 0 height 8
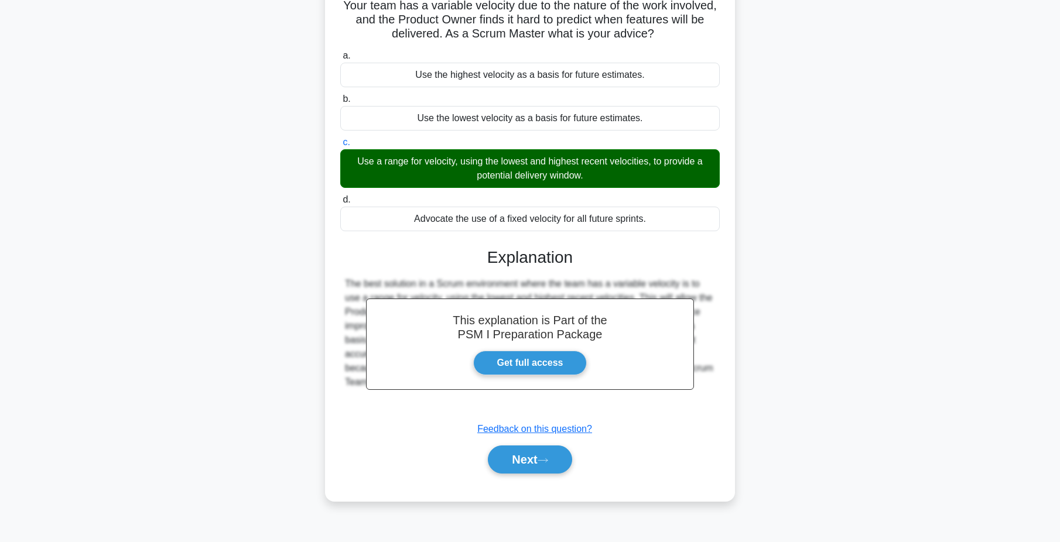
scroll to position [90, 0]
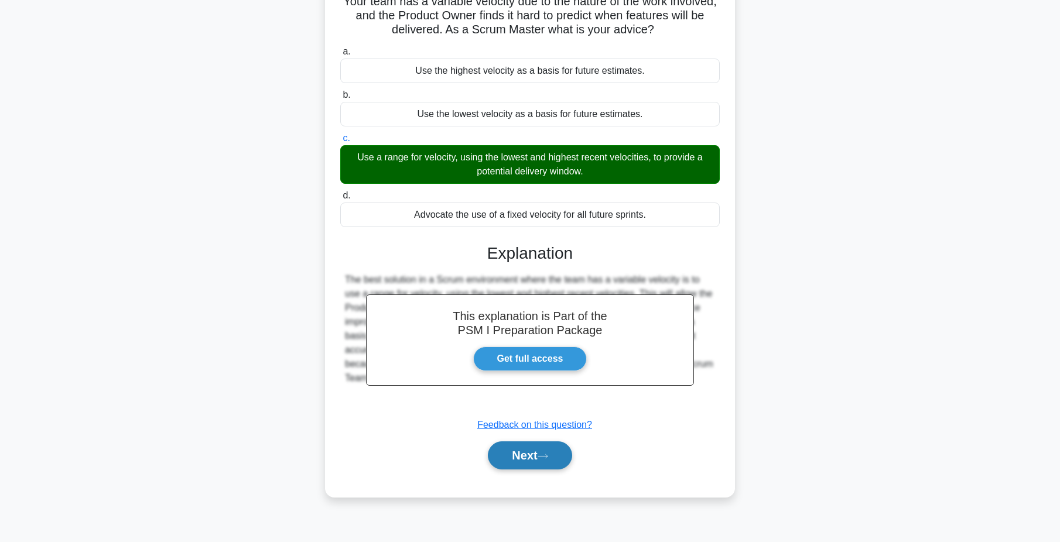
click at [539, 459] on button "Next" at bounding box center [530, 455] width 84 height 28
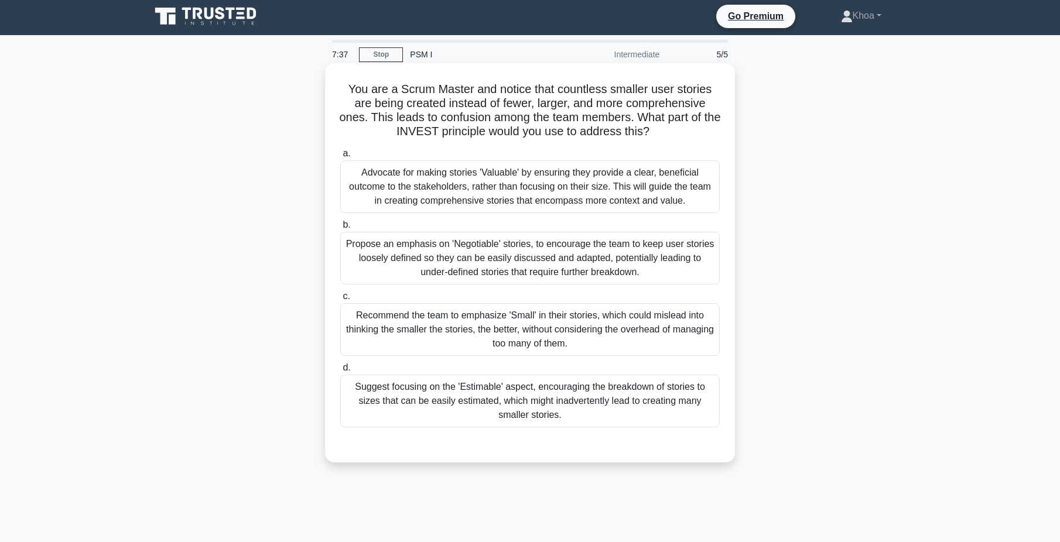
scroll to position [0, 0]
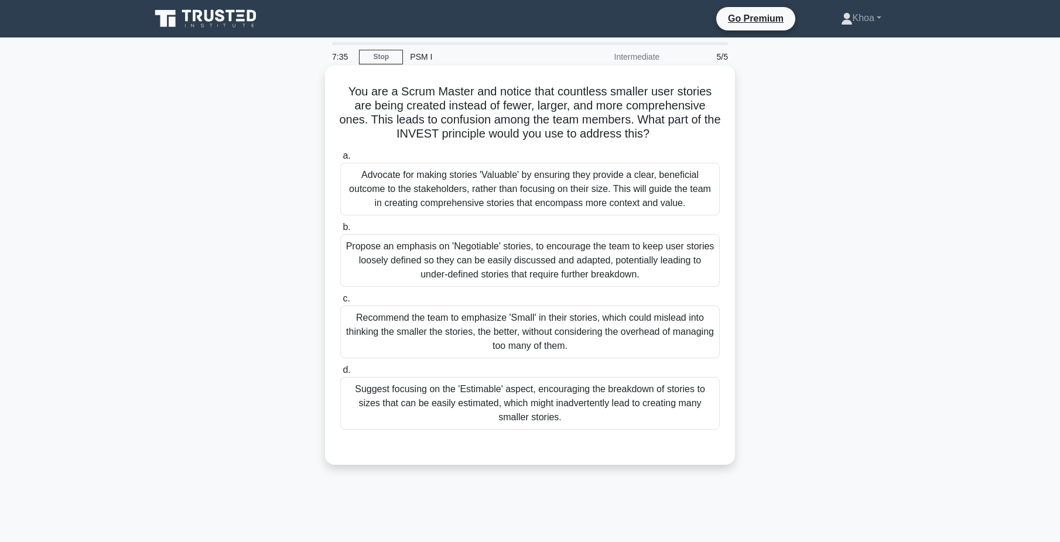
drag, startPoint x: 342, startPoint y: 90, endPoint x: 674, endPoint y: 427, distance: 472.8
click at [674, 427] on div "You are a Scrum Master and notice that countless smaller user stories are being…" at bounding box center [530, 265] width 400 height 390
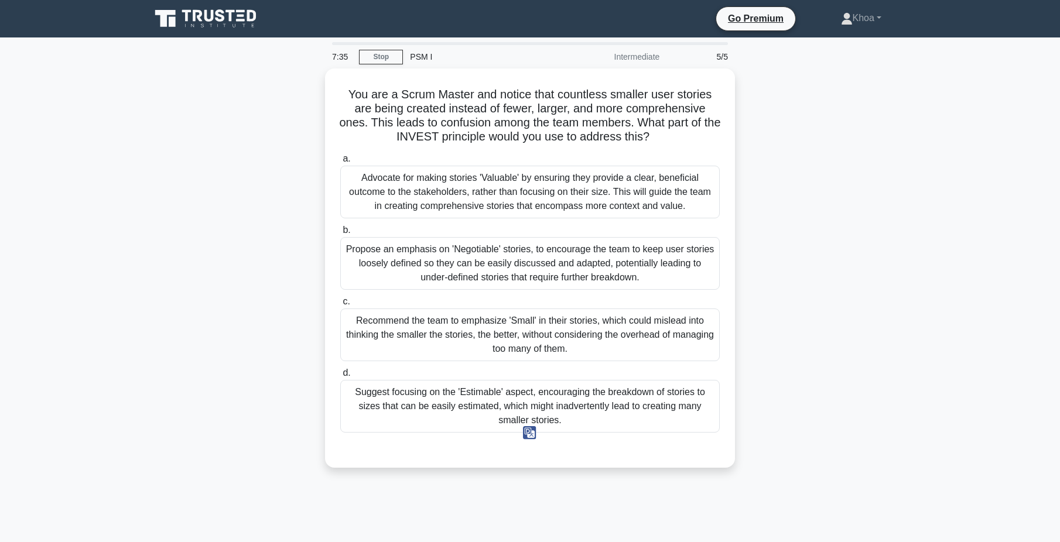
copy div "You are a Scrum Master and notice that countless smaller user stories are being…"
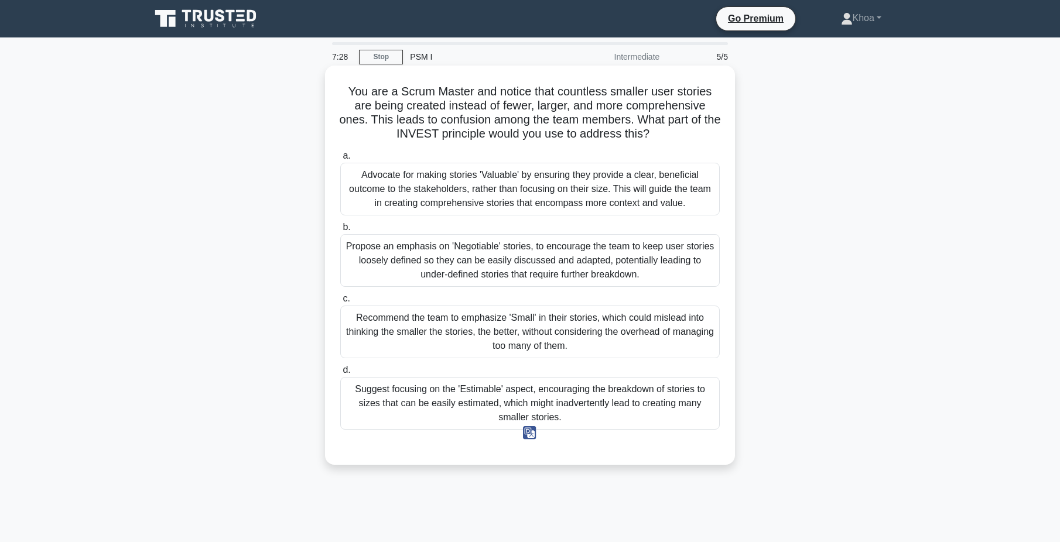
click at [458, 178] on div "Advocate for making stories 'Valuable' by ensuring they provide a clear, benefi…" at bounding box center [529, 189] width 379 height 53
click at [340, 160] on input "a. Advocate for making stories 'Valuable' by ensuring they provide a clear, ben…" at bounding box center [340, 156] width 0 height 8
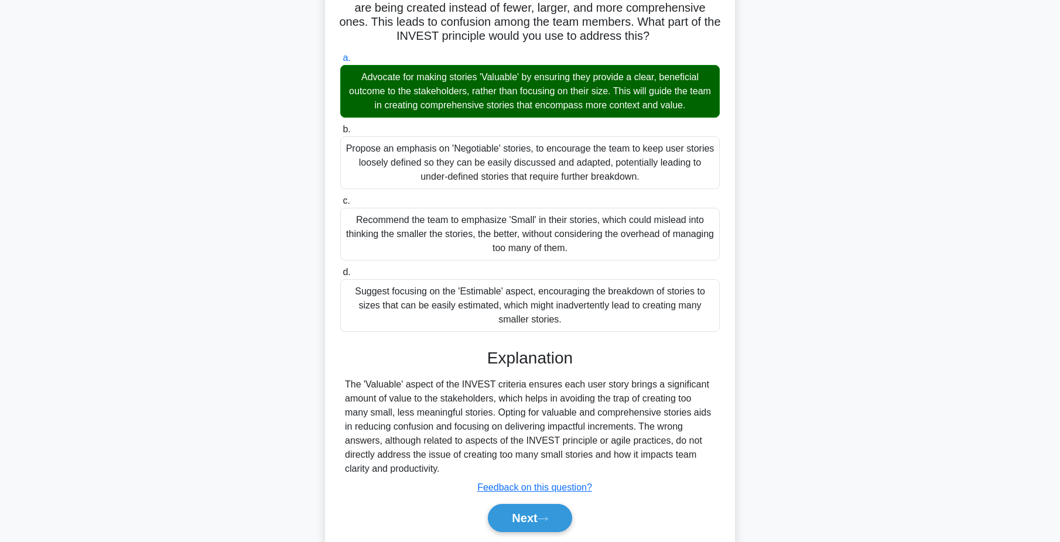
scroll to position [138, 0]
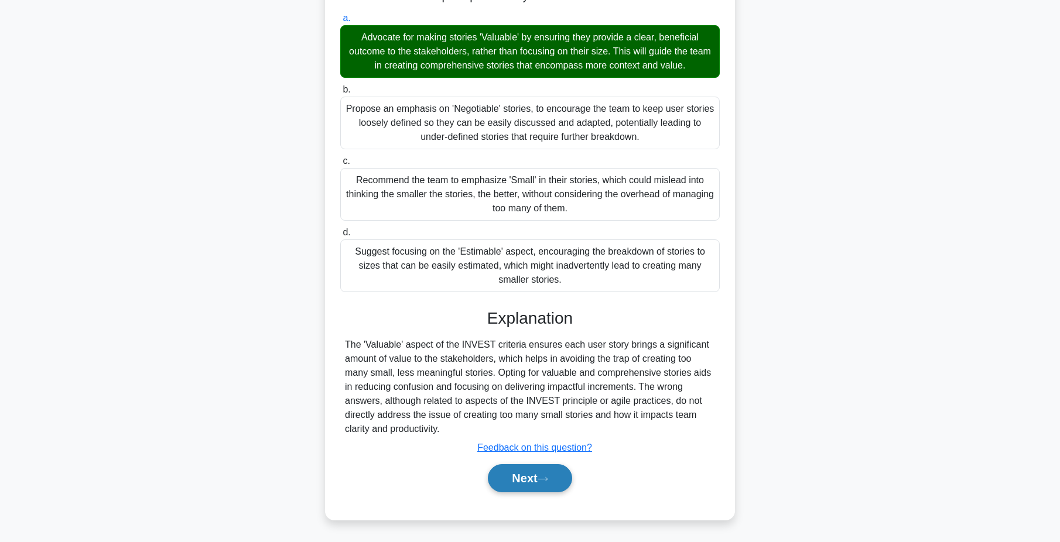
click at [522, 477] on button "Next" at bounding box center [530, 478] width 84 height 28
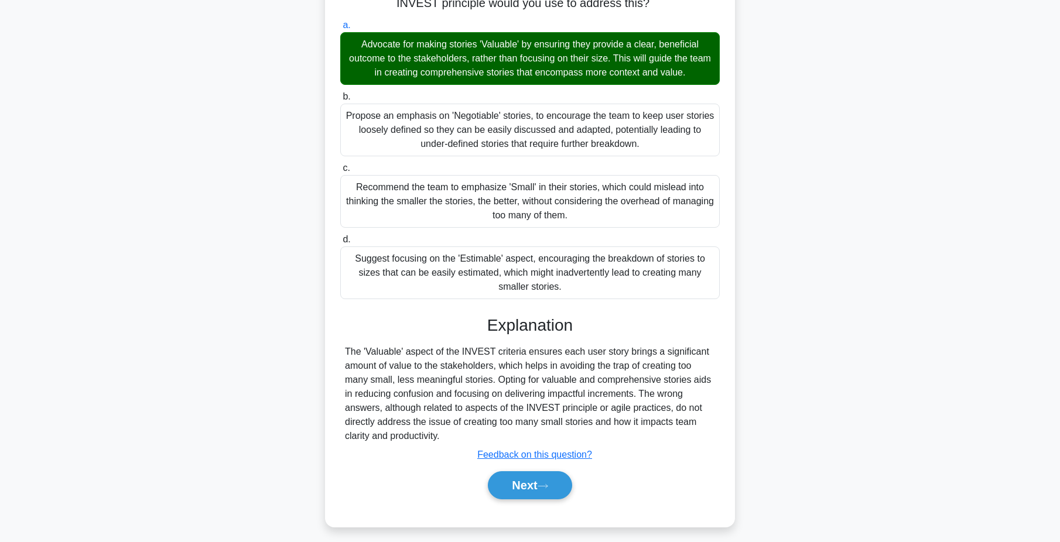
scroll to position [21, 0]
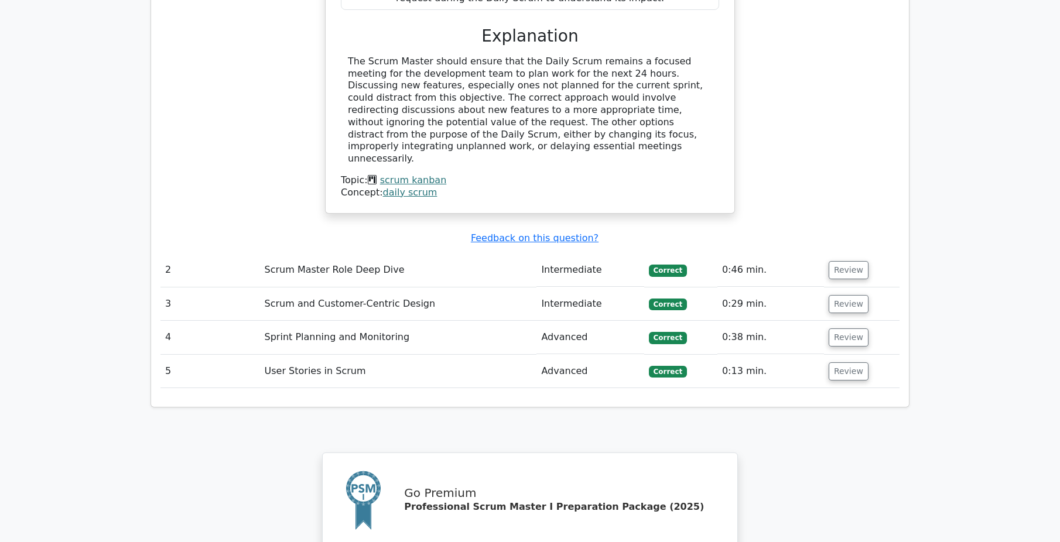
scroll to position [1229, 0]
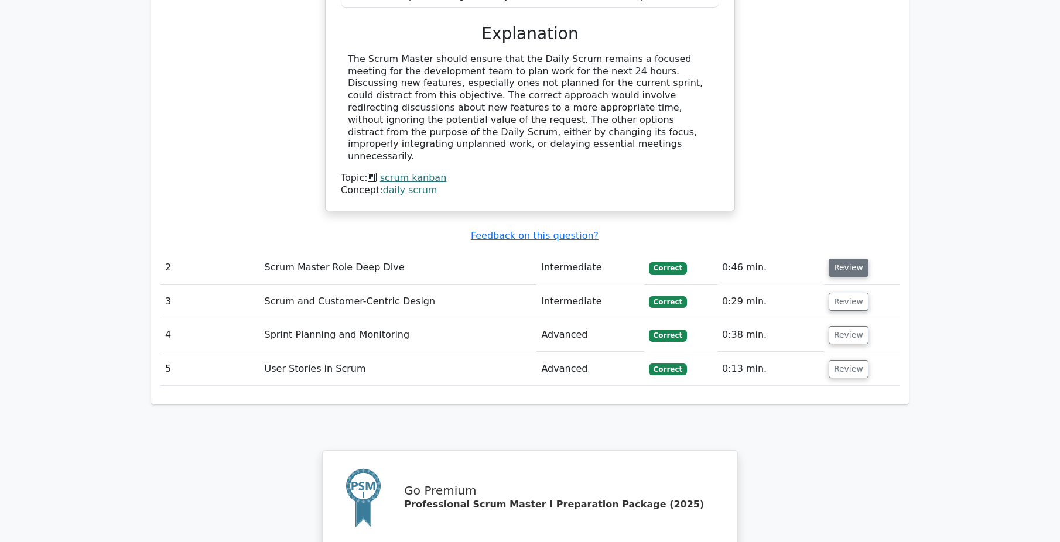
click at [840, 259] on button "Review" at bounding box center [848, 268] width 40 height 18
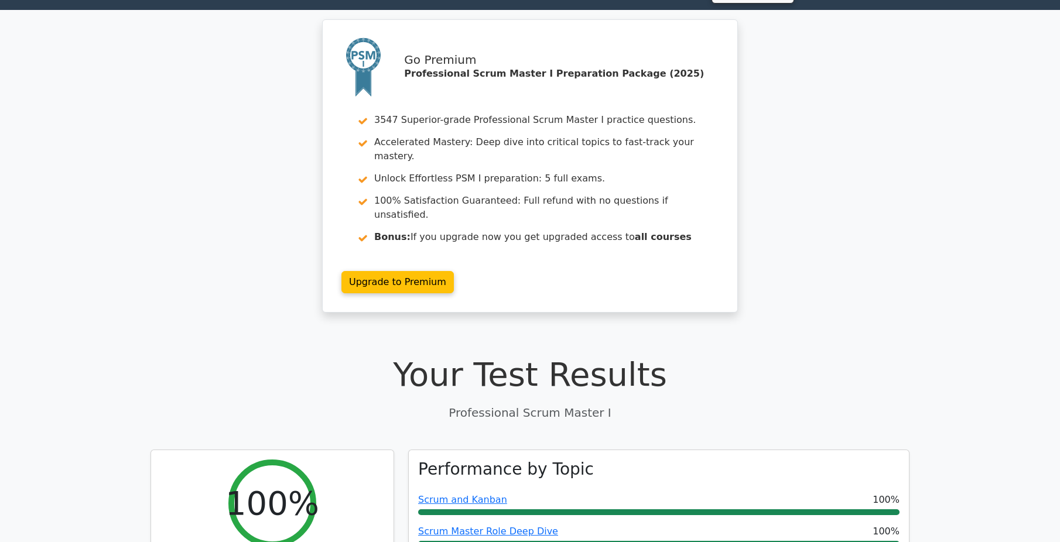
scroll to position [0, 0]
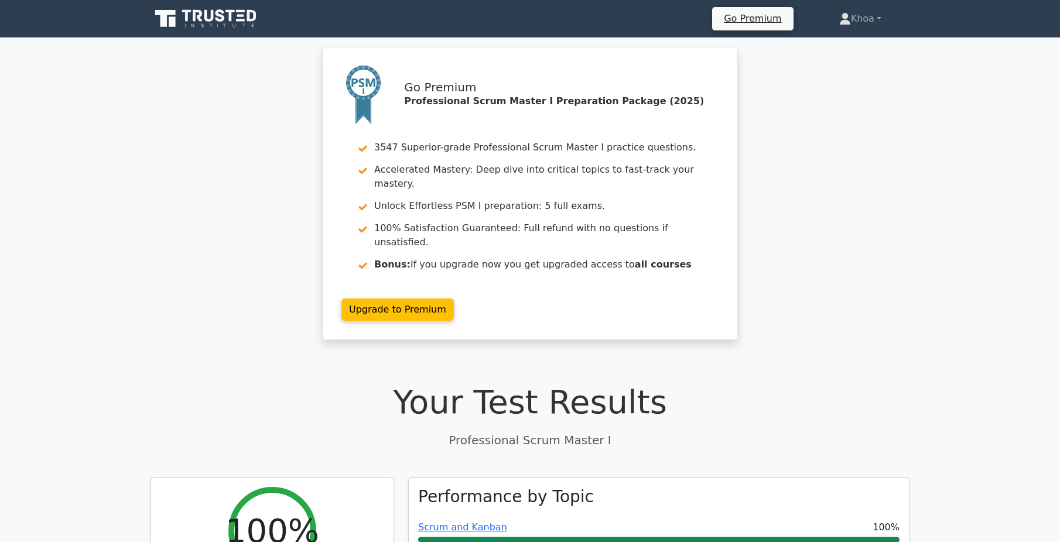
click at [224, 19] on icon at bounding box center [206, 19] width 112 height 22
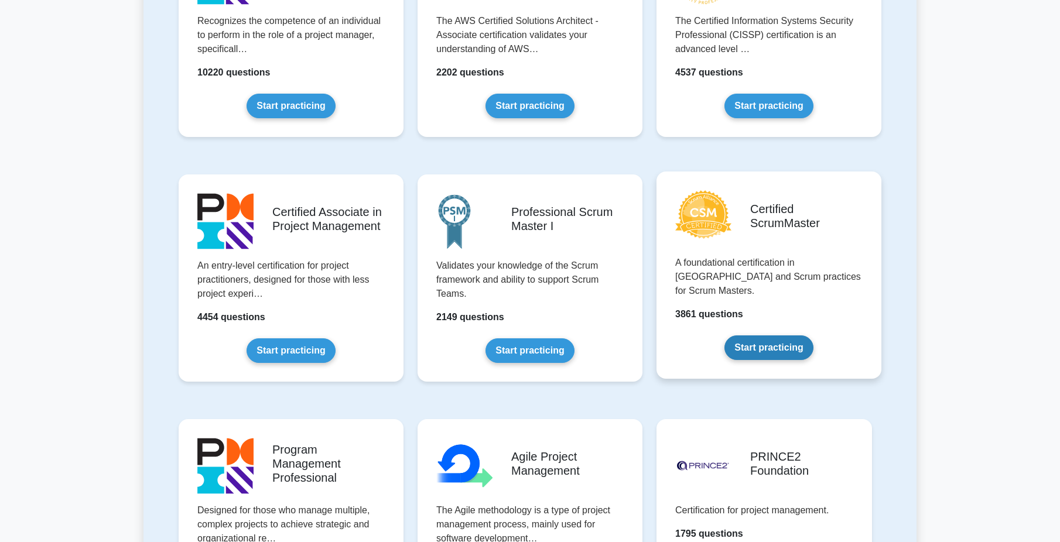
scroll to position [351, 0]
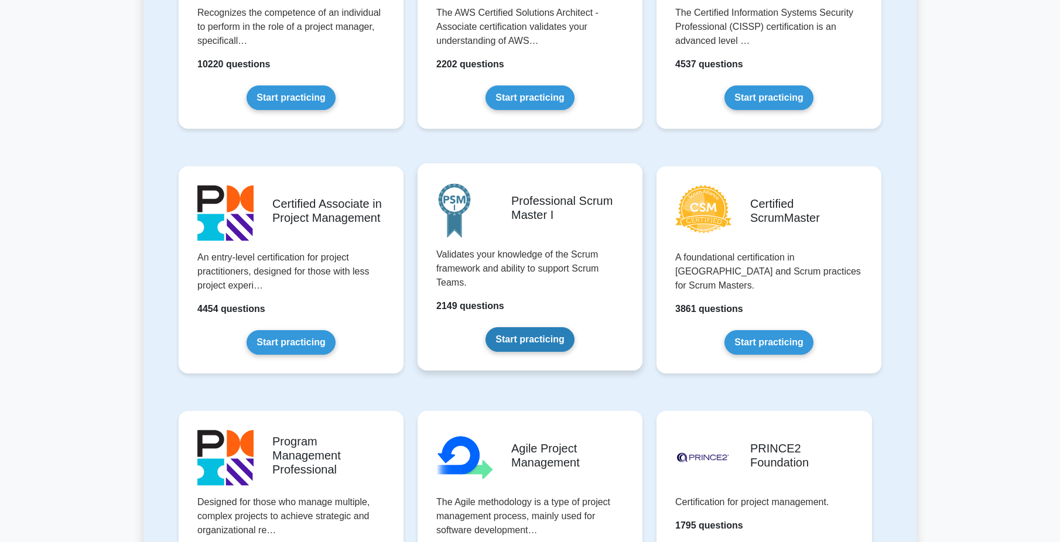
click at [523, 340] on link "Start practicing" at bounding box center [529, 339] width 88 height 25
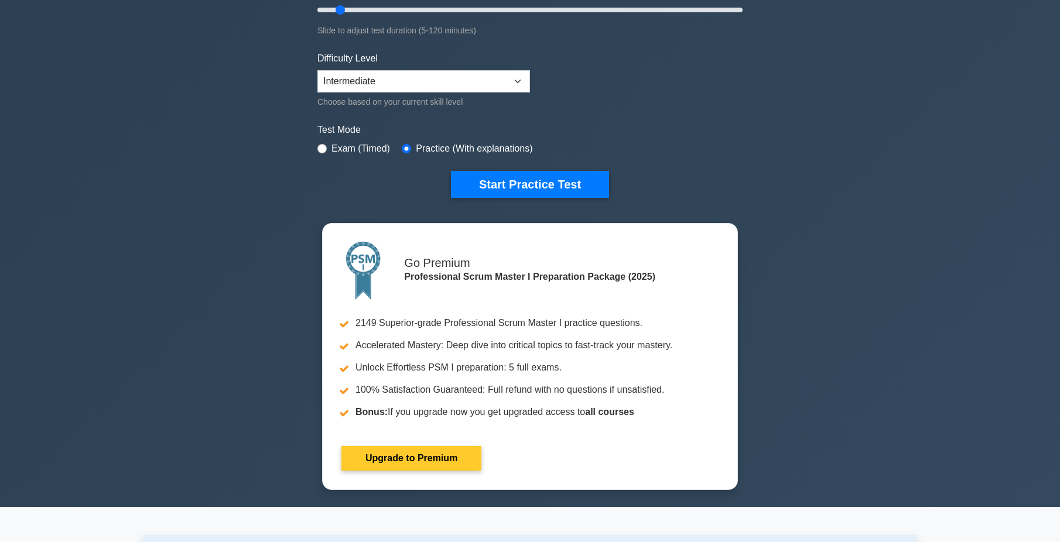
scroll to position [234, 0]
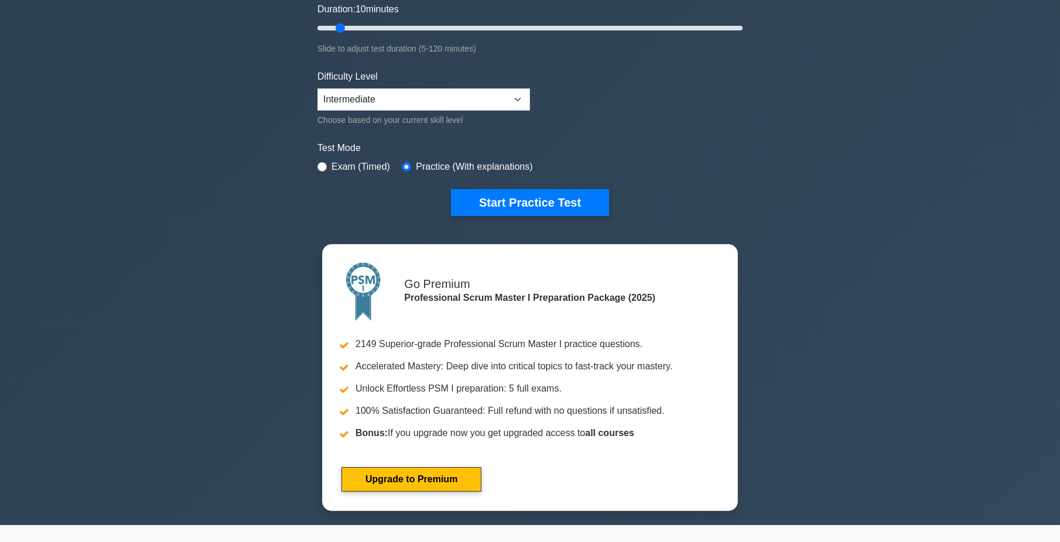
click at [345, 165] on label "Exam (Timed)" at bounding box center [360, 167] width 59 height 14
click at [323, 163] on input "radio" at bounding box center [321, 166] width 9 height 9
radio input "true"
click at [378, 119] on div "Choose based on your current skill level" at bounding box center [423, 120] width 213 height 14
drag, startPoint x: 381, startPoint y: 116, endPoint x: 381, endPoint y: 107, distance: 9.4
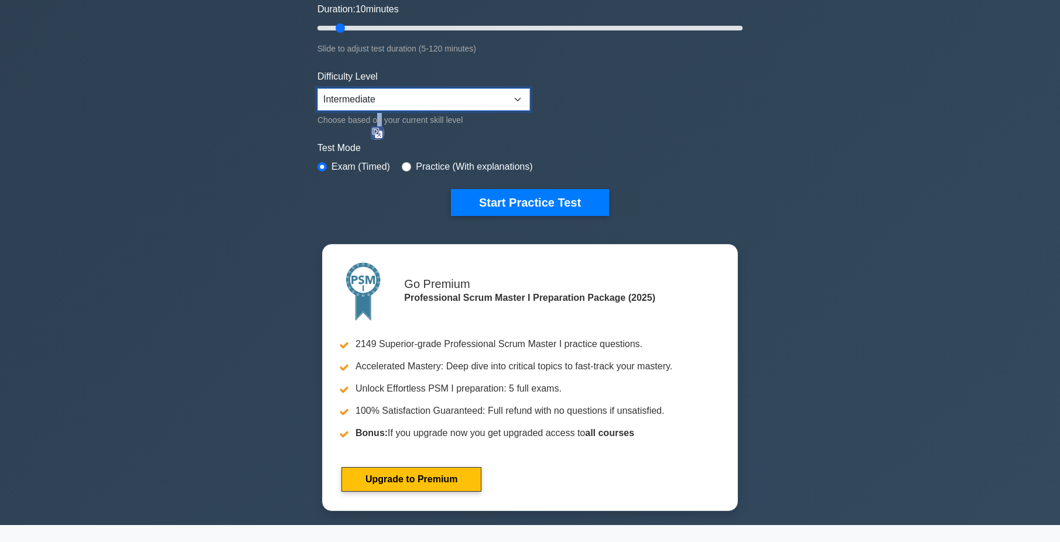
click at [381, 107] on select "Beginner Intermediate Expert" at bounding box center [423, 99] width 213 height 22
select select "beginner"
click at [317, 88] on select "Beginner Intermediate Expert" at bounding box center [423, 99] width 213 height 22
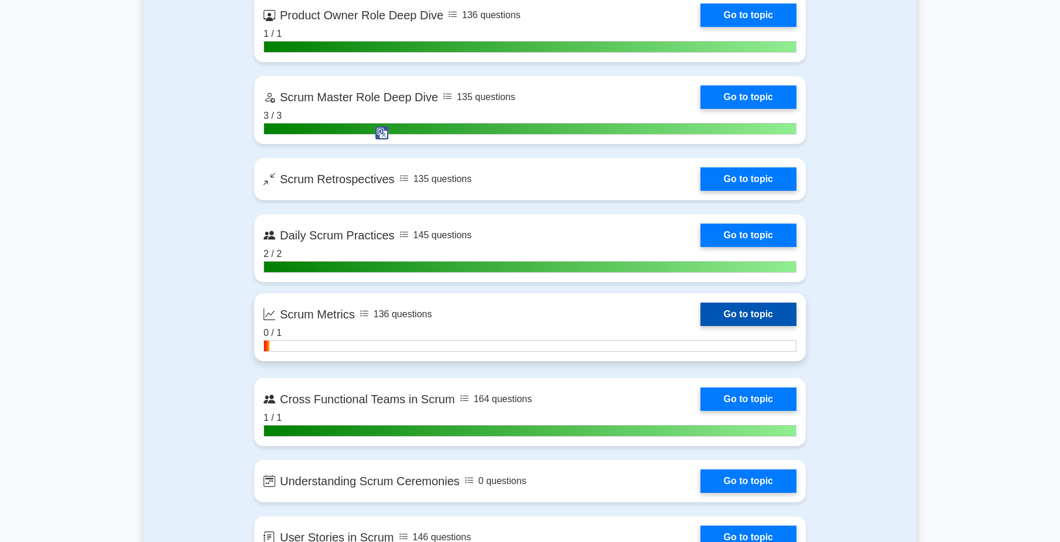
scroll to position [1932, 0]
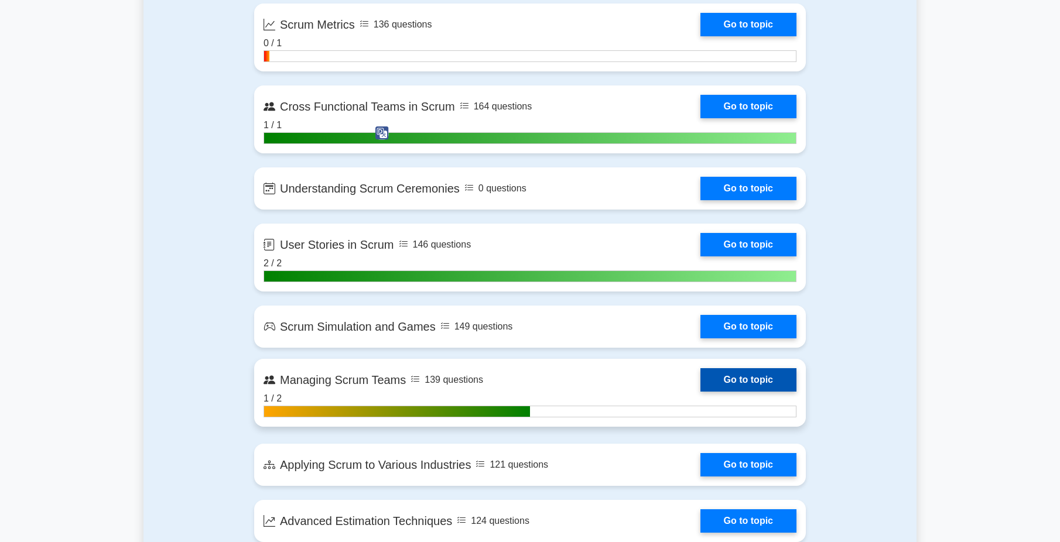
click at [700, 392] on link "Go to topic" at bounding box center [748, 379] width 96 height 23
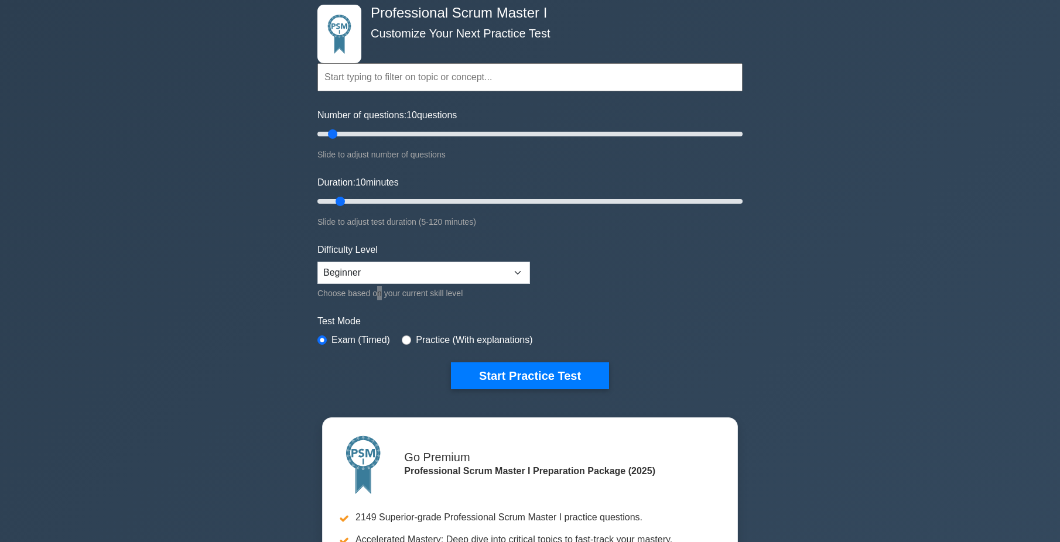
scroll to position [59, 0]
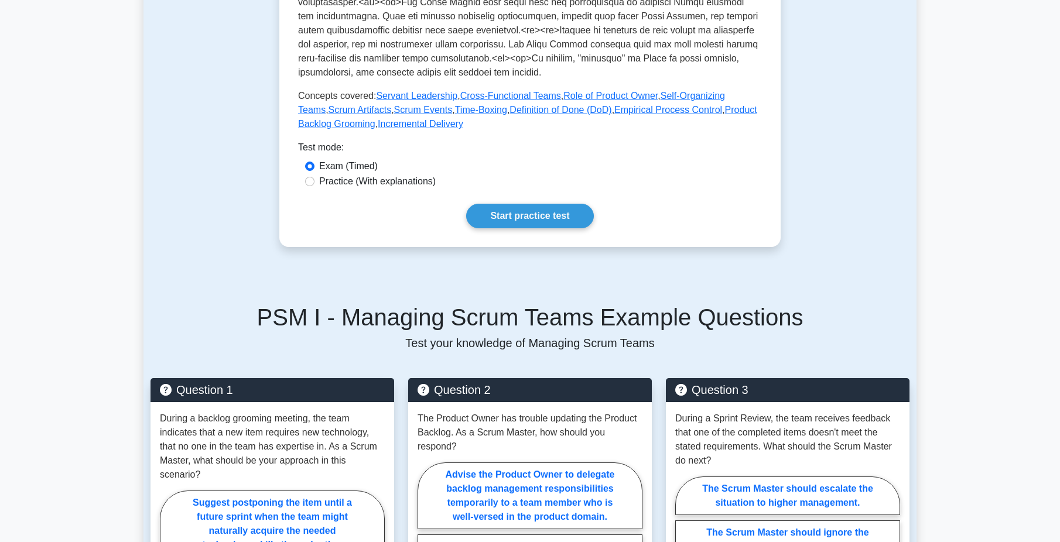
scroll to position [234, 0]
